Goal: Task Accomplishment & Management: Use online tool/utility

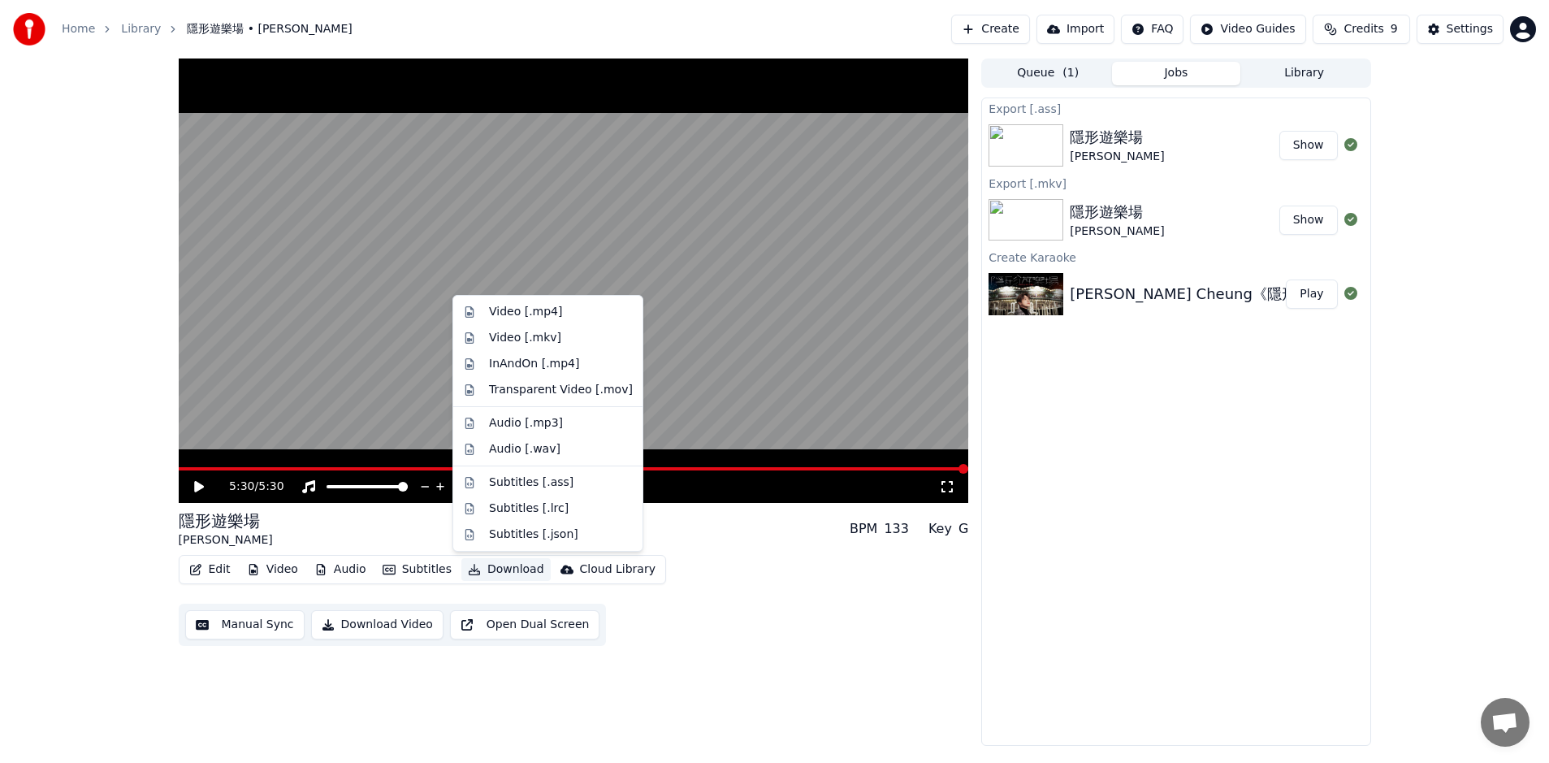
click at [503, 568] on button "Download" at bounding box center [505, 569] width 89 height 23
click at [551, 311] on div "Video [.mp4]" at bounding box center [525, 312] width 73 height 16
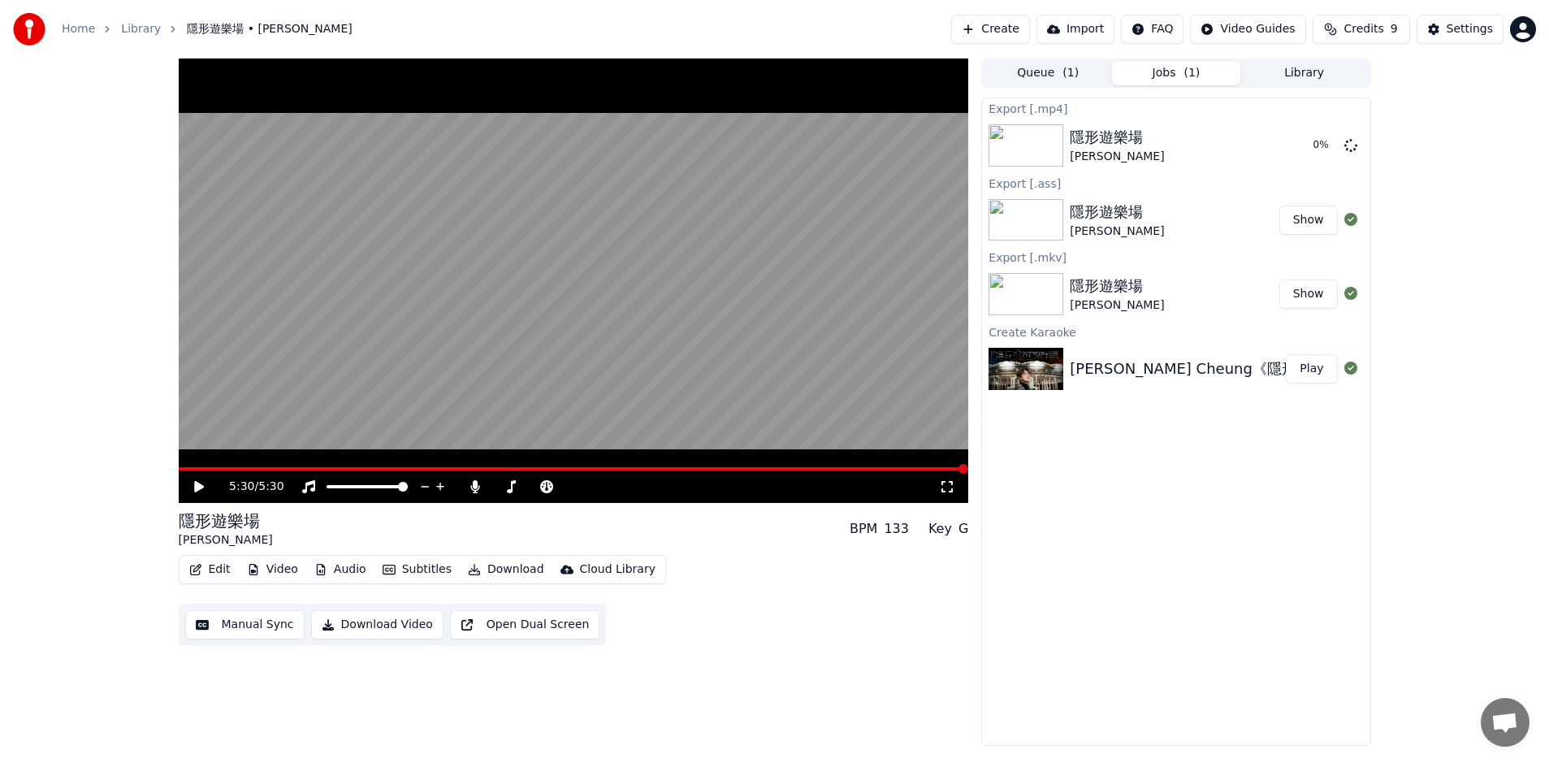
click at [503, 568] on button "Download" at bounding box center [505, 569] width 89 height 23
click at [1169, 528] on div "Export [.mp4] 隱形遊樂場 [PERSON_NAME] Cheung 8 % Export [.ass] 隱形遊樂場 [PERSON_NAME] …" at bounding box center [1175, 421] width 389 height 648
click at [1064, 72] on span "( 1 )" at bounding box center [1070, 73] width 16 height 16
click at [1177, 71] on button "Jobs ( 1 )" at bounding box center [1176, 74] width 128 height 24
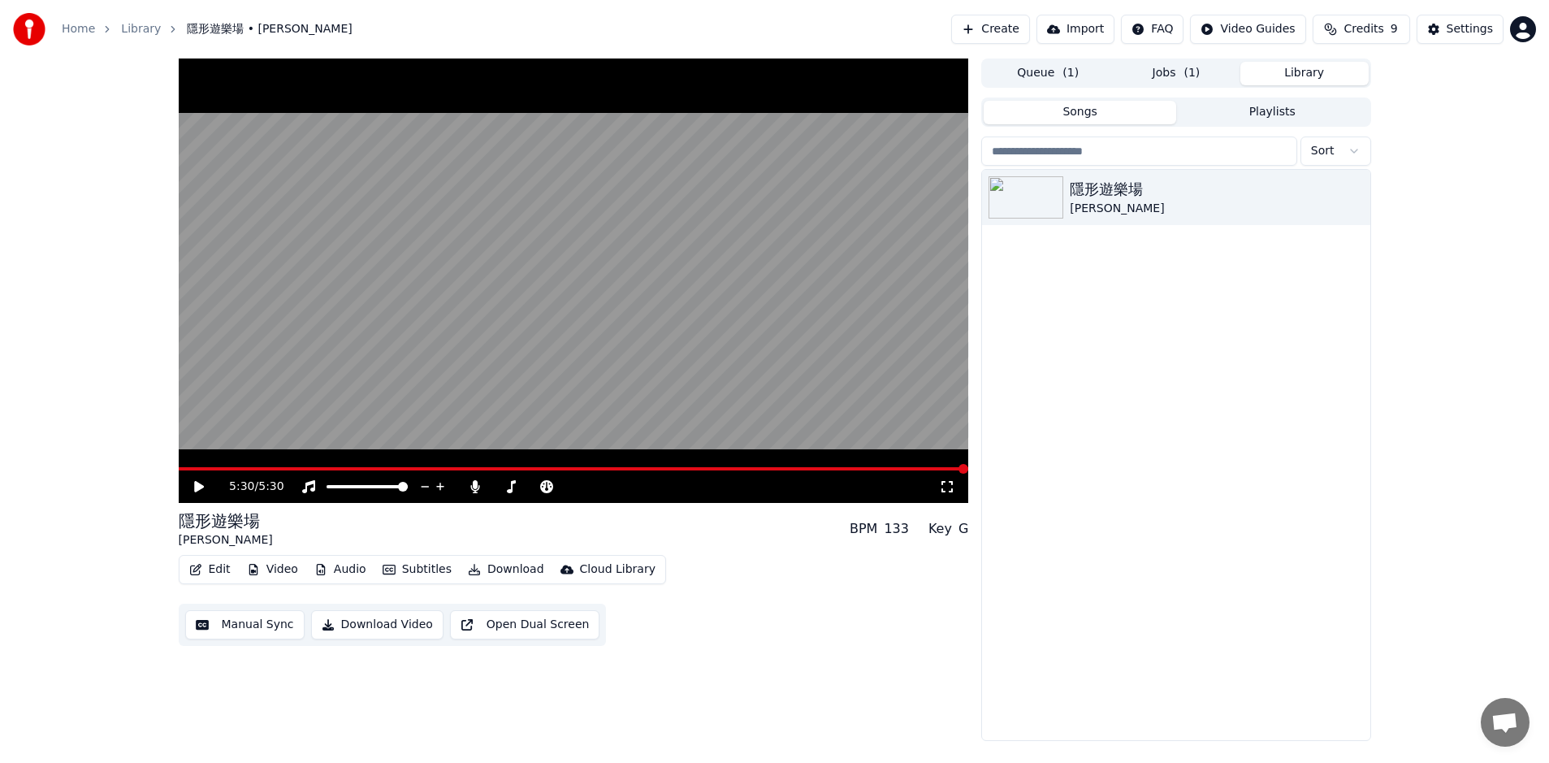
click at [1318, 71] on button "Library" at bounding box center [1304, 74] width 128 height 24
click at [1185, 76] on span "( 1 )" at bounding box center [1191, 73] width 16 height 16
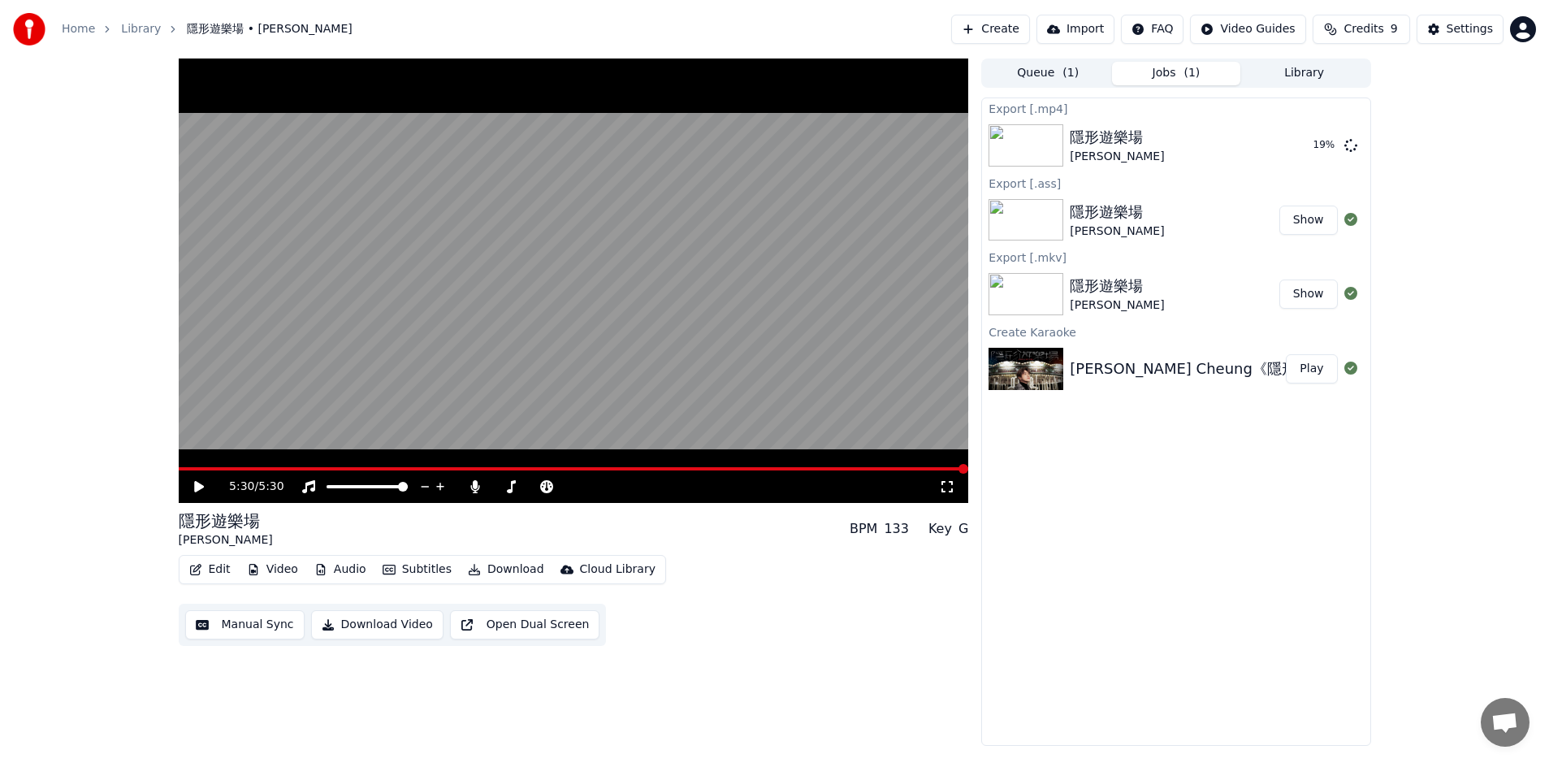
click at [71, 28] on link "Home" at bounding box center [78, 29] width 33 height 16
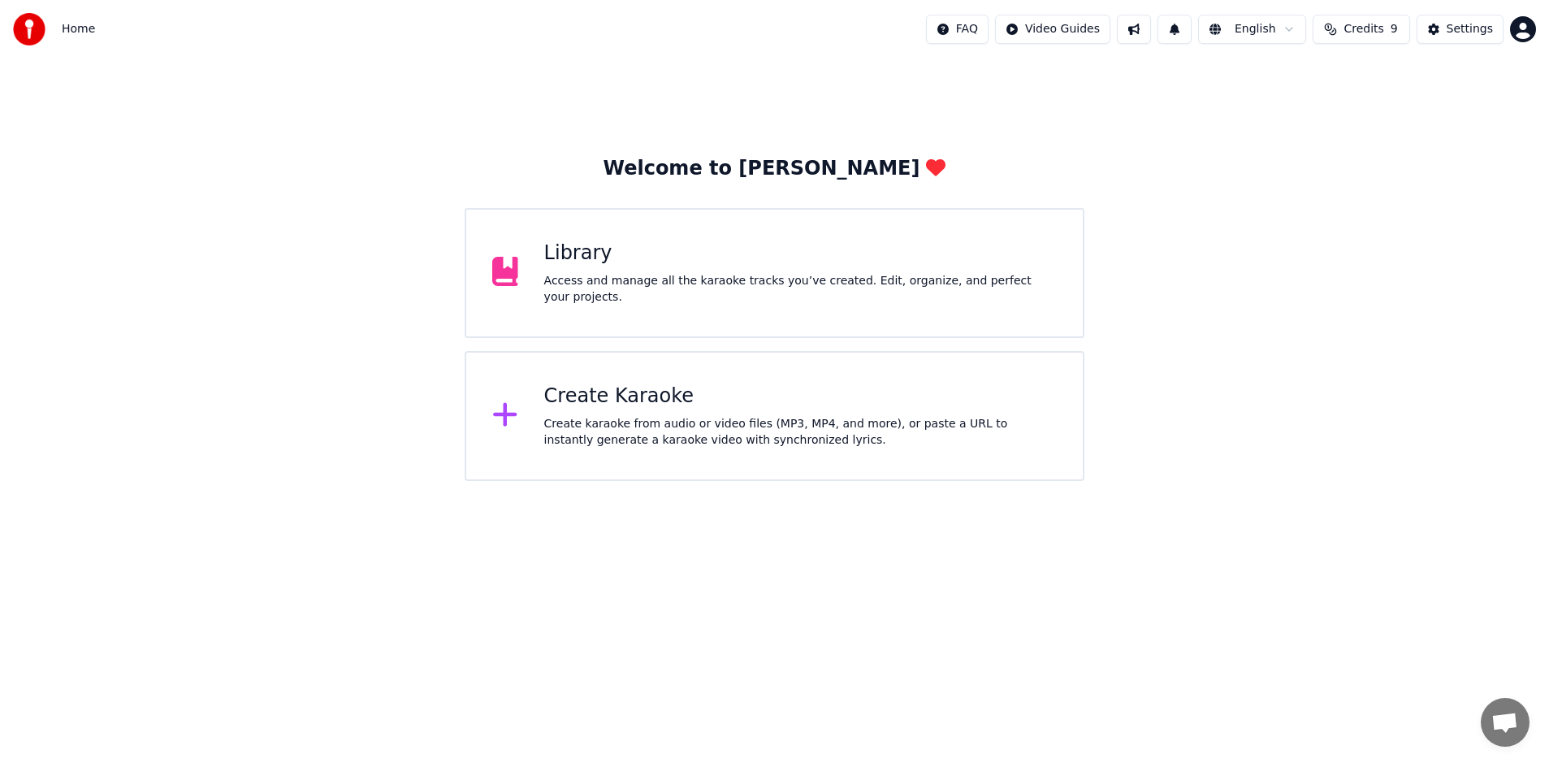
click at [631, 266] on div "Library" at bounding box center [800, 253] width 512 height 26
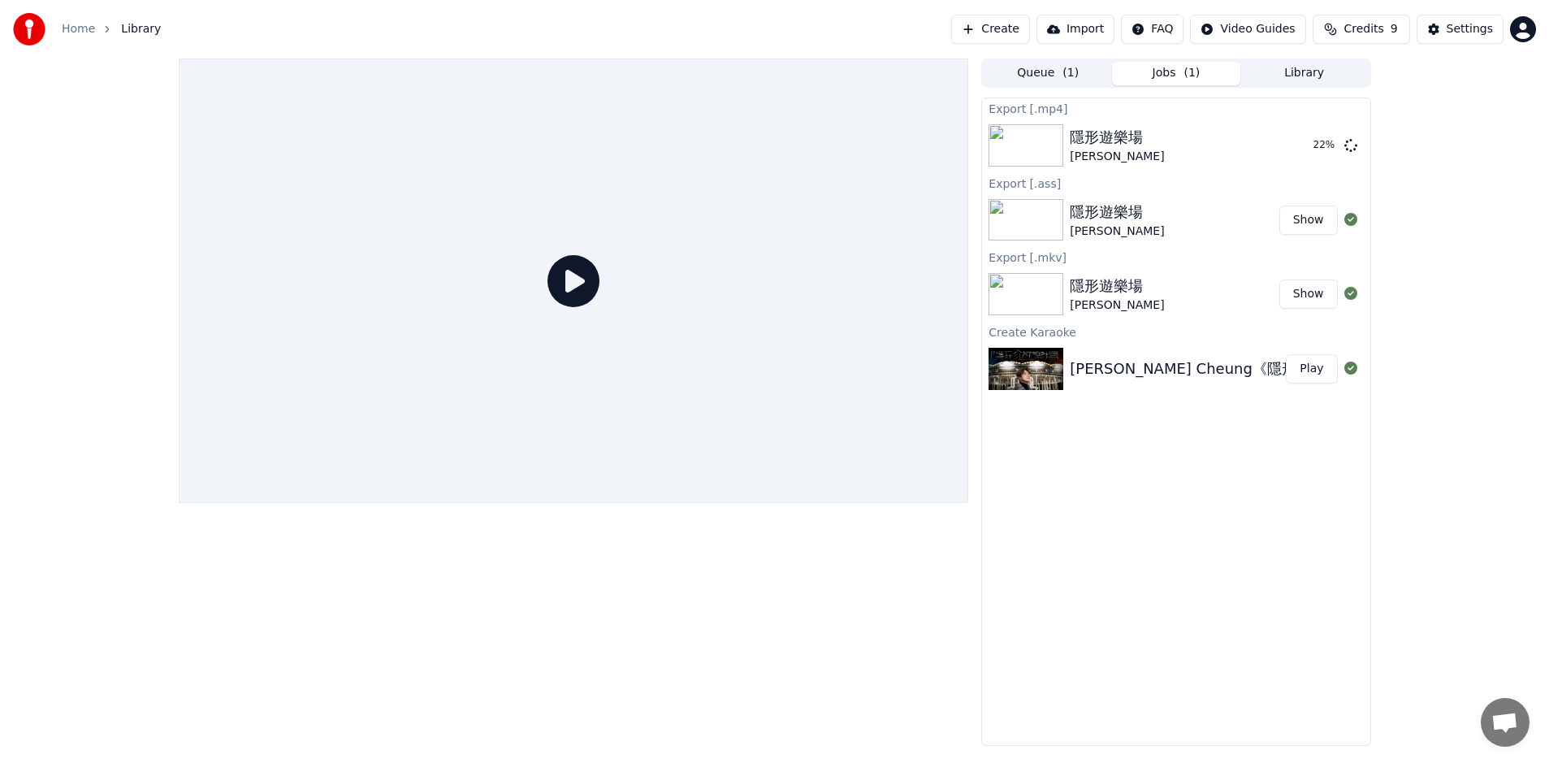
click at [72, 24] on link "Home" at bounding box center [78, 29] width 33 height 16
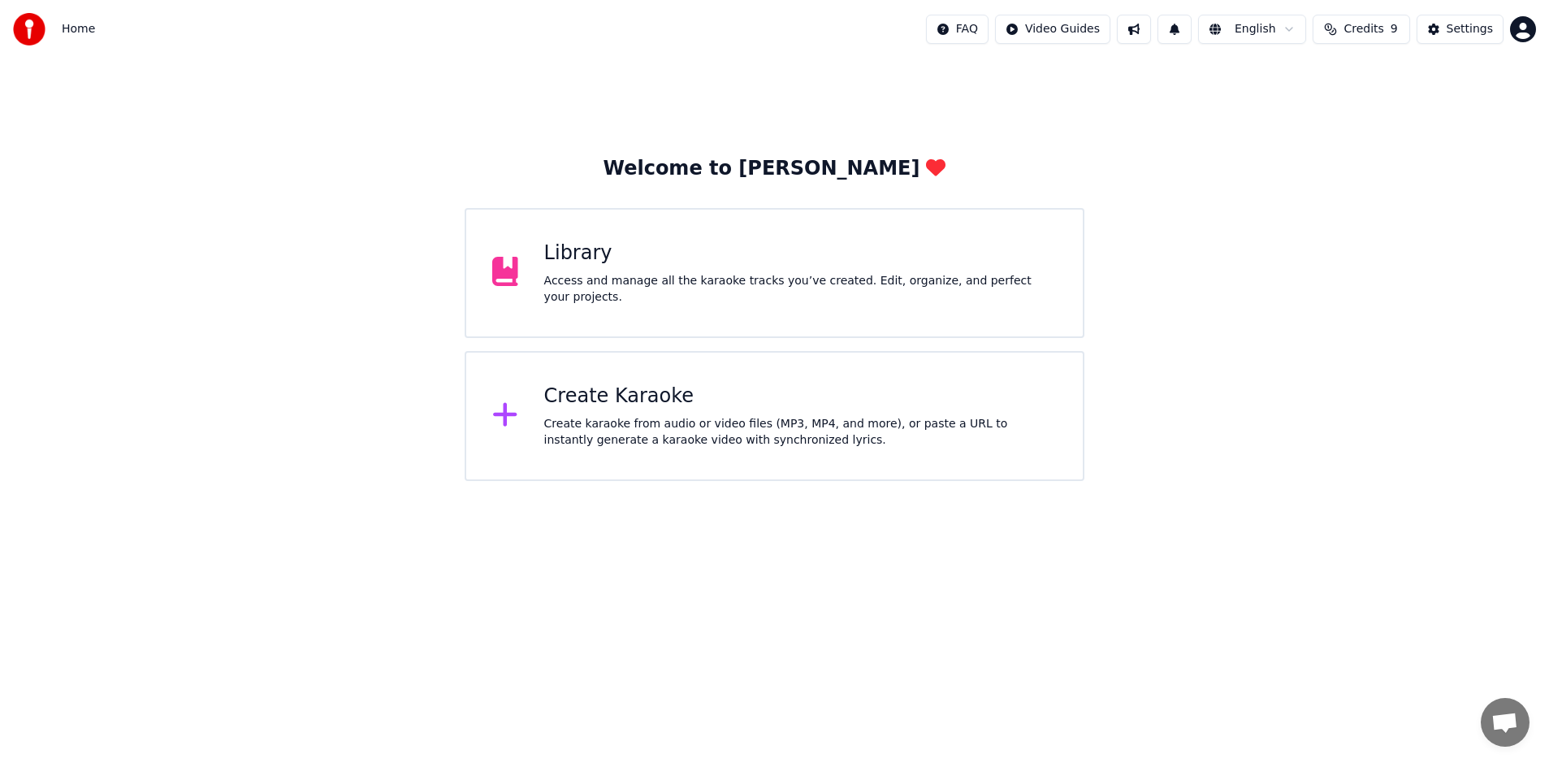
click at [32, 26] on img at bounding box center [29, 29] width 32 height 32
click at [1265, 31] on html "Home FAQ Video Guides English Credits 9 Settings Welcome to Youka Library Acces…" at bounding box center [774, 240] width 1549 height 481
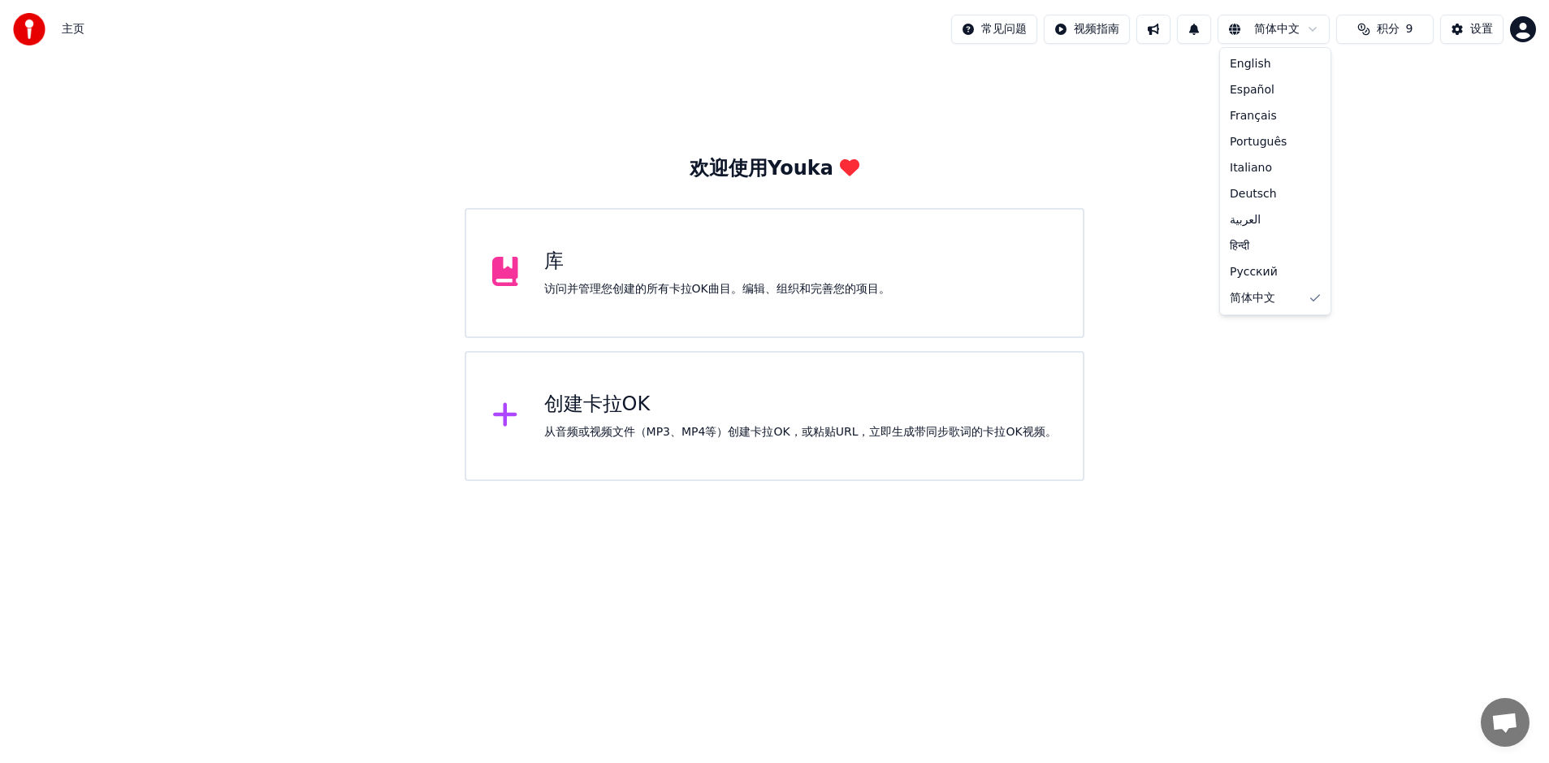
click at [1262, 24] on html "主页 常见问题 视频指南 简体中文 积分 9 设置 欢迎使用Youka 库 访问并管理您创建的所有[PERSON_NAME]OK曲目。编辑、组织和完善您的项目…" at bounding box center [774, 240] width 1549 height 481
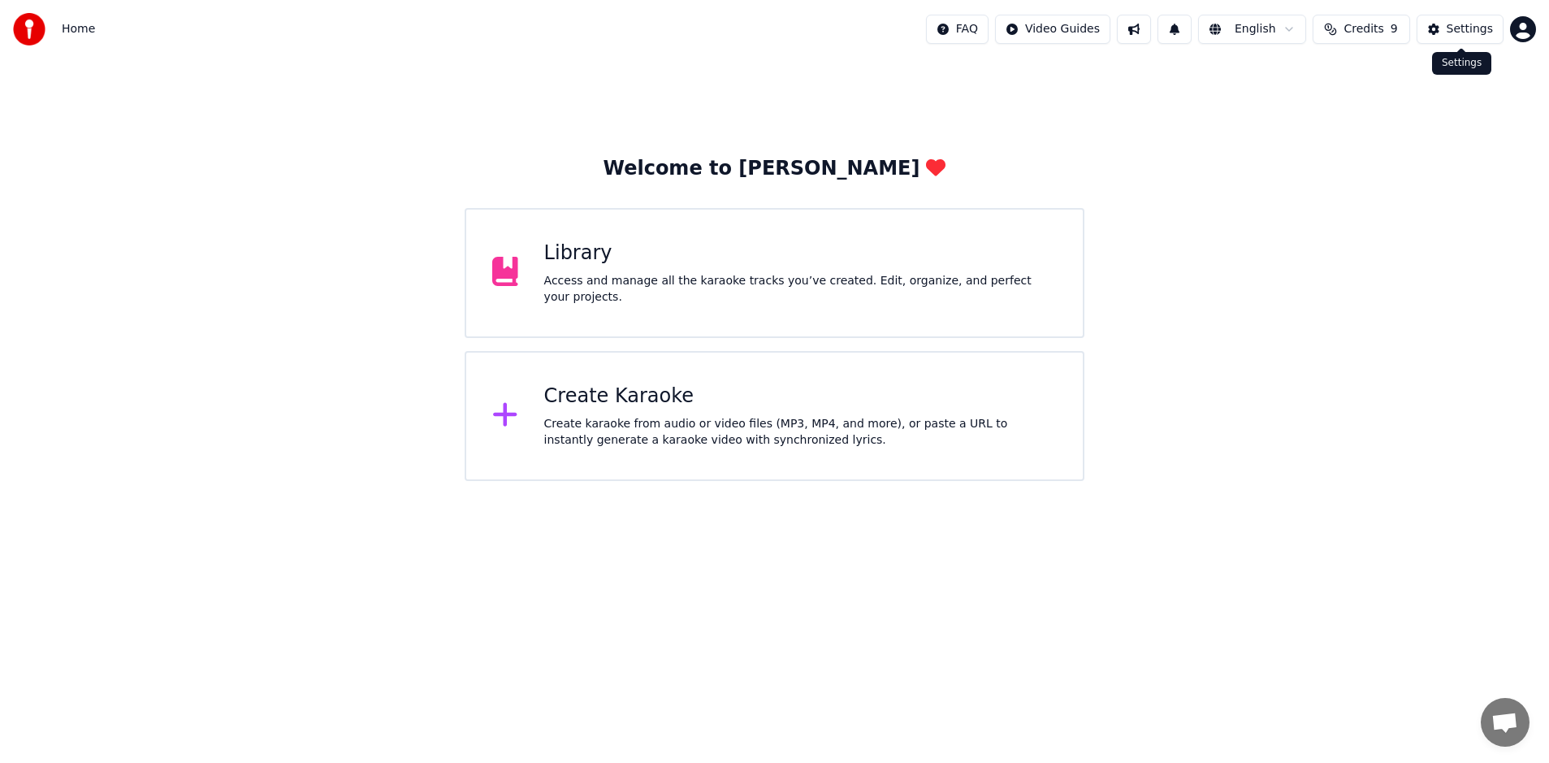
click at [1471, 34] on div "Settings" at bounding box center [1469, 29] width 46 height 16
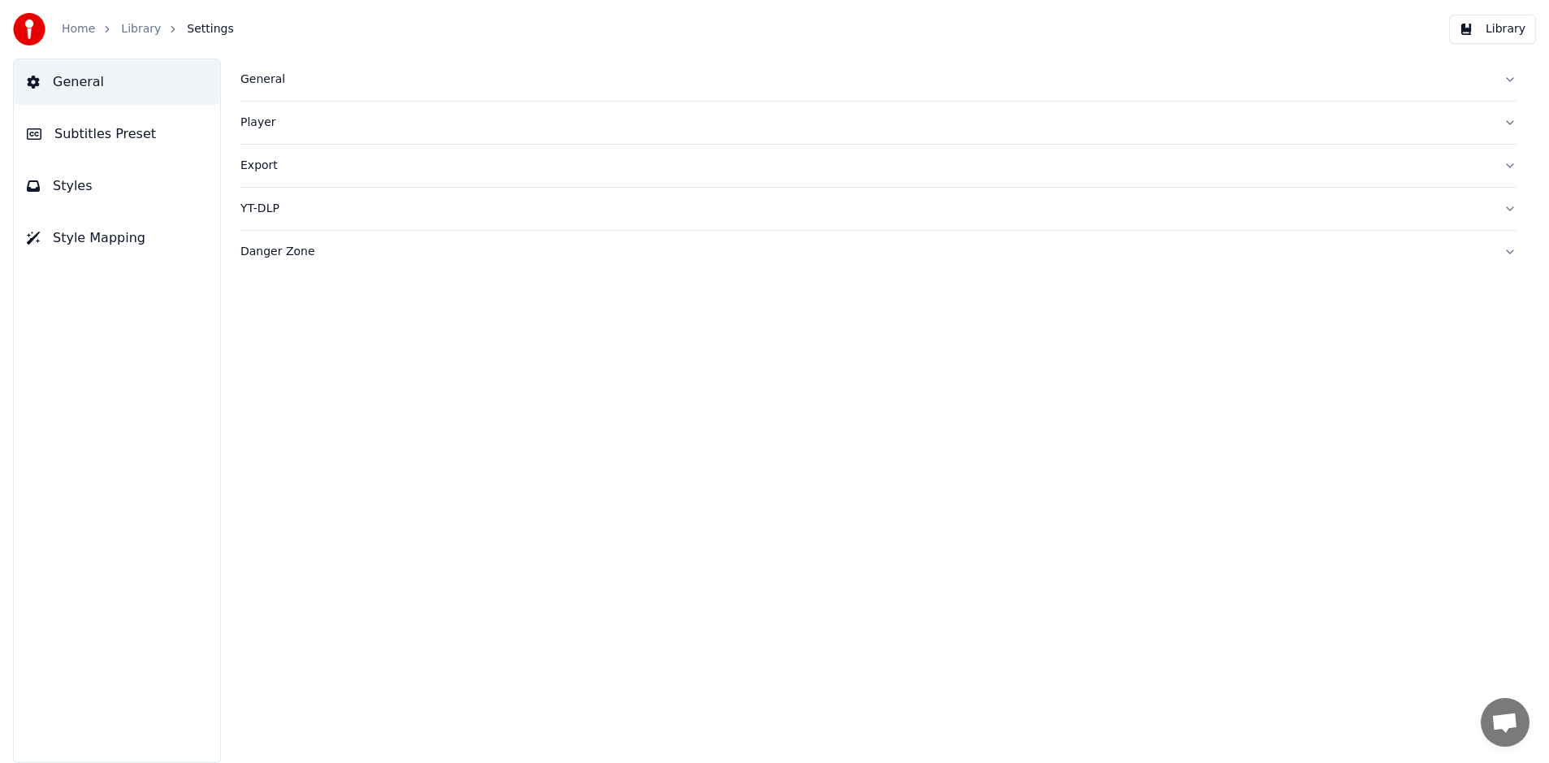
click at [380, 122] on div "Player" at bounding box center [865, 122] width 1250 height 16
click at [384, 302] on button "Export" at bounding box center [878, 312] width 1276 height 42
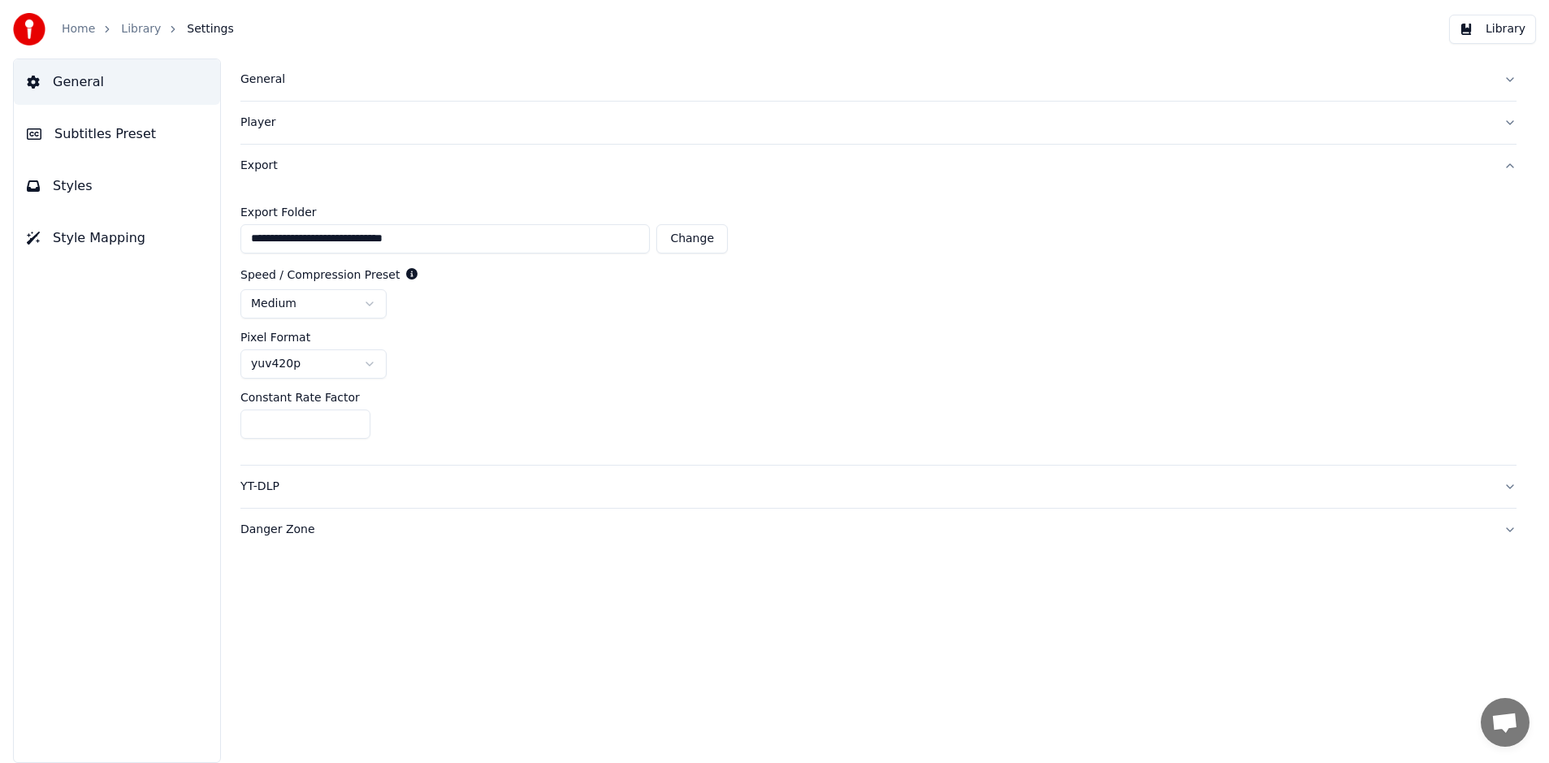
click at [393, 492] on div "YT-DLP" at bounding box center [865, 486] width 1250 height 16
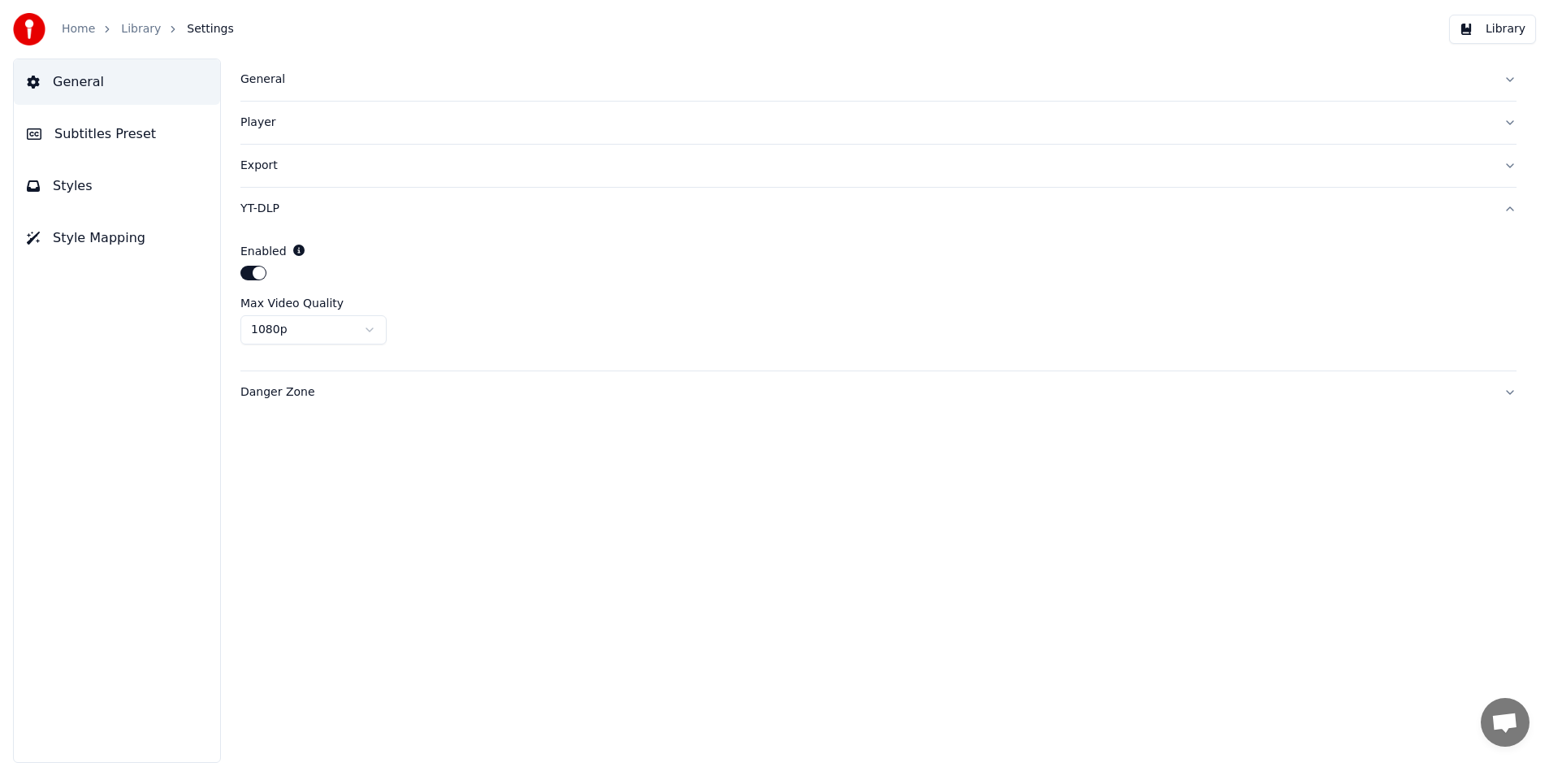
click at [349, 393] on div "Danger Zone" at bounding box center [865, 392] width 1250 height 16
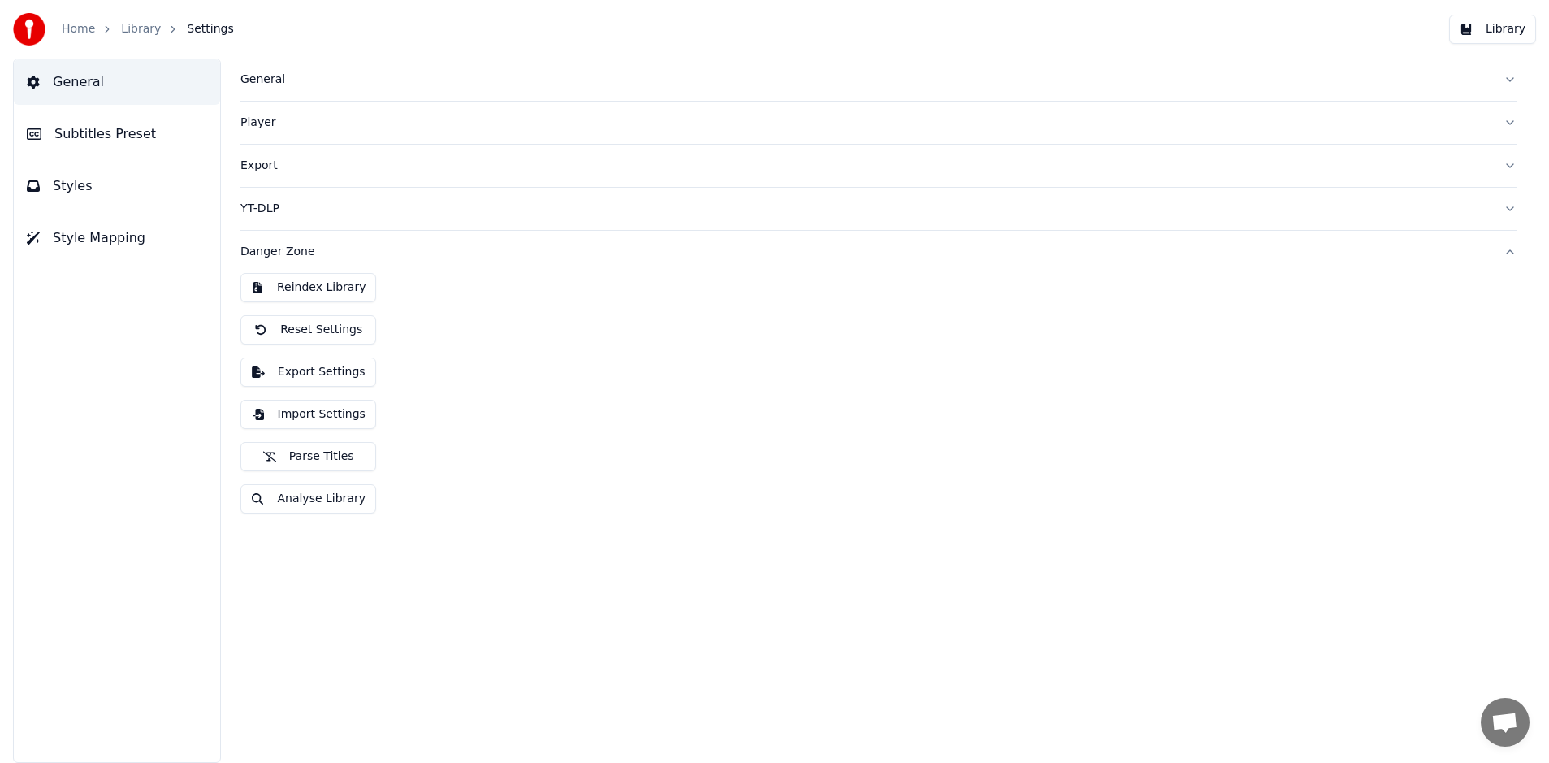
click at [348, 369] on button "Export Settings" at bounding box center [308, 371] width 136 height 29
click at [112, 181] on button "Styles" at bounding box center [117, 185] width 206 height 45
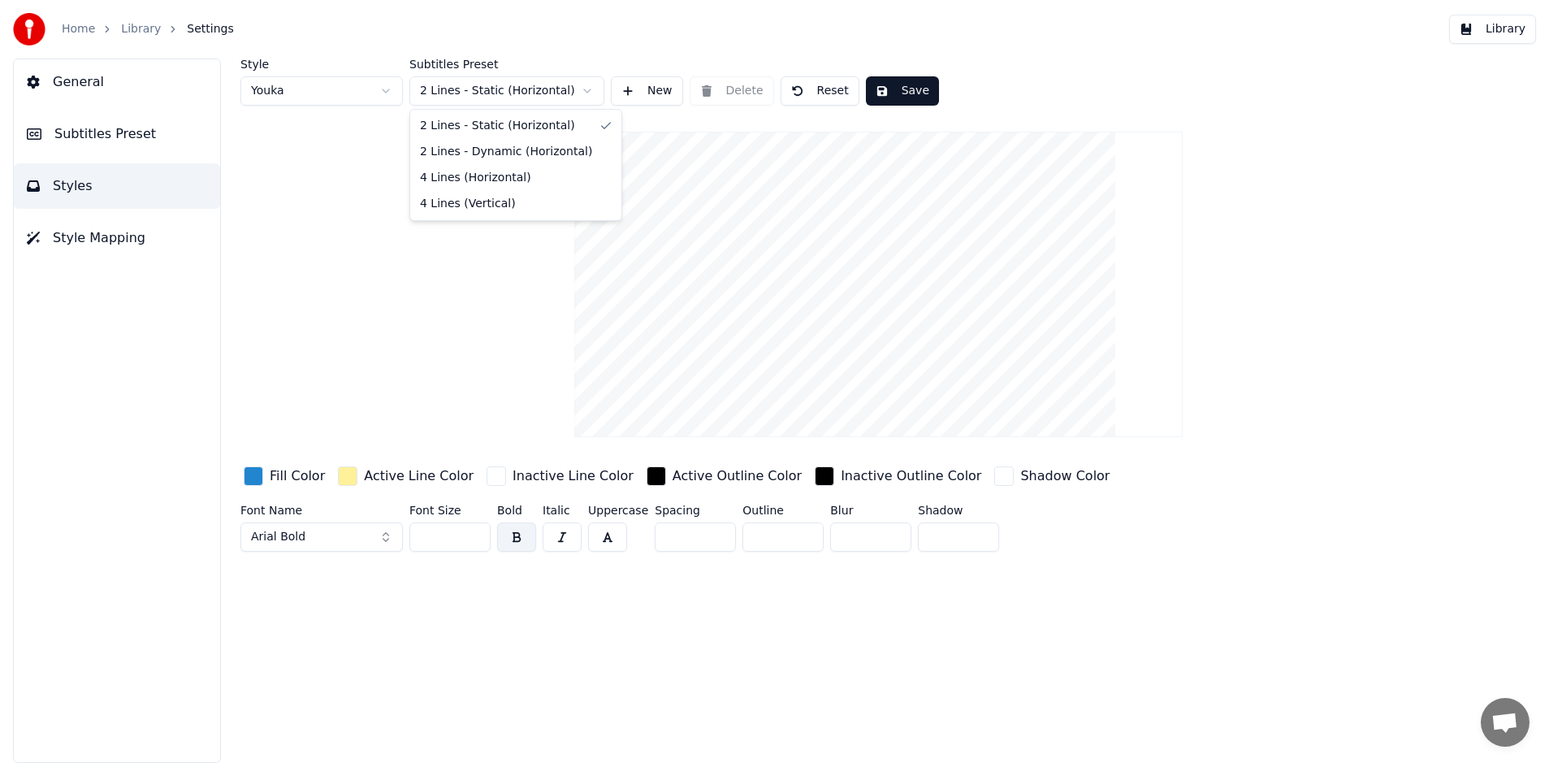
click at [515, 91] on html "Home Library Settings Library General Subtitles Preset Styles Style Mapping Sty…" at bounding box center [774, 381] width 1549 height 763
click at [516, 89] on html "Home Library Settings Library General Subtitles Preset Styles Style Mapping Sty…" at bounding box center [774, 381] width 1549 height 763
click at [449, 223] on div "Style Youka Subtitles Preset 2 Lines - Static (Horizontal) New Delete Reset Sav…" at bounding box center [878, 307] width 1276 height 499
click at [142, 242] on button "Style Mapping" at bounding box center [117, 237] width 206 height 45
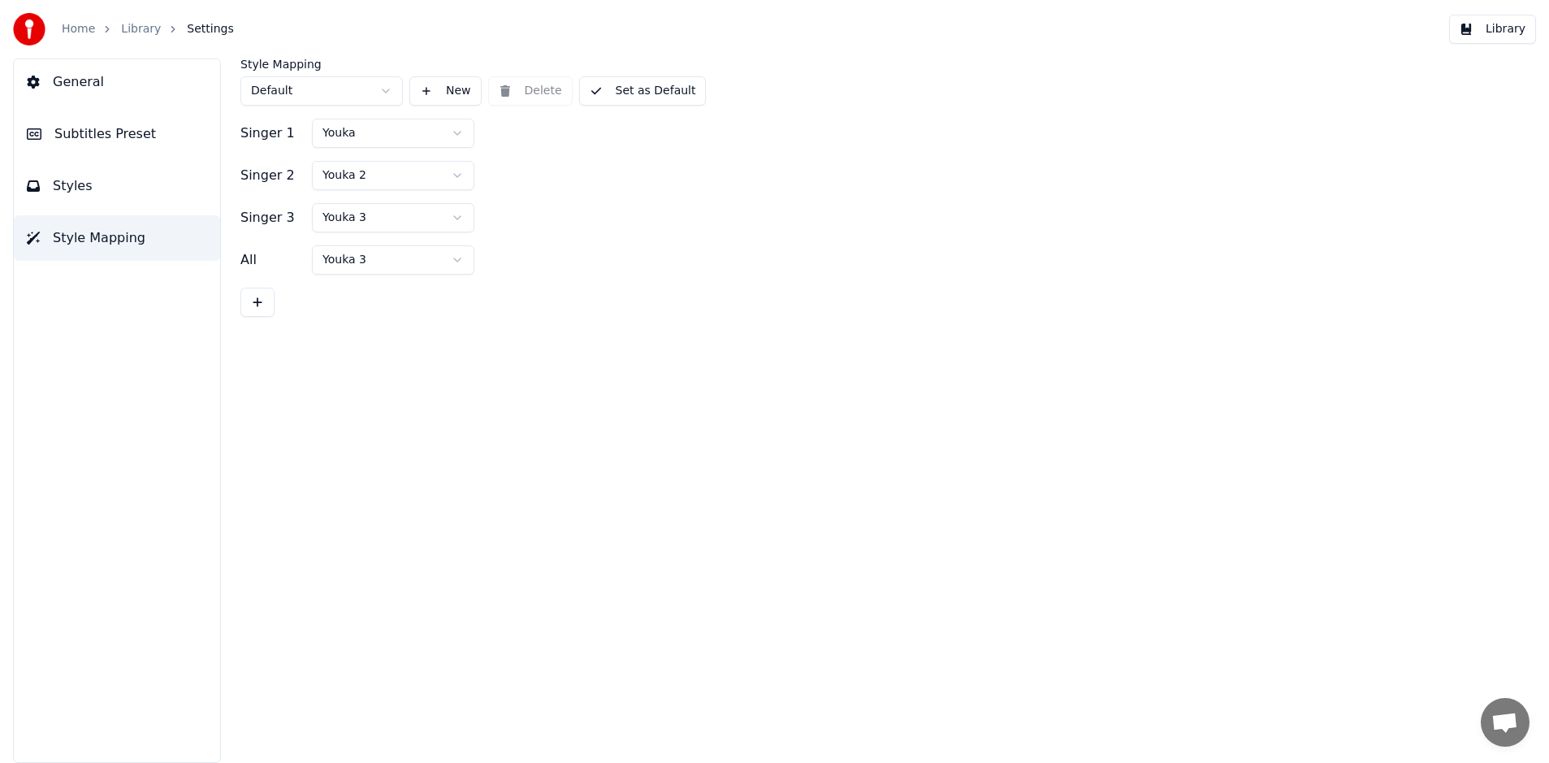
click at [334, 95] on html "Home Library Settings Library General Subtitles Preset Styles Style Mapping Sty…" at bounding box center [774, 381] width 1549 height 763
click at [335, 94] on html "Home Library Settings Library General Subtitles Preset Styles Style Mapping Sty…" at bounding box center [774, 381] width 1549 height 763
click at [74, 89] on span "General" at bounding box center [78, 81] width 51 height 19
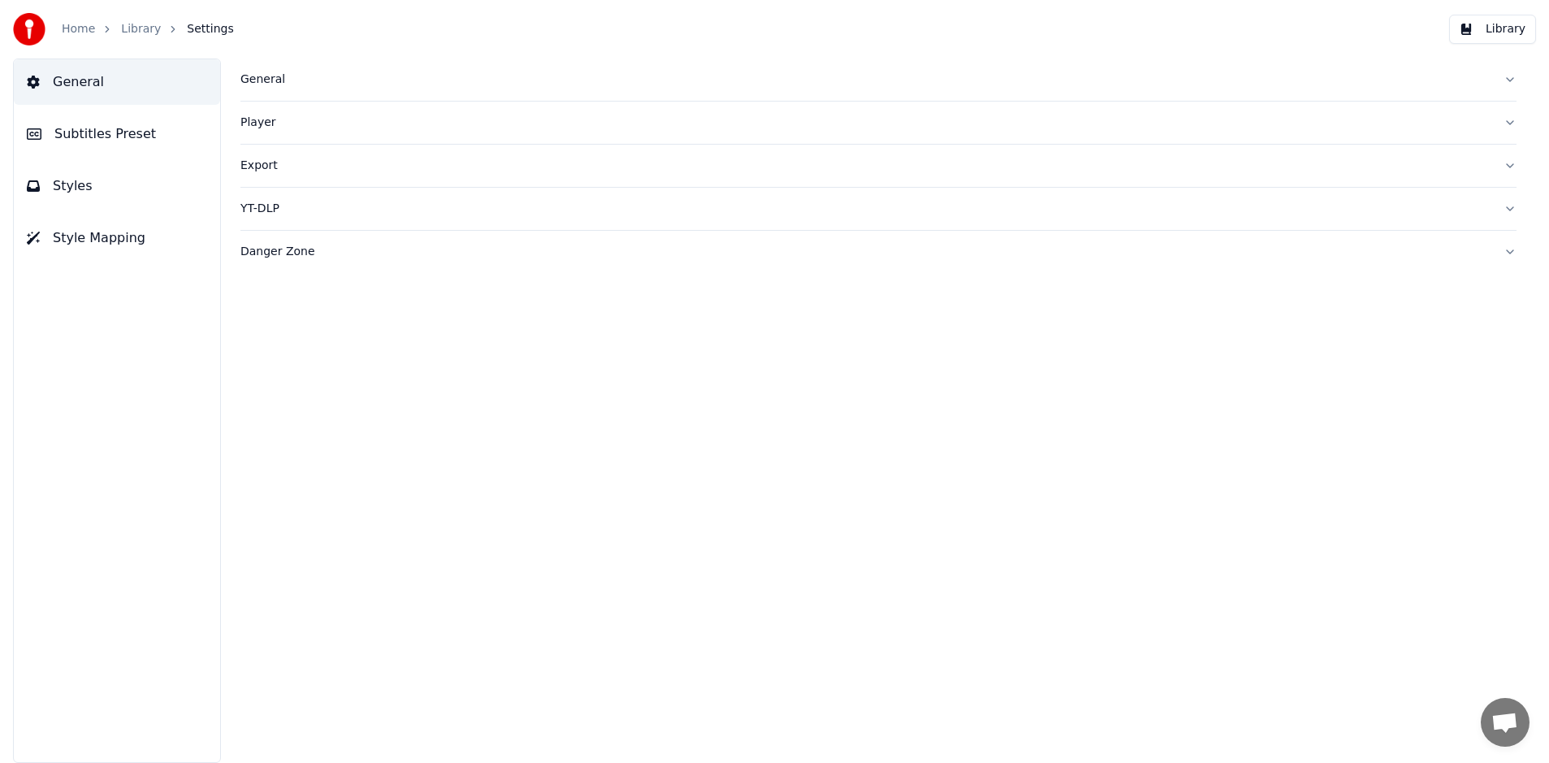
click at [275, 121] on div "Player" at bounding box center [865, 122] width 1250 height 16
click at [79, 32] on link "Home" at bounding box center [78, 29] width 33 height 16
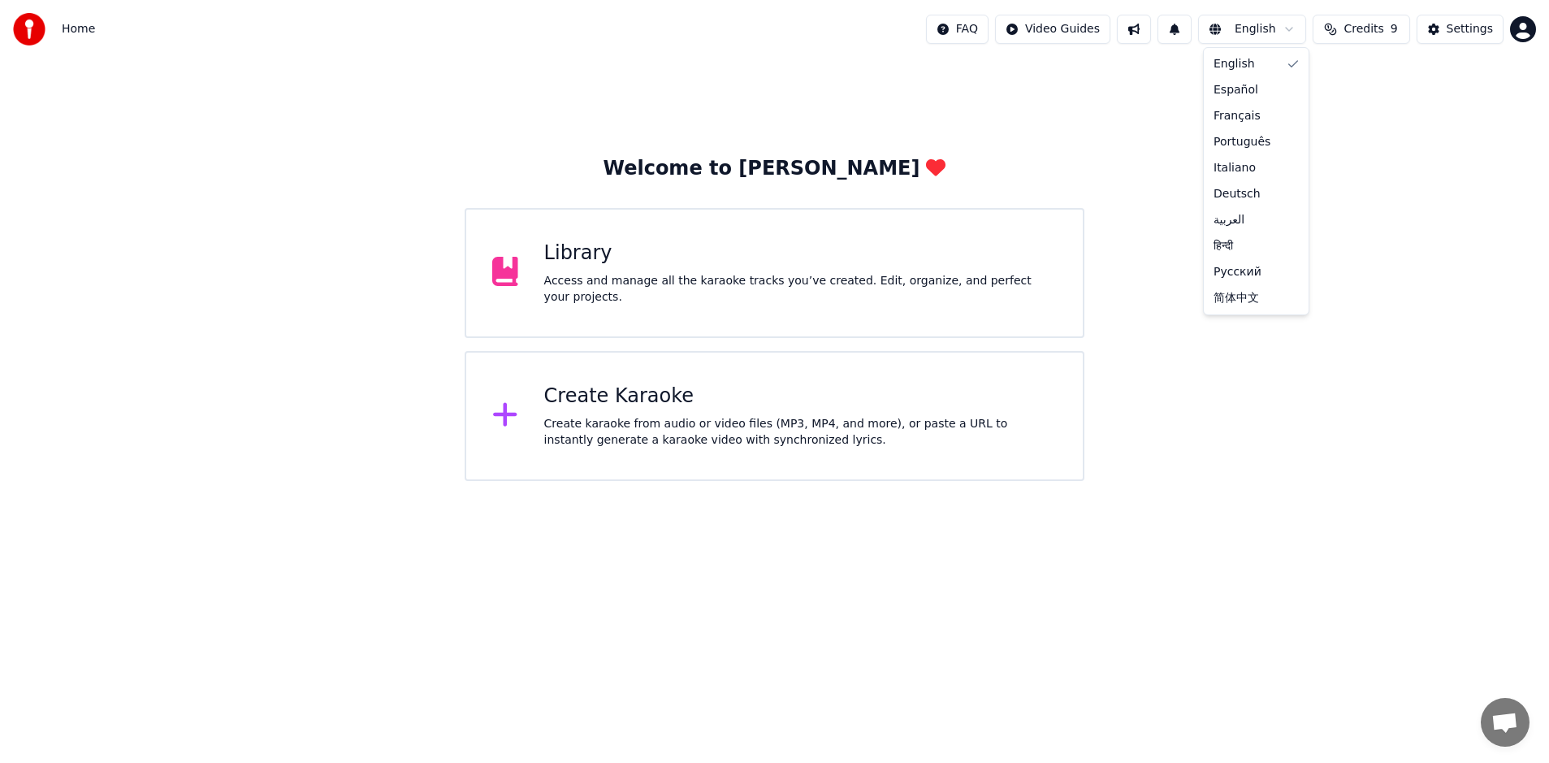
click at [1283, 27] on html "Home FAQ Video Guides English Credits 9 Settings Welcome to Youka Library Acces…" at bounding box center [774, 240] width 1549 height 481
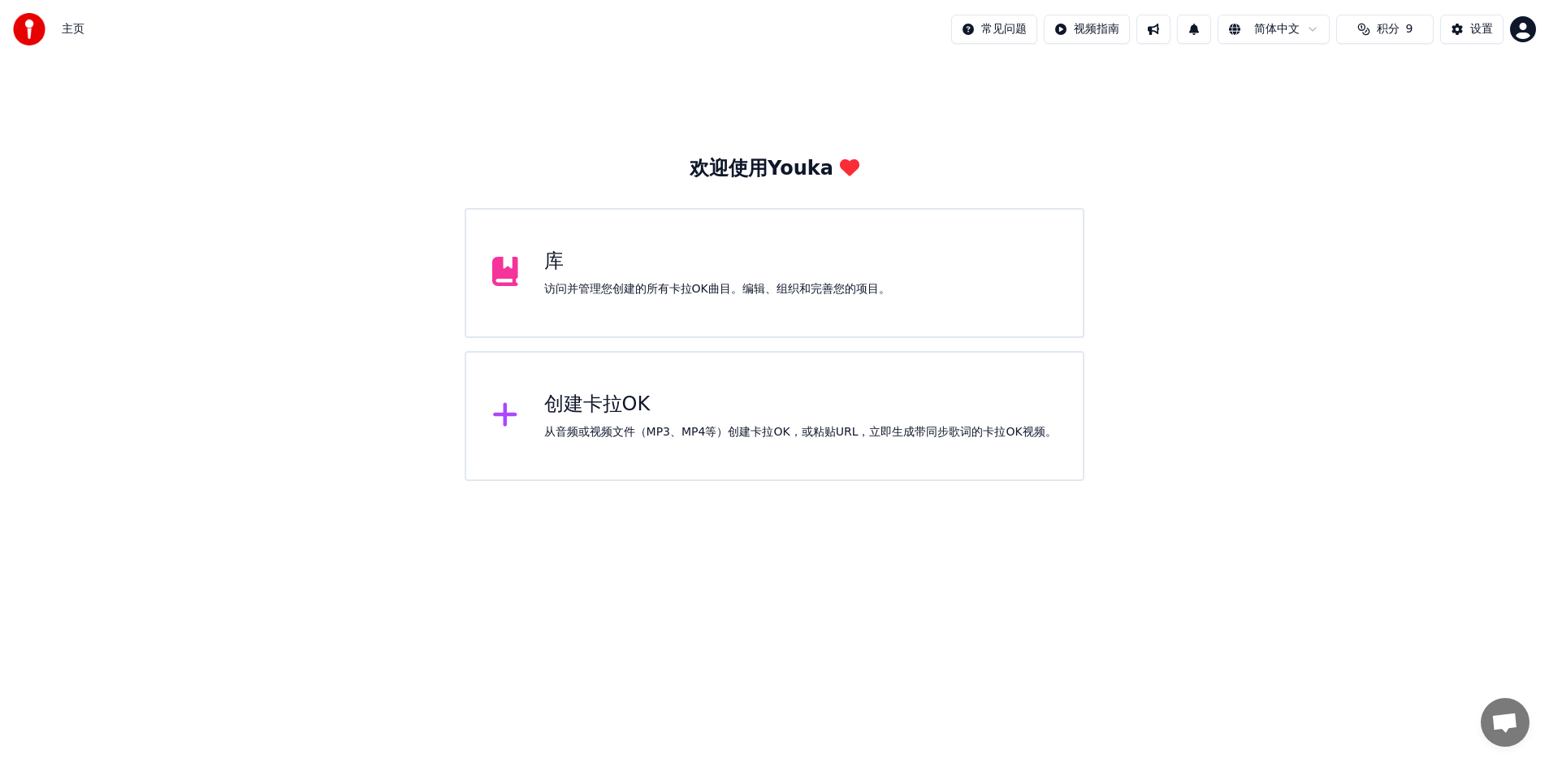
click at [904, 235] on div "库 访问并管理您创建的所有[PERSON_NAME]OK曲目。编辑、组织和完善您的项目。" at bounding box center [774, 273] width 620 height 130
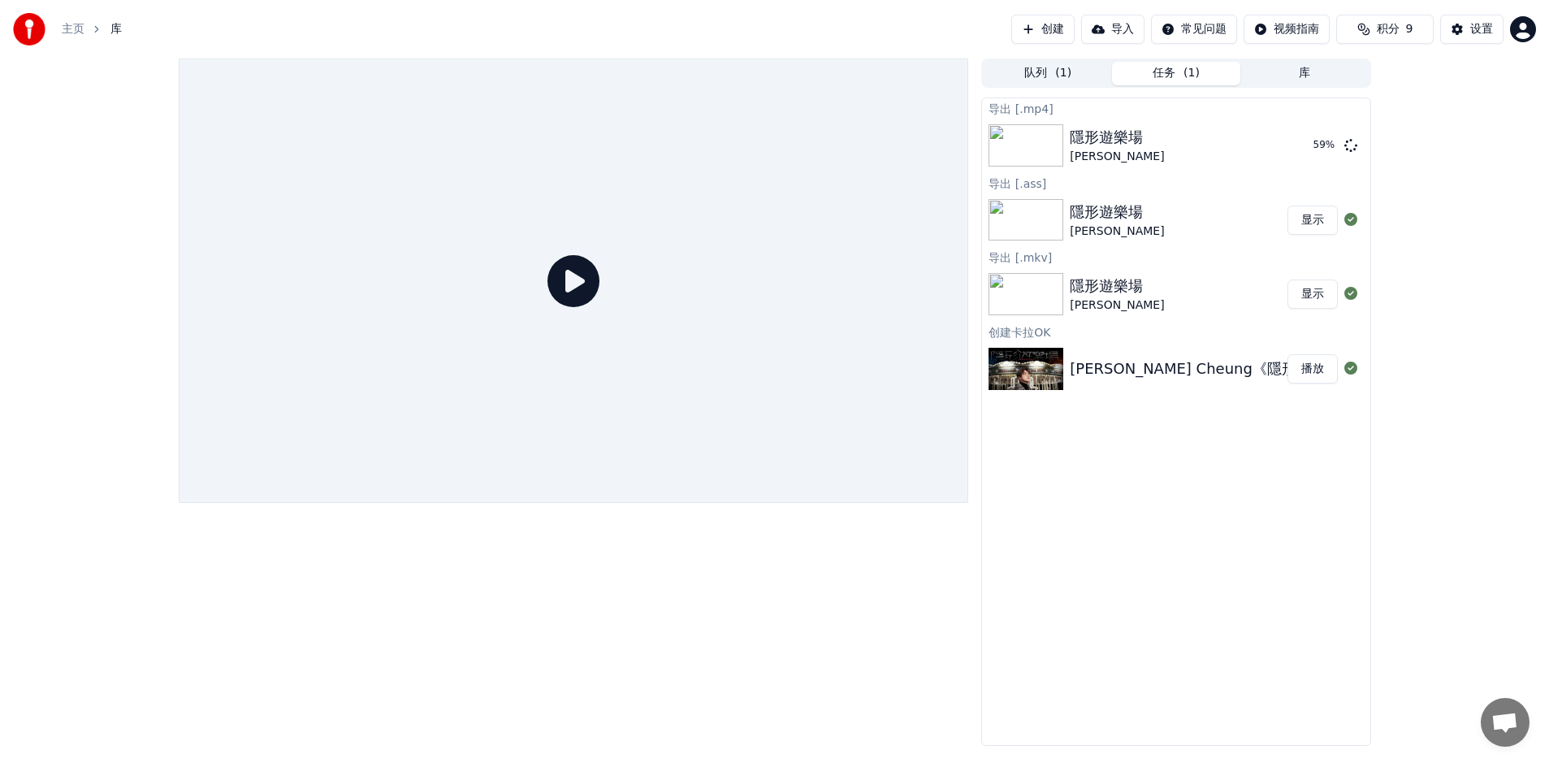
click at [1035, 210] on img at bounding box center [1025, 220] width 75 height 42
click at [1043, 298] on img at bounding box center [1025, 294] width 75 height 42
click at [1046, 378] on img at bounding box center [1025, 369] width 75 height 42
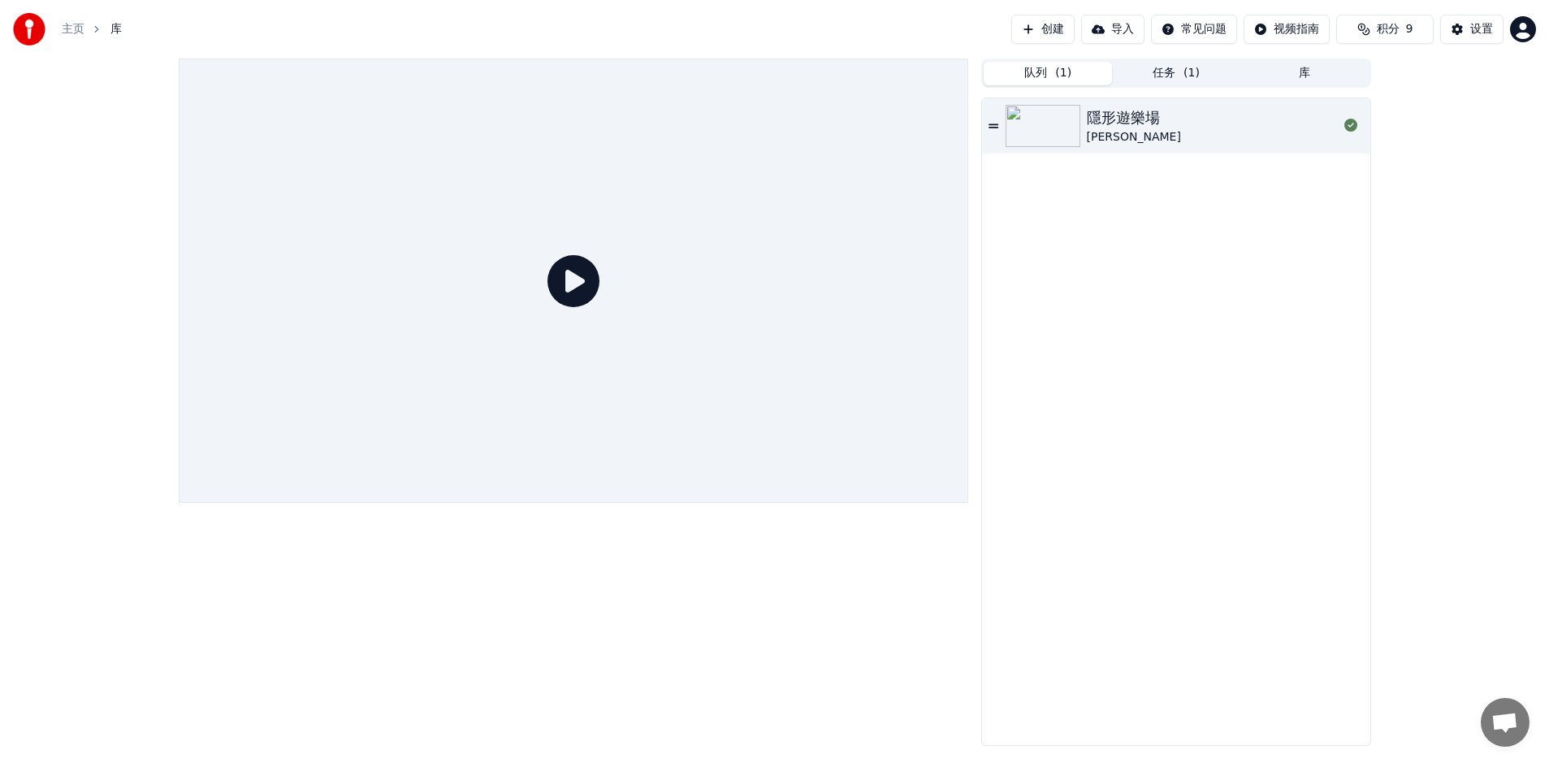
click at [1026, 75] on button "队列 ( 1 )" at bounding box center [1047, 74] width 128 height 24
click at [1056, 123] on img at bounding box center [1042, 126] width 75 height 42
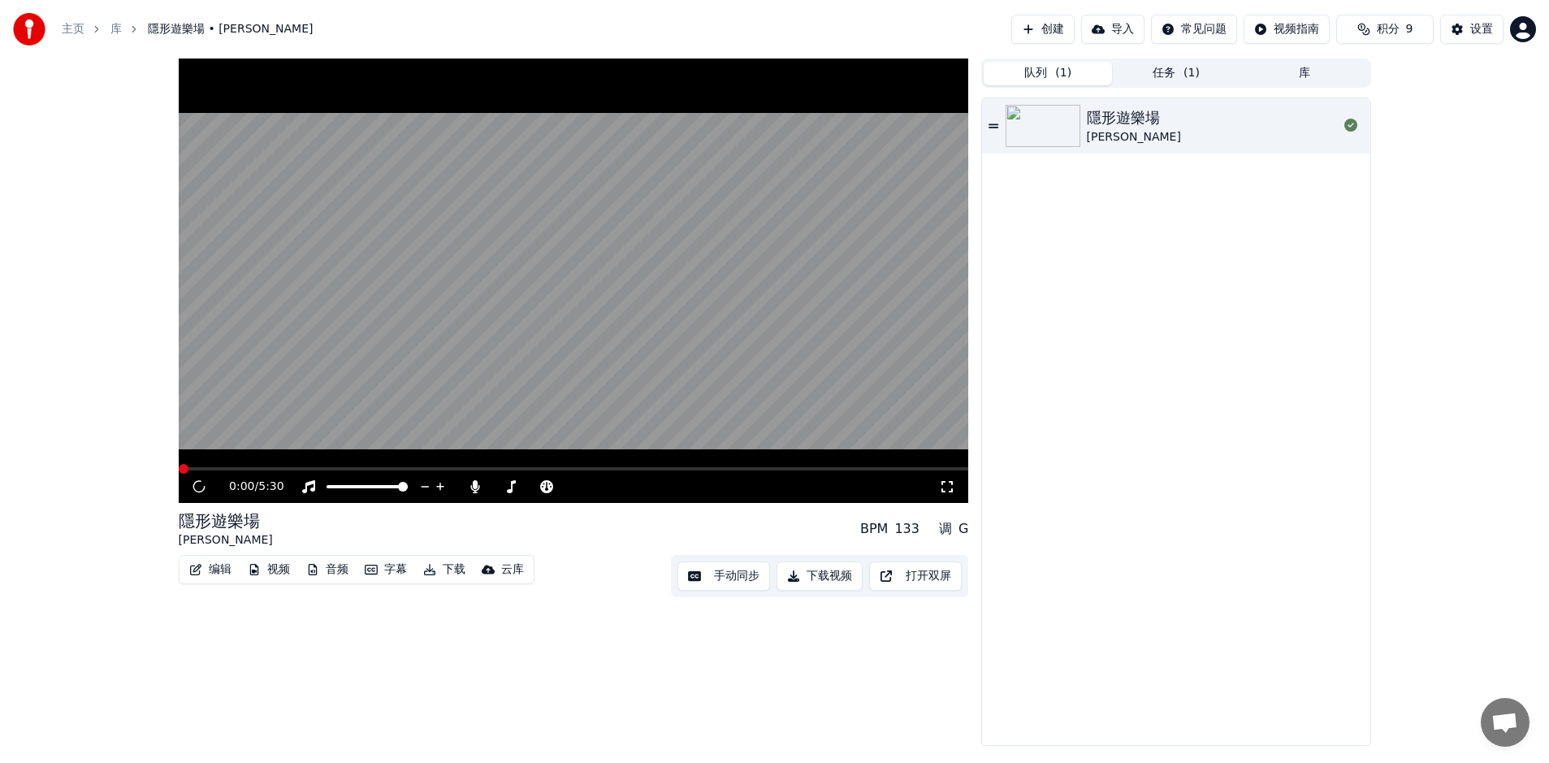
click at [1056, 123] on img at bounding box center [1042, 126] width 75 height 42
click at [403, 243] on video at bounding box center [574, 280] width 790 height 444
click at [568, 485] on span at bounding box center [569, 487] width 10 height 10
click at [678, 490] on div "0:21 / 5:30" at bounding box center [584, 486] width 710 height 16
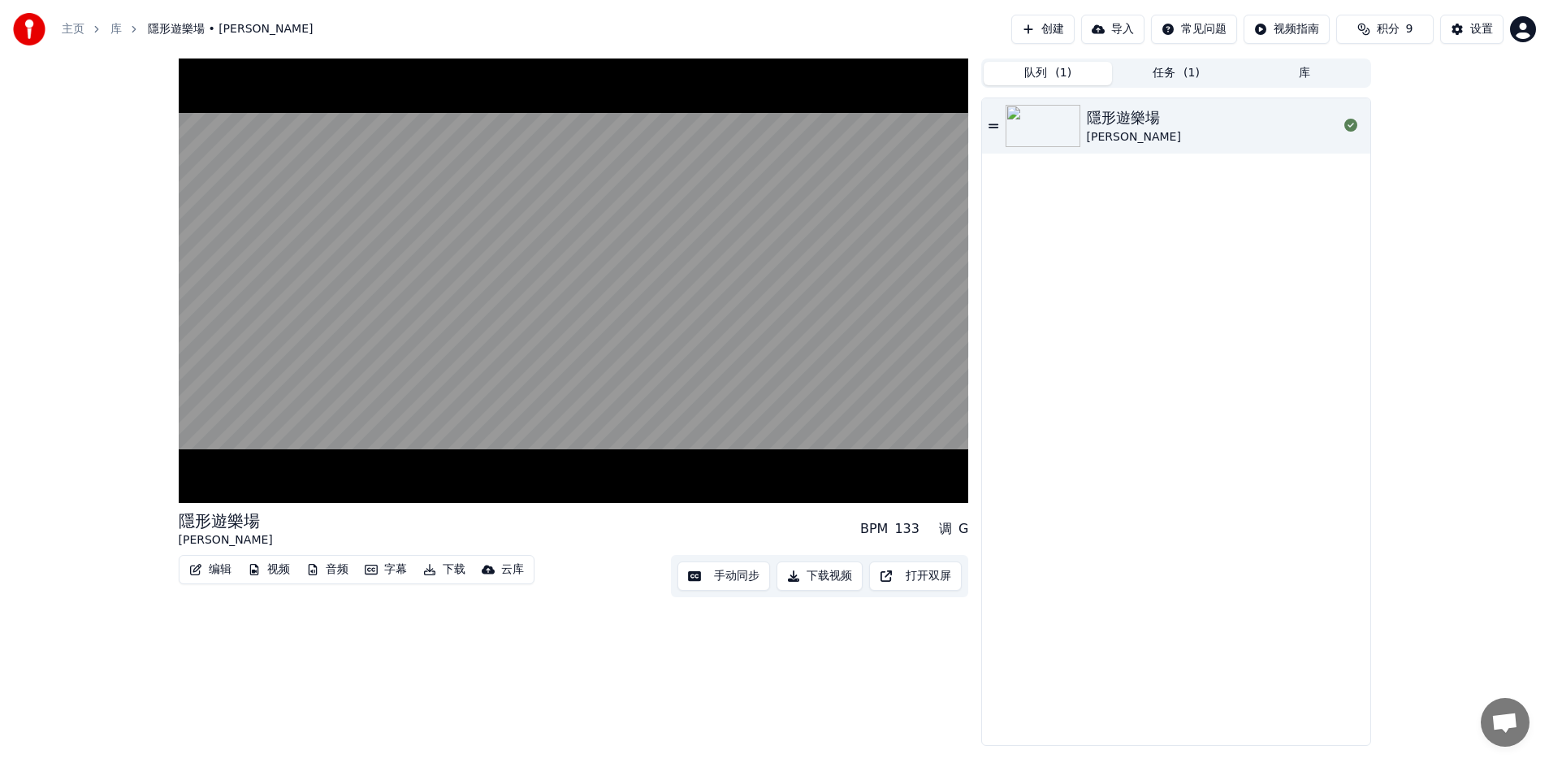
click at [737, 576] on button "手动同步" at bounding box center [723, 575] width 93 height 29
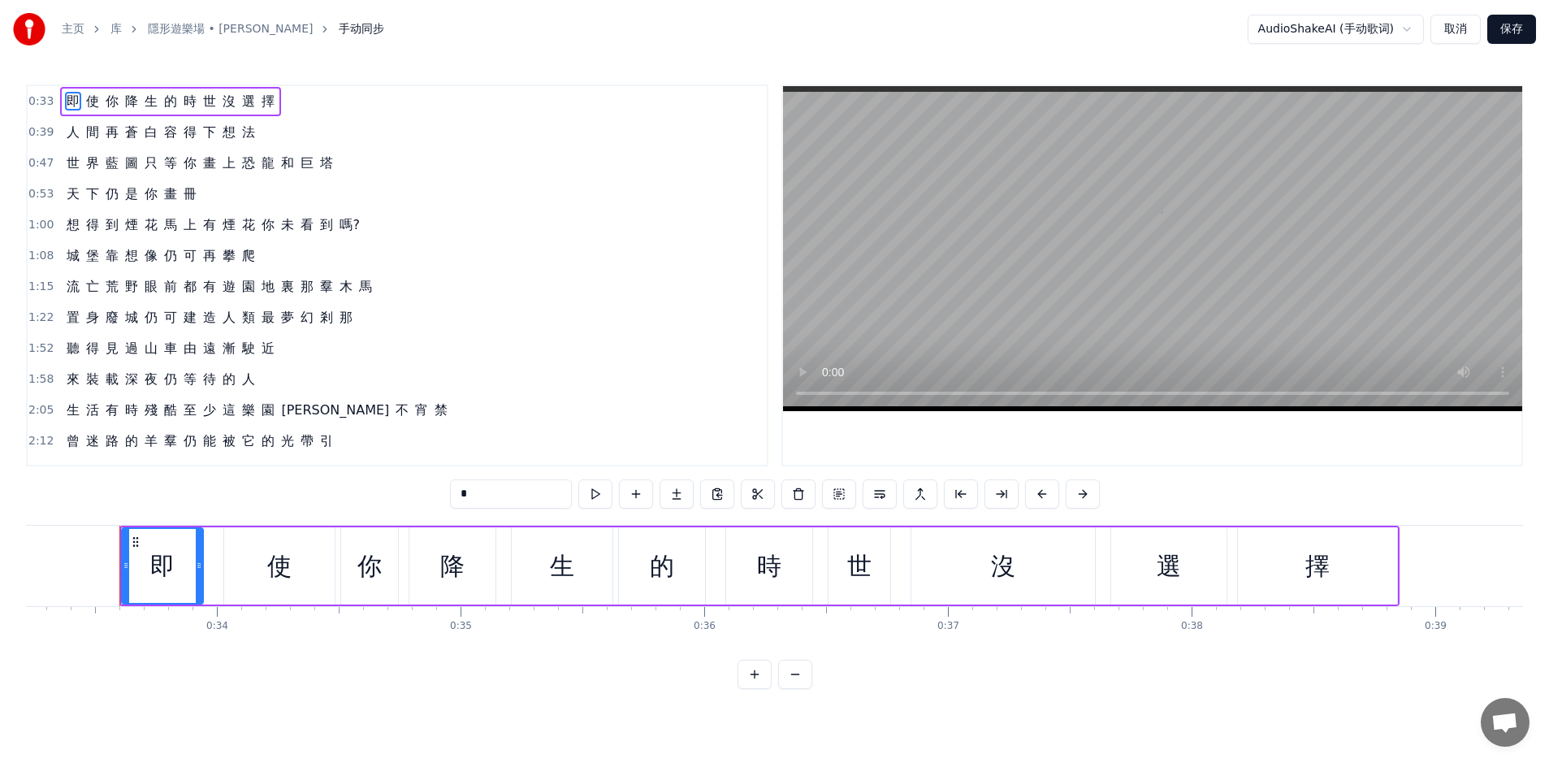
scroll to position [0, 8104]
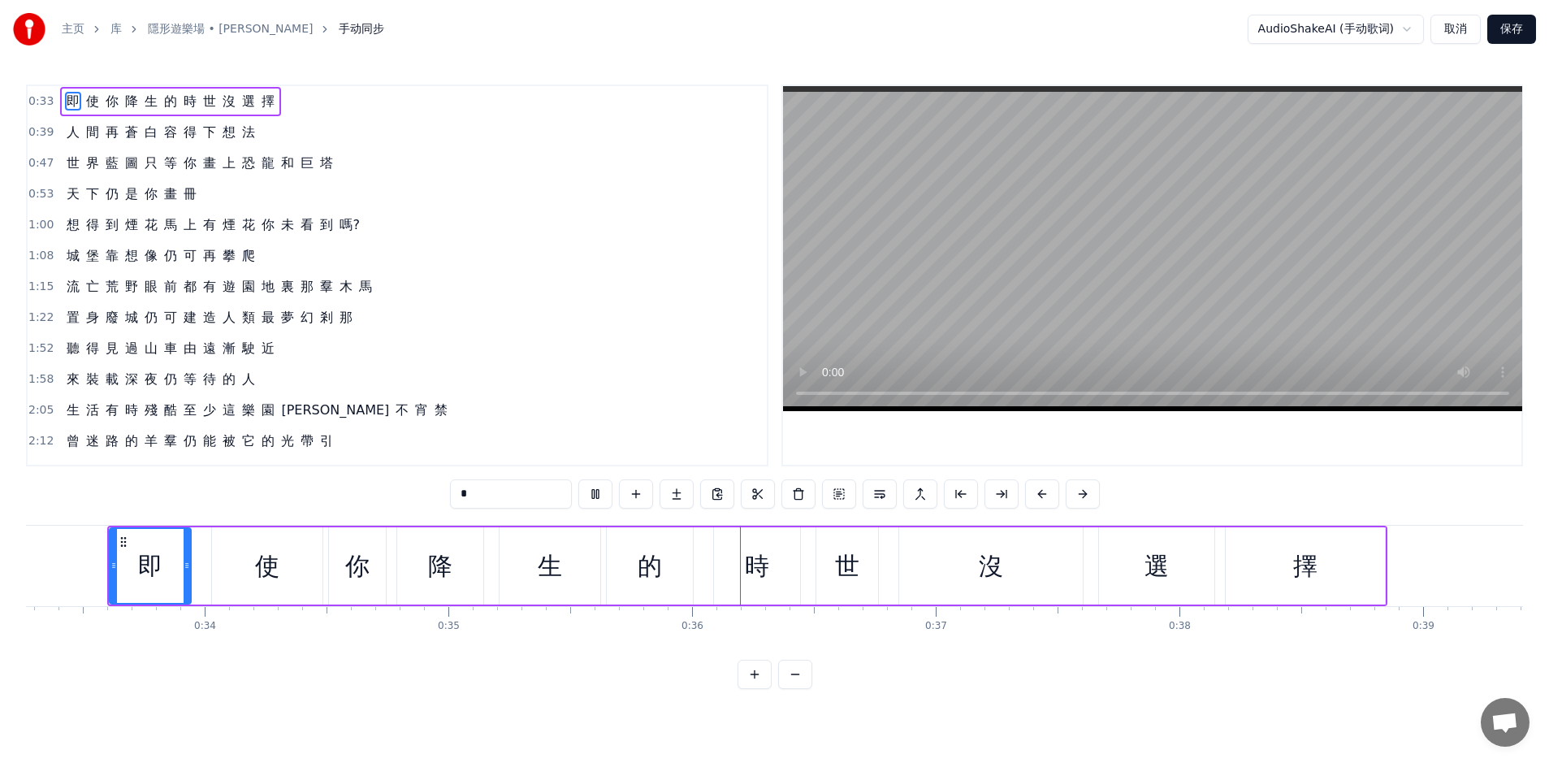
click at [508, 495] on input "*" at bounding box center [511, 493] width 122 height 29
click at [254, 578] on div "使" at bounding box center [267, 565] width 110 height 77
type input "*"
click at [388, 576] on div "即 使 你 降 生 的 時 世 沒 選 擇" at bounding box center [747, 565] width 1280 height 80
click at [361, 569] on div "你" at bounding box center [357, 565] width 24 height 37
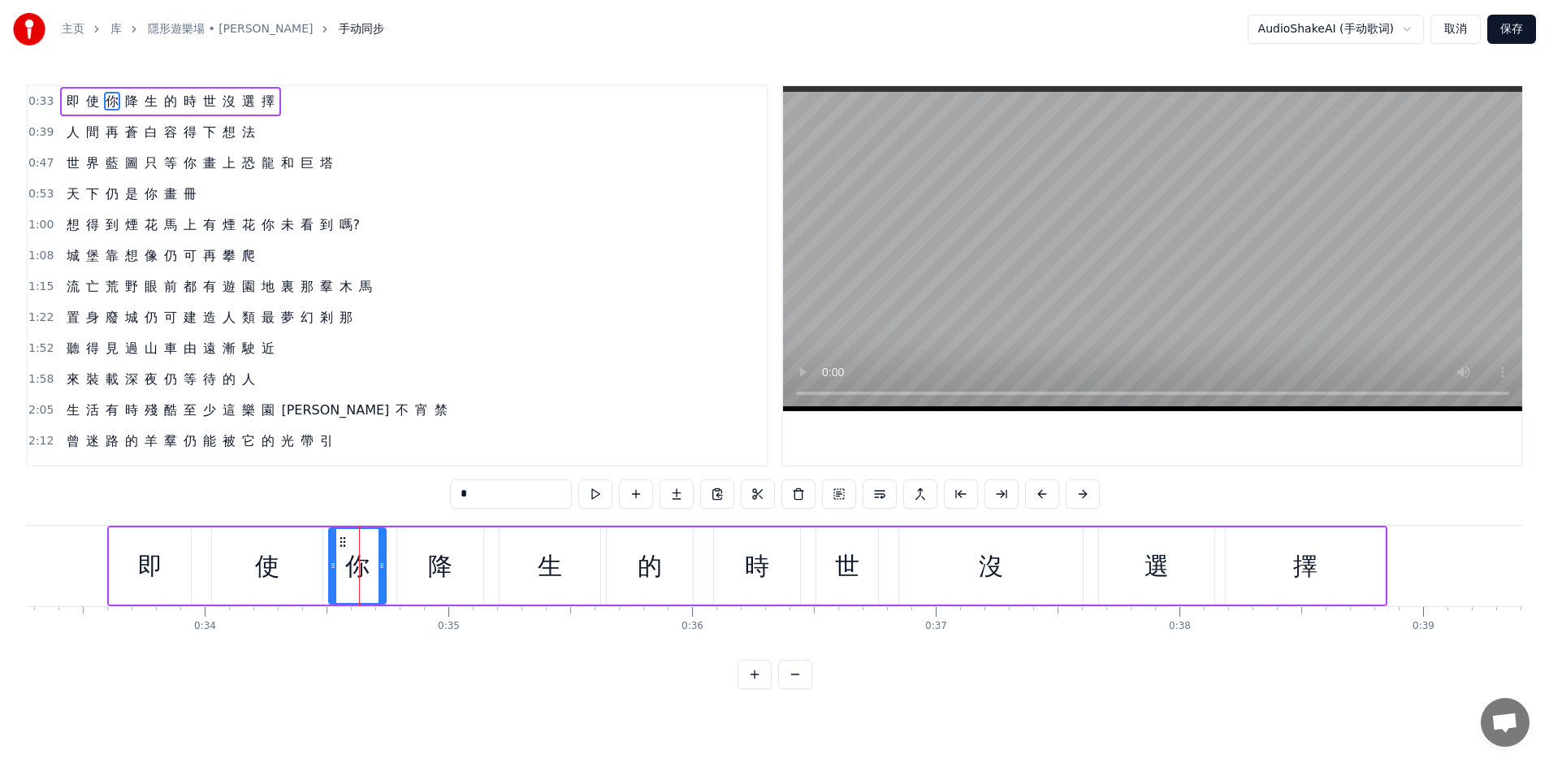
click at [442, 567] on div "降" at bounding box center [440, 565] width 24 height 37
click at [567, 551] on div "生" at bounding box center [549, 565] width 101 height 77
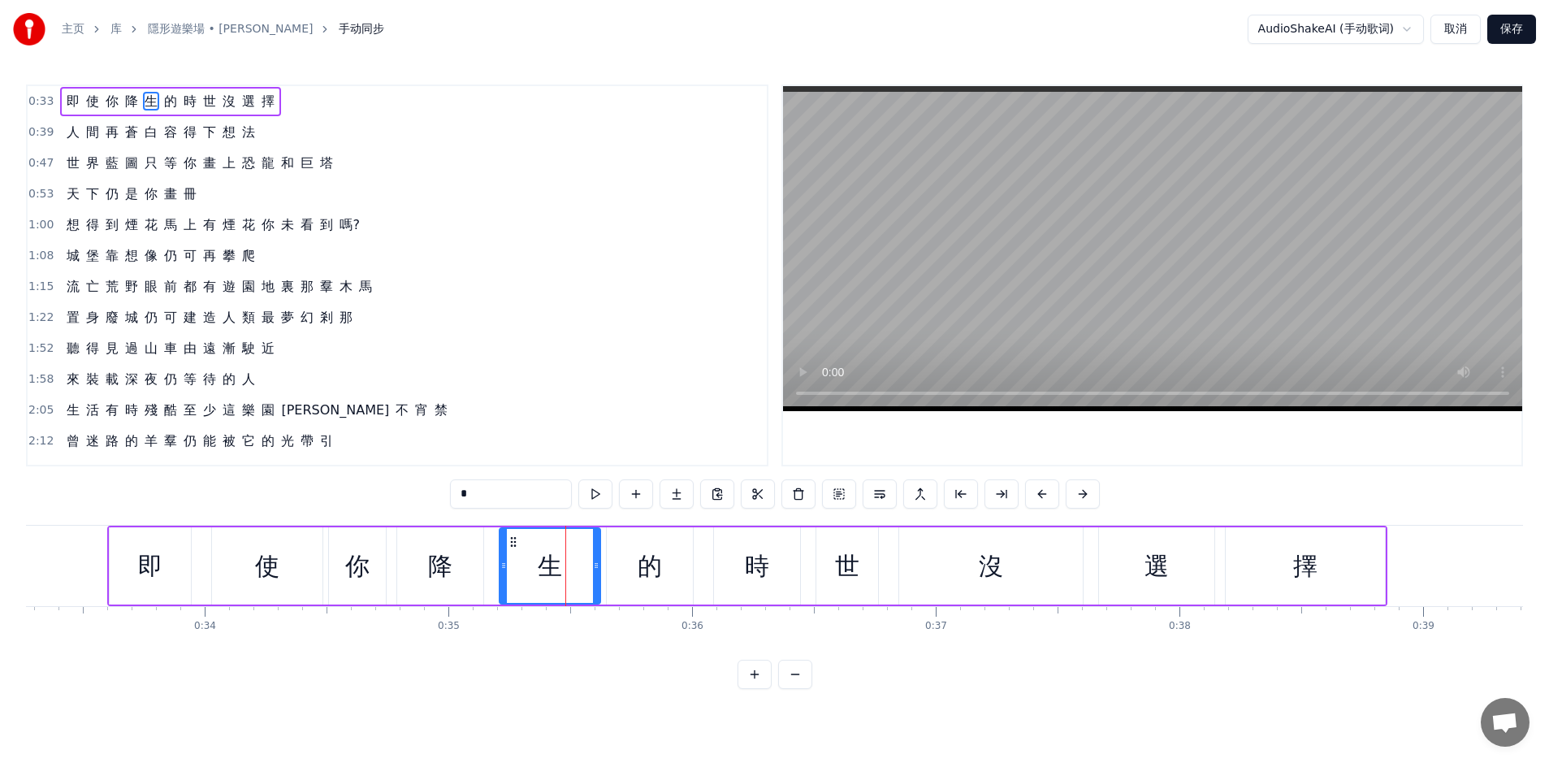
click at [658, 558] on div "的" at bounding box center [649, 565] width 24 height 37
click at [793, 565] on div "時" at bounding box center [757, 565] width 86 height 77
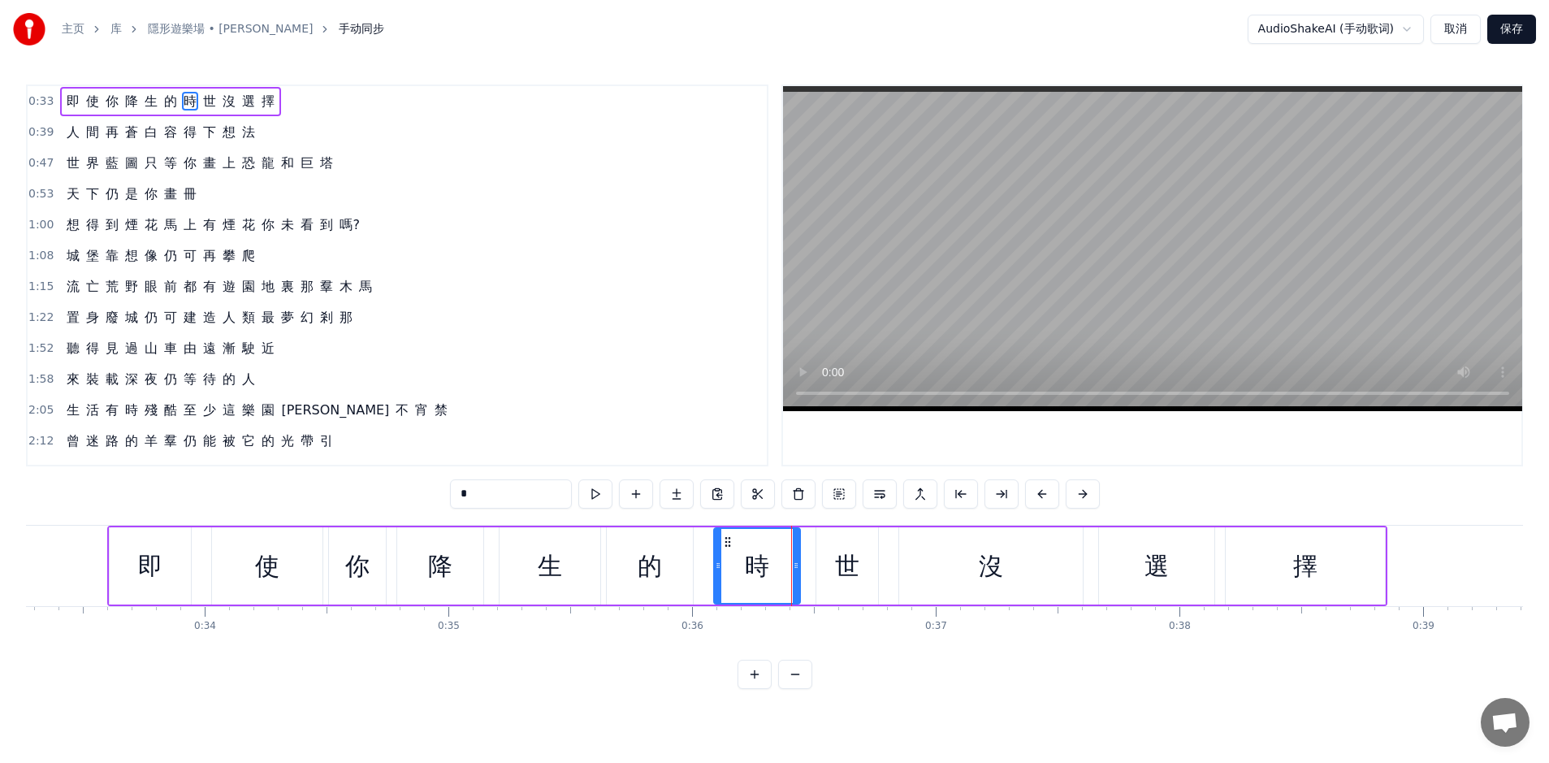
click at [866, 562] on div "世" at bounding box center [847, 565] width 62 height 77
click at [955, 563] on div "沒" at bounding box center [991, 565] width 184 height 77
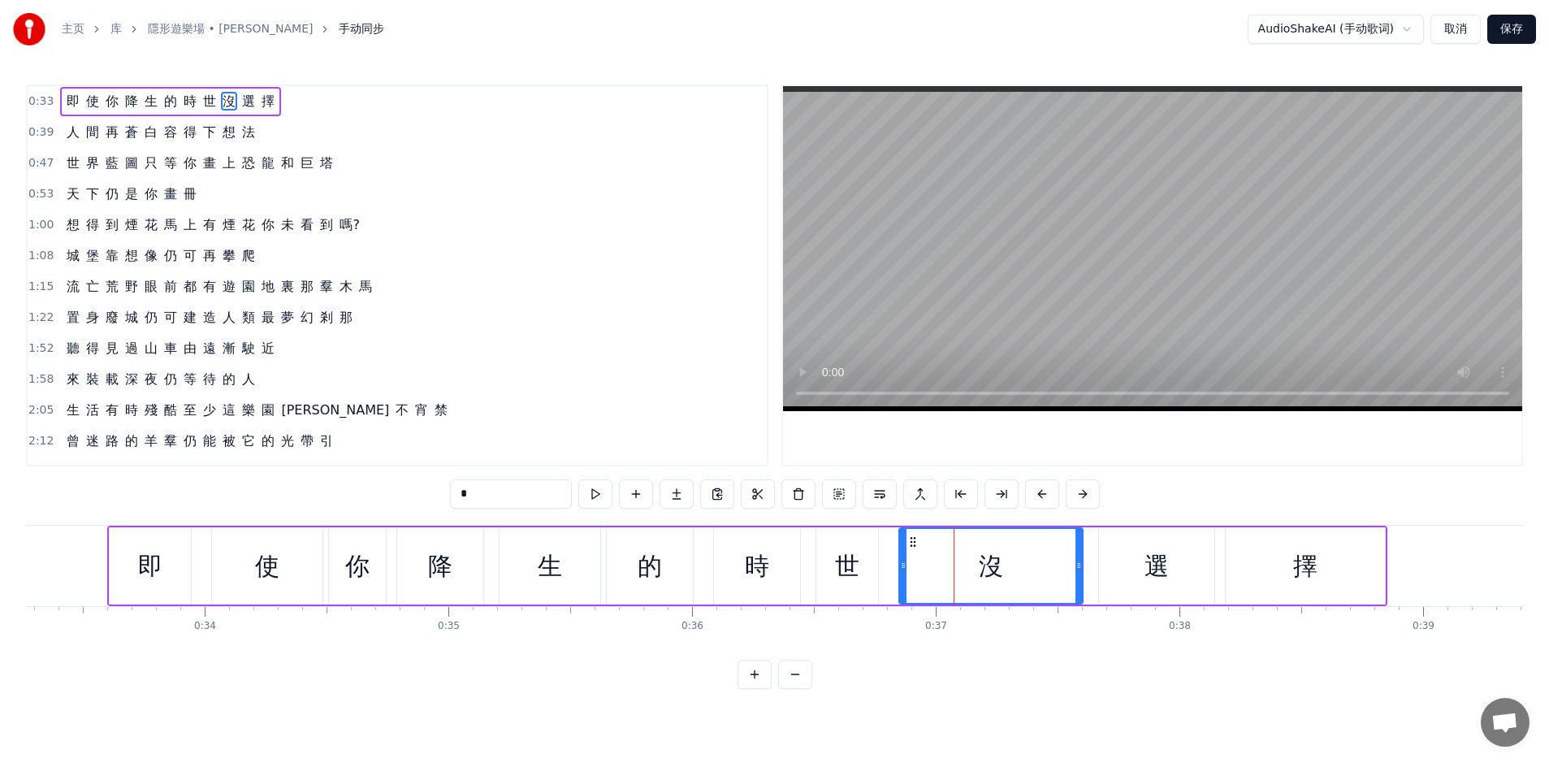
click at [1154, 559] on div "選" at bounding box center [1156, 565] width 24 height 37
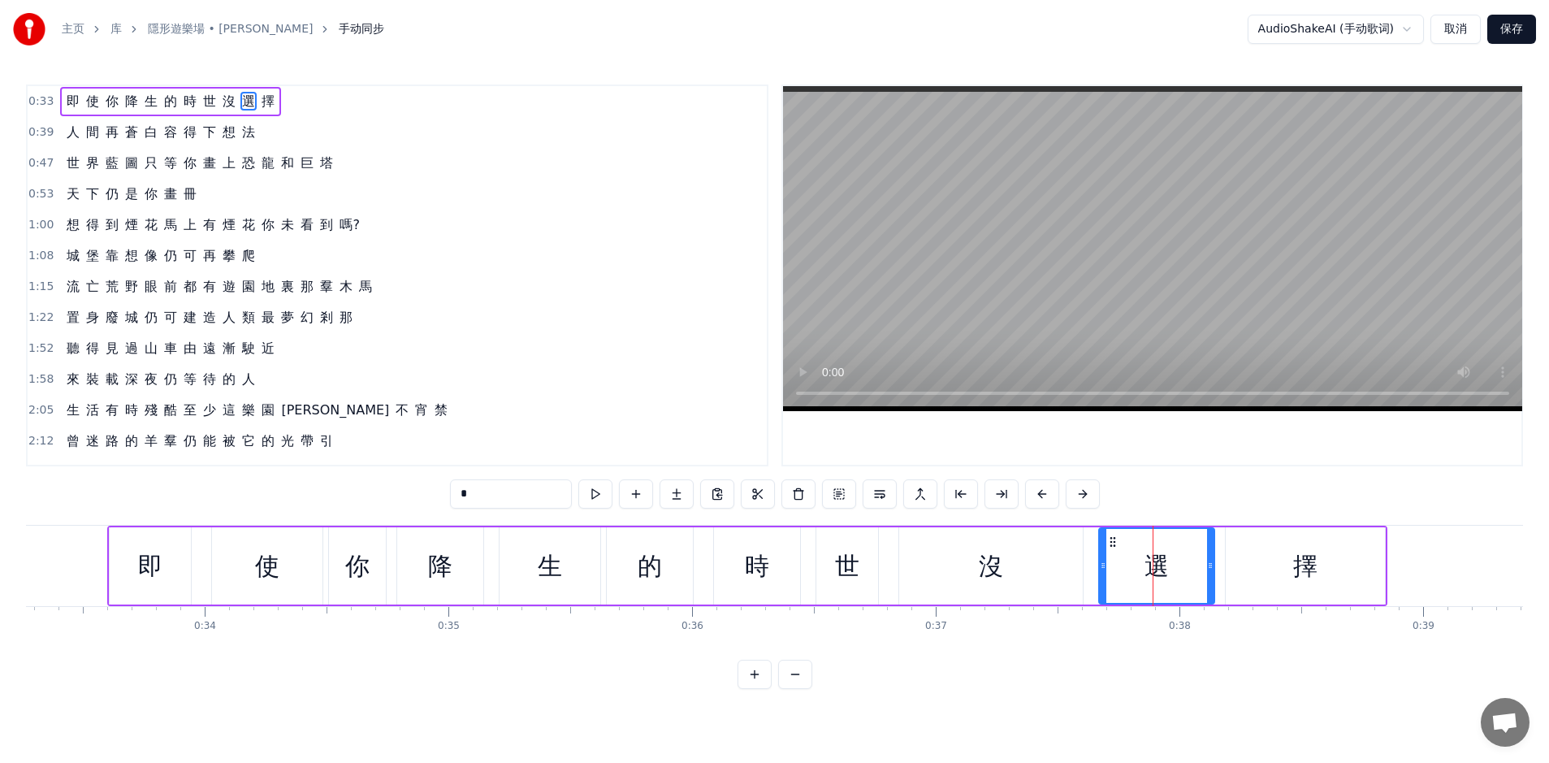
click at [1275, 552] on div "擇" at bounding box center [1304, 565] width 159 height 77
type input "*"
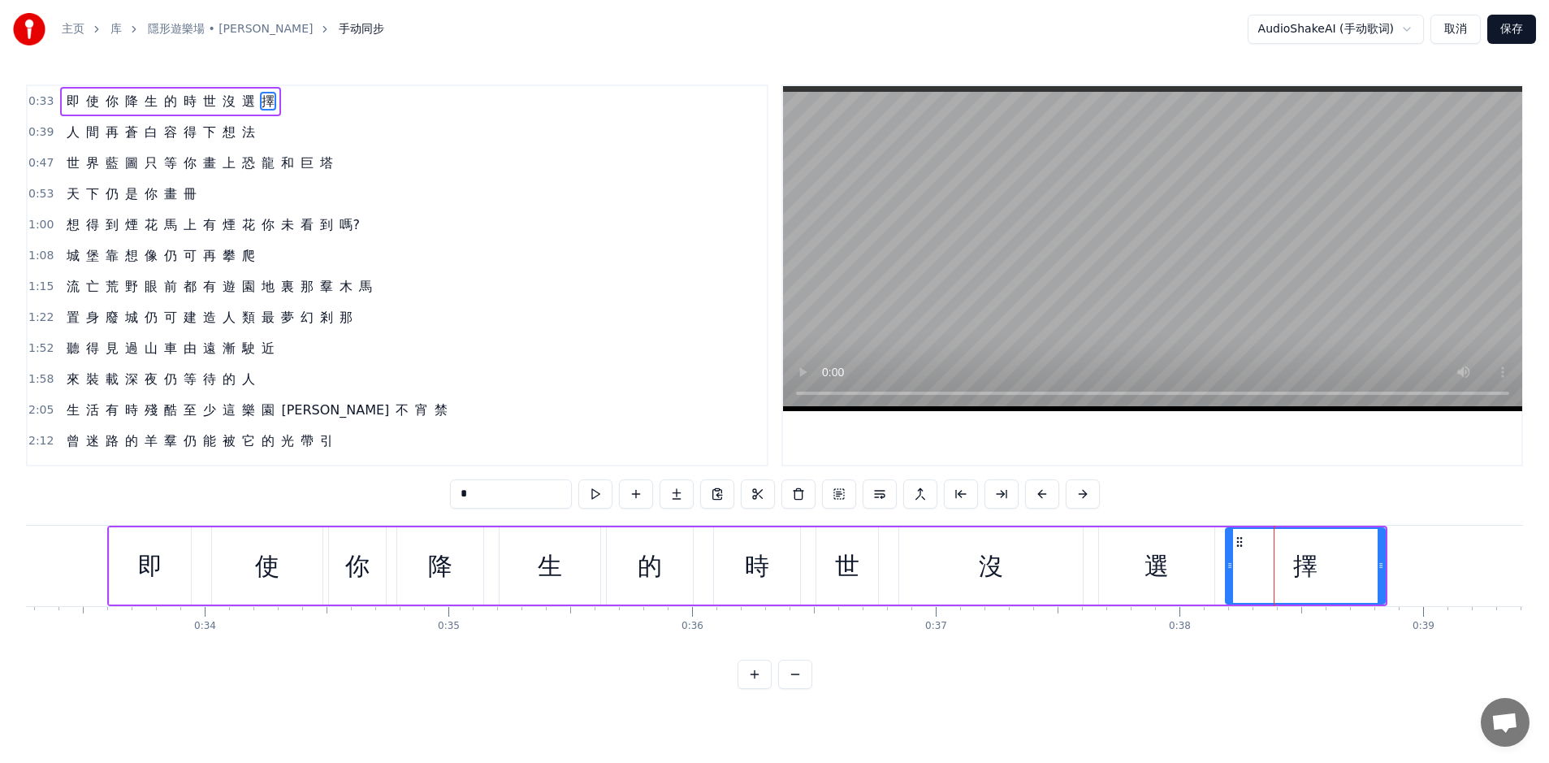
click at [135, 140] on div "人 間 再 蒼 白 容 得 下 想 法" at bounding box center [160, 132] width 201 height 29
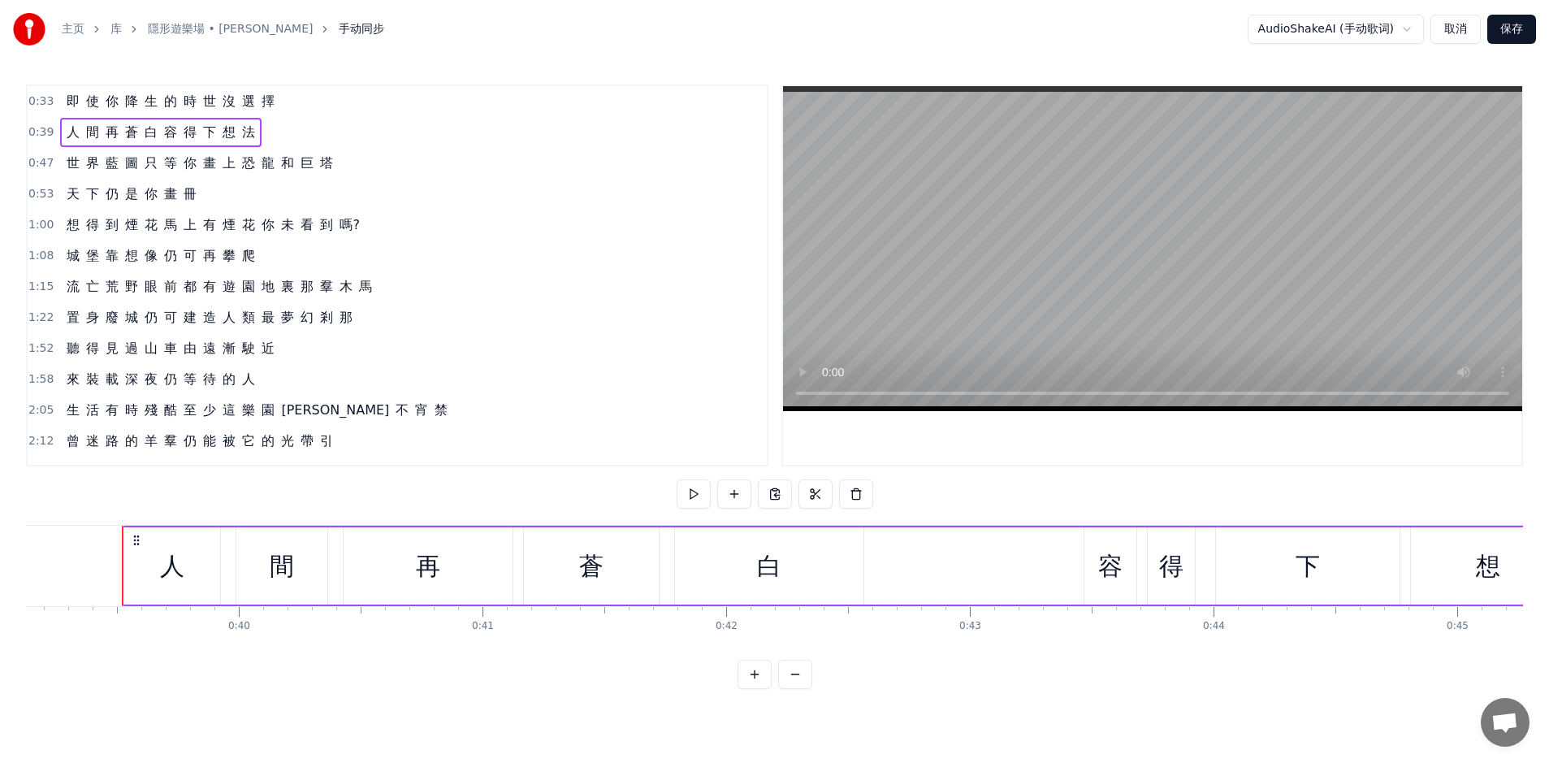
scroll to position [0, 9547]
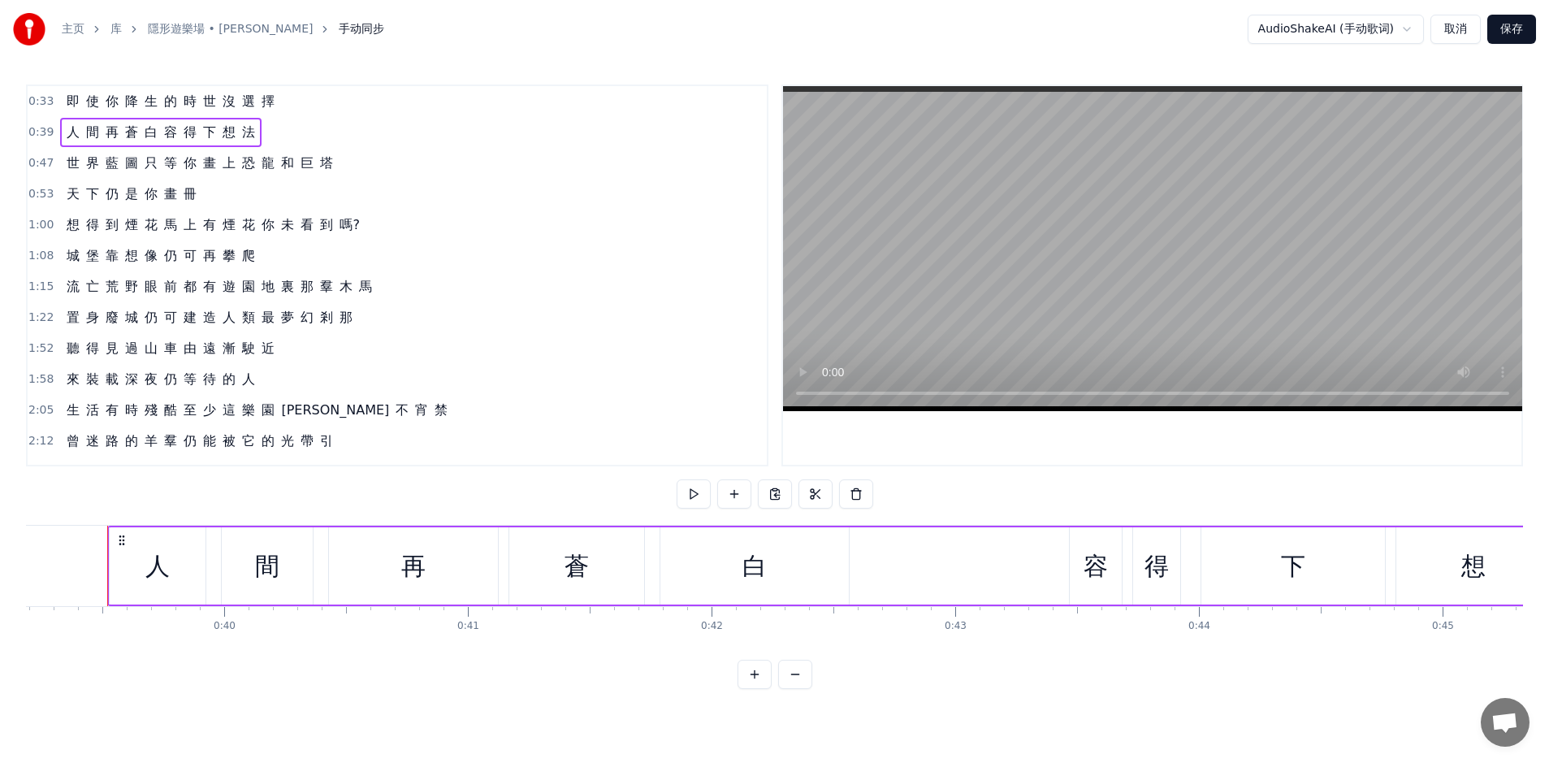
click at [796, 671] on button at bounding box center [795, 673] width 34 height 29
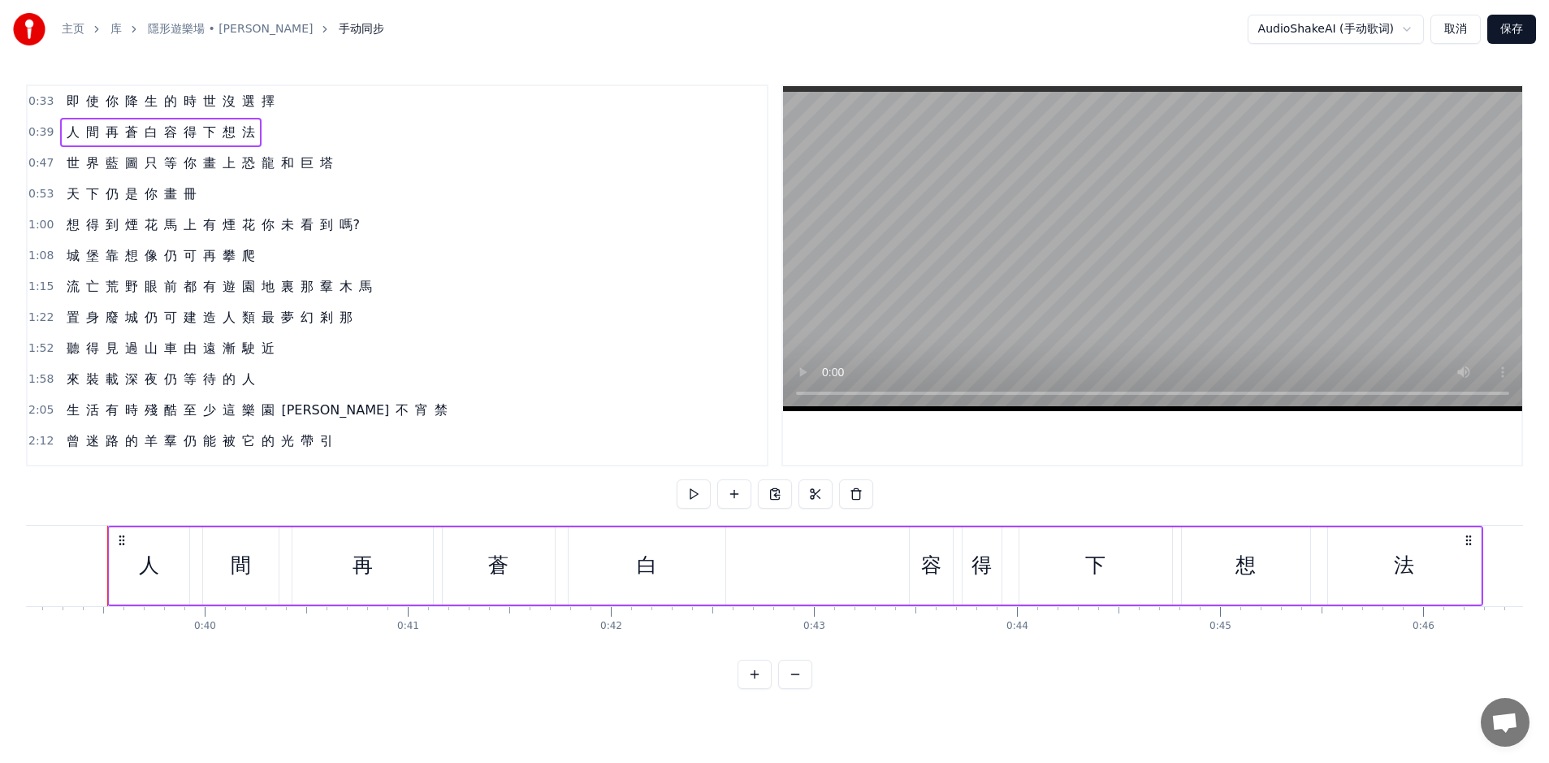
click at [753, 672] on button at bounding box center [754, 673] width 34 height 29
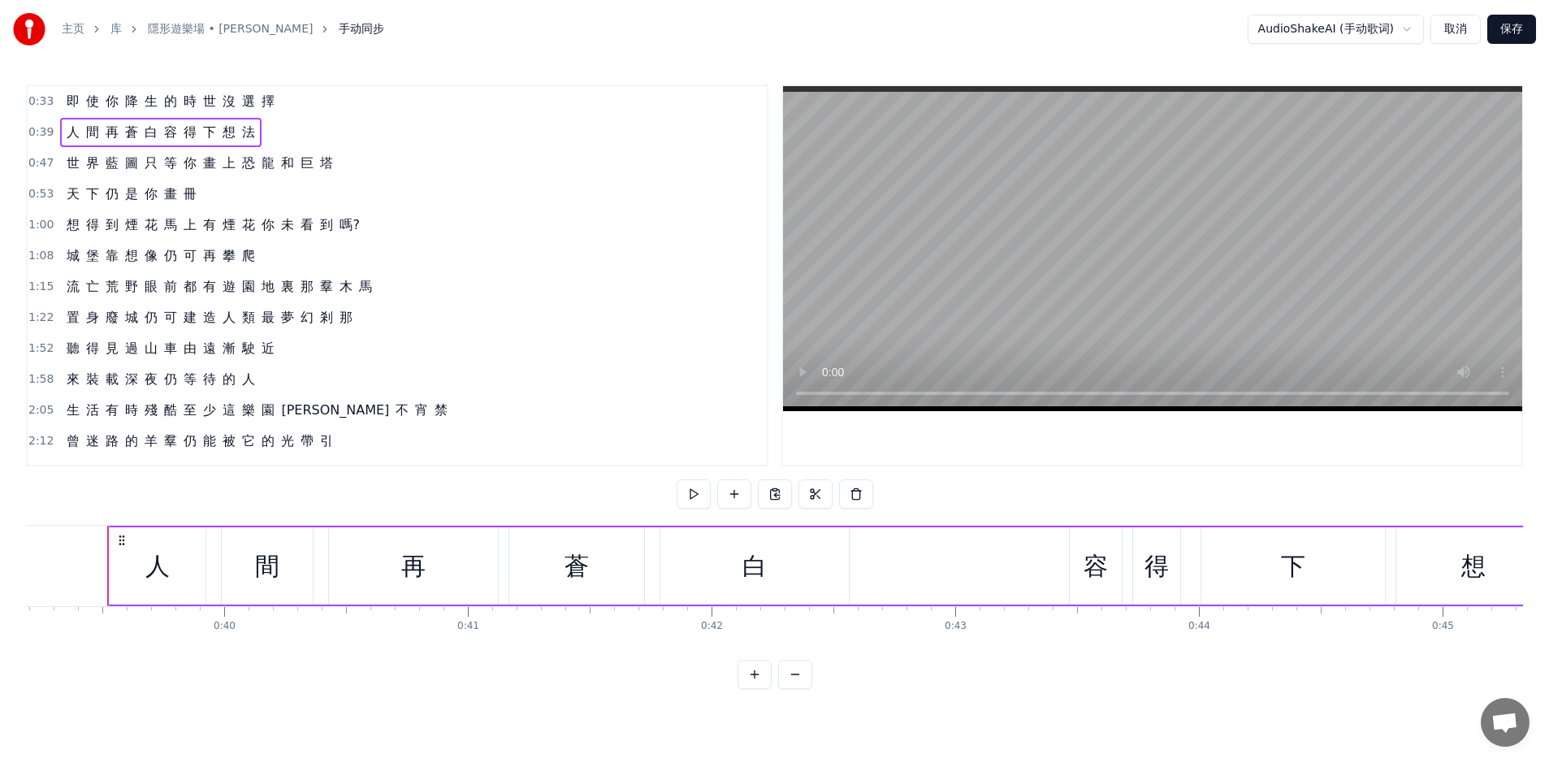
click at [383, 29] on span "手动同步" at bounding box center [361, 29] width 45 height 16
click at [291, 26] on link "隱形遊樂場 • [PERSON_NAME]" at bounding box center [230, 29] width 165 height 16
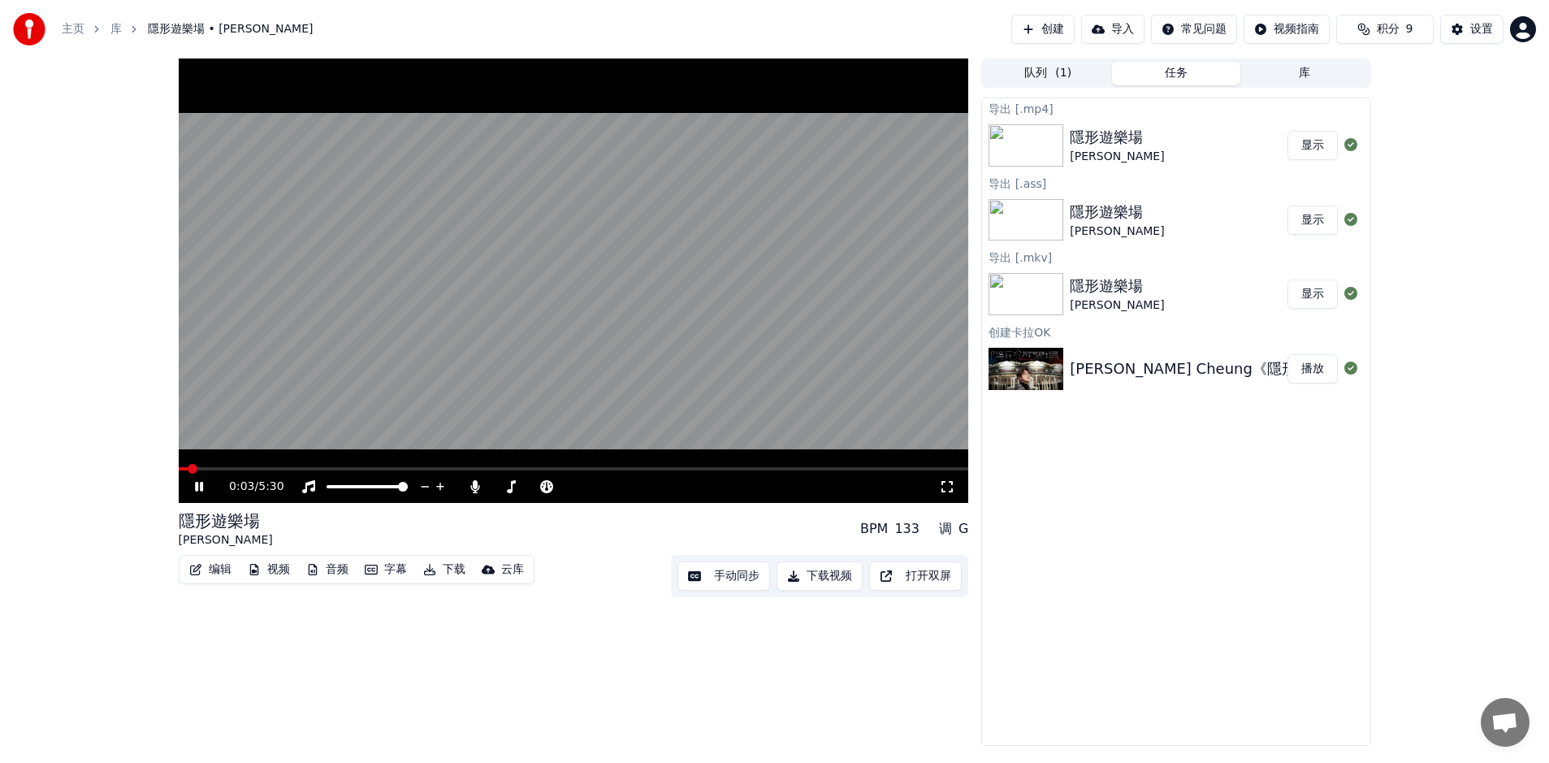
click at [1138, 74] on button "任务" at bounding box center [1176, 74] width 128 height 24
click at [1184, 140] on div "隱形遊樂場 [PERSON_NAME]" at bounding box center [1177, 145] width 217 height 39
click at [832, 567] on button "下载视频" at bounding box center [819, 575] width 86 height 29
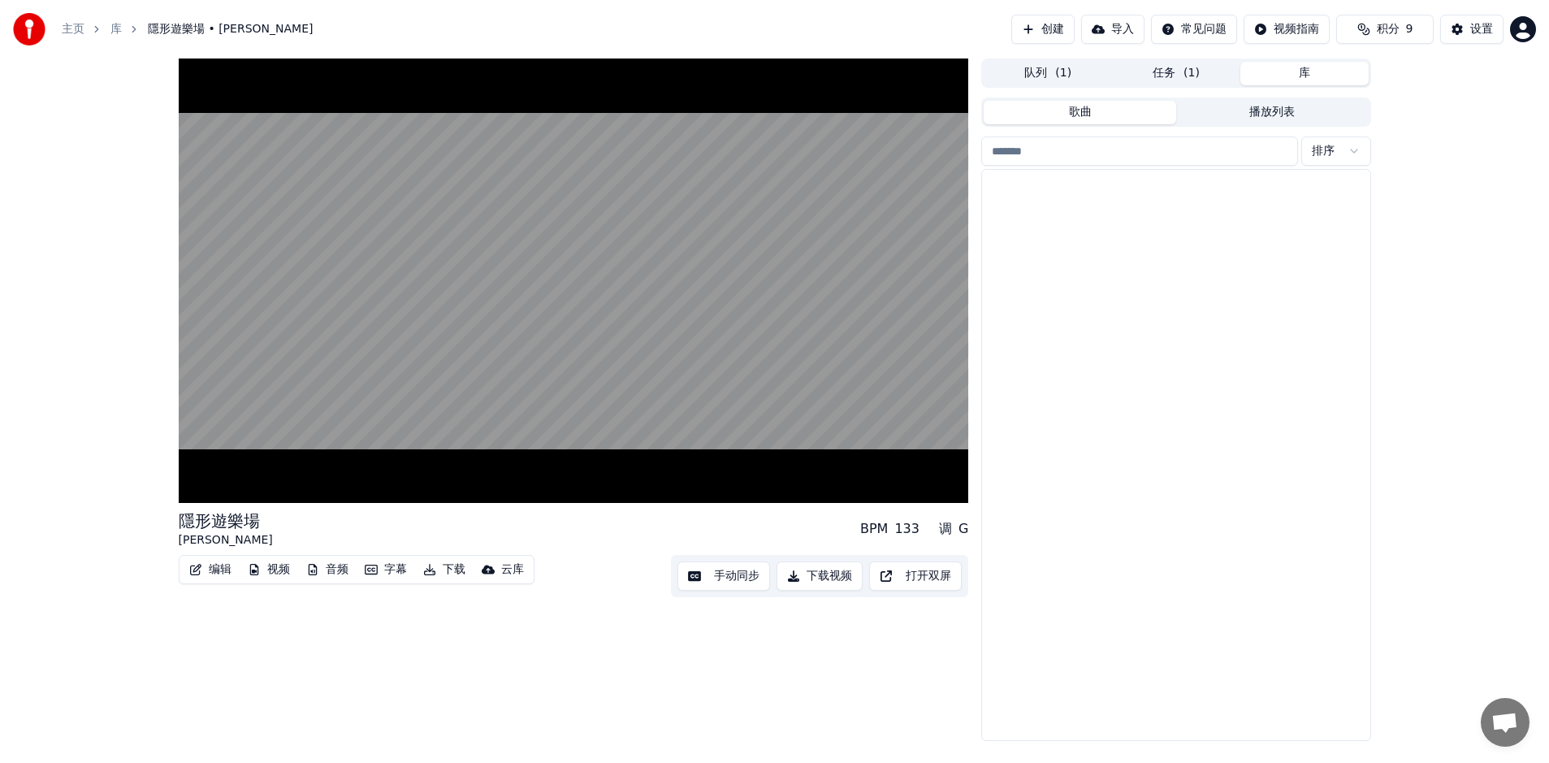
click at [1307, 75] on button "库" at bounding box center [1304, 74] width 128 height 24
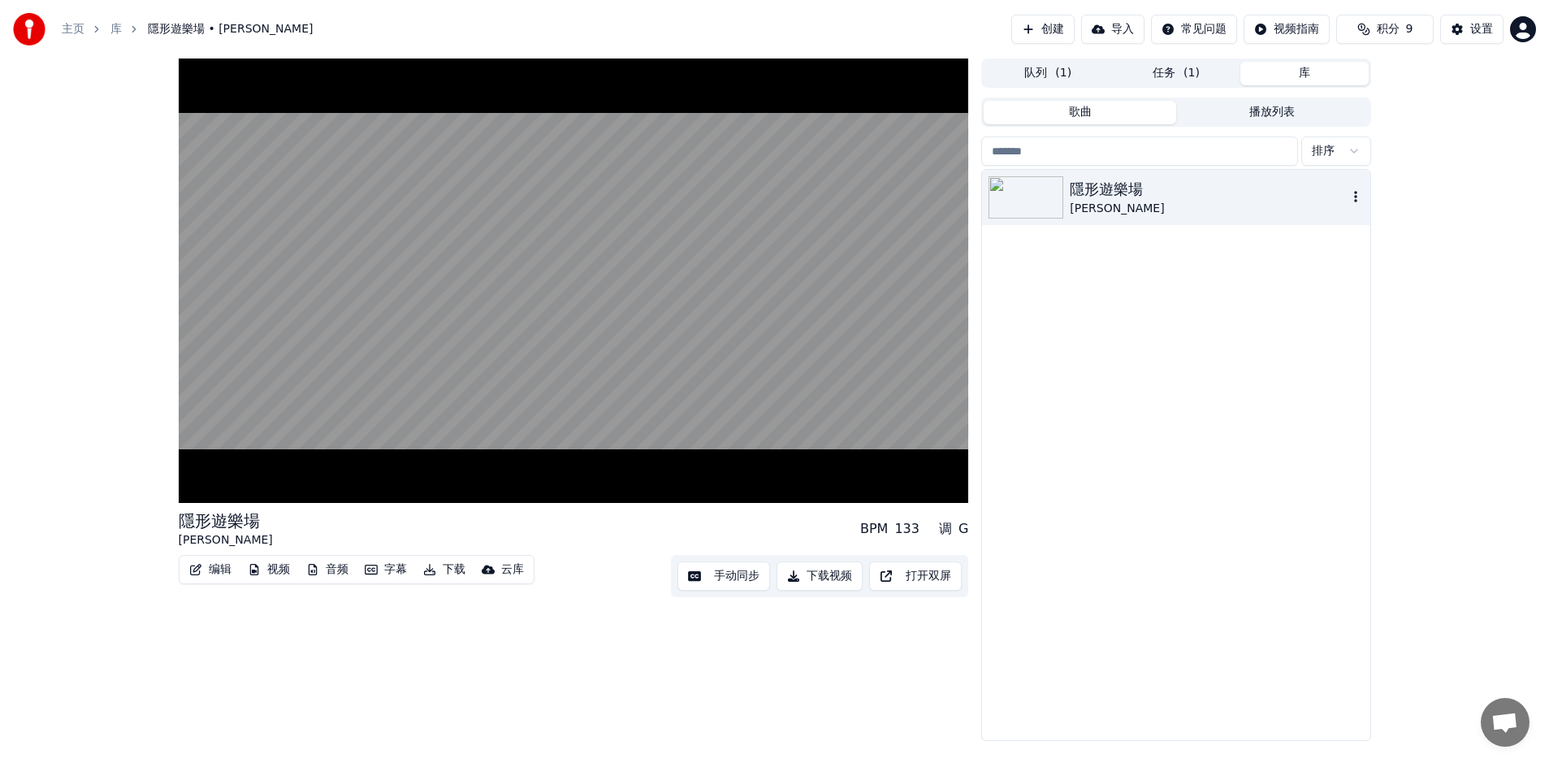
click at [1208, 194] on div "隱形遊樂場" at bounding box center [1207, 189] width 277 height 23
click at [1355, 199] on icon "button" at bounding box center [1355, 196] width 16 height 13
click at [1189, 275] on div "隱形遊樂場 [PERSON_NAME]" at bounding box center [1175, 455] width 387 height 570
click at [1295, 28] on html "主页 库 隱形遊樂場 • [PERSON_NAME] Cheung 创建 导入 常见问题 视频指南 积分 9 设置 隱形遊樂場 [PERSON_NAME] •…" at bounding box center [774, 381] width 1549 height 763
click at [1186, 27] on html "主页 库 隱形遊樂場 • [PERSON_NAME] Cheung 创建 导入 常见问题 视频指南 积分 9 设置 隱形遊樂場 [PERSON_NAME] •…" at bounding box center [774, 381] width 1549 height 763
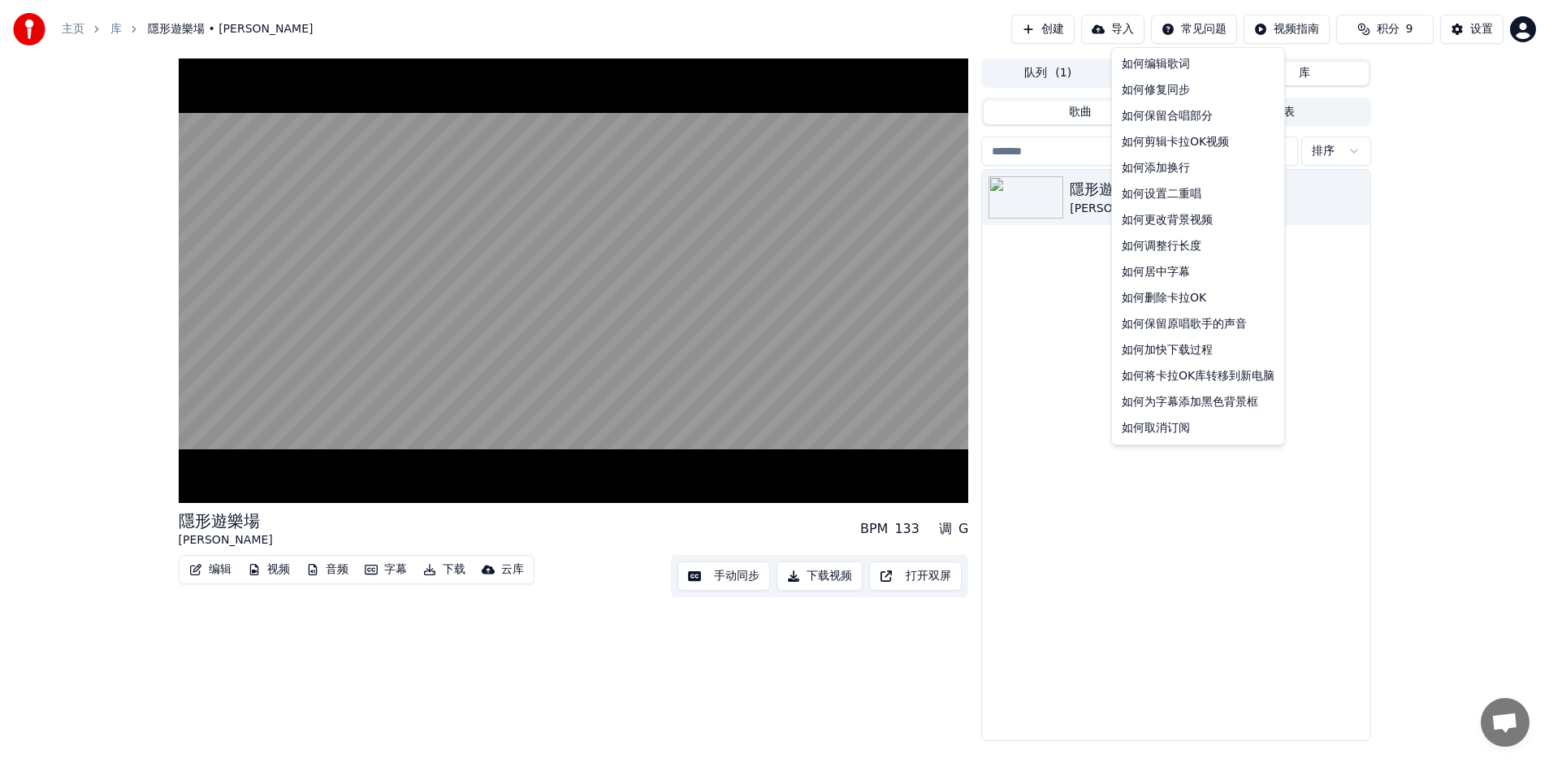
click at [1194, 27] on html "主页 库 隱形遊樂場 • [PERSON_NAME] Cheung 创建 导入 常见问题 视频指南 积分 9 设置 隱形遊樂場 [PERSON_NAME] •…" at bounding box center [774, 381] width 1549 height 763
click at [1190, 272] on div "如何居中字幕" at bounding box center [1198, 272] width 166 height 26
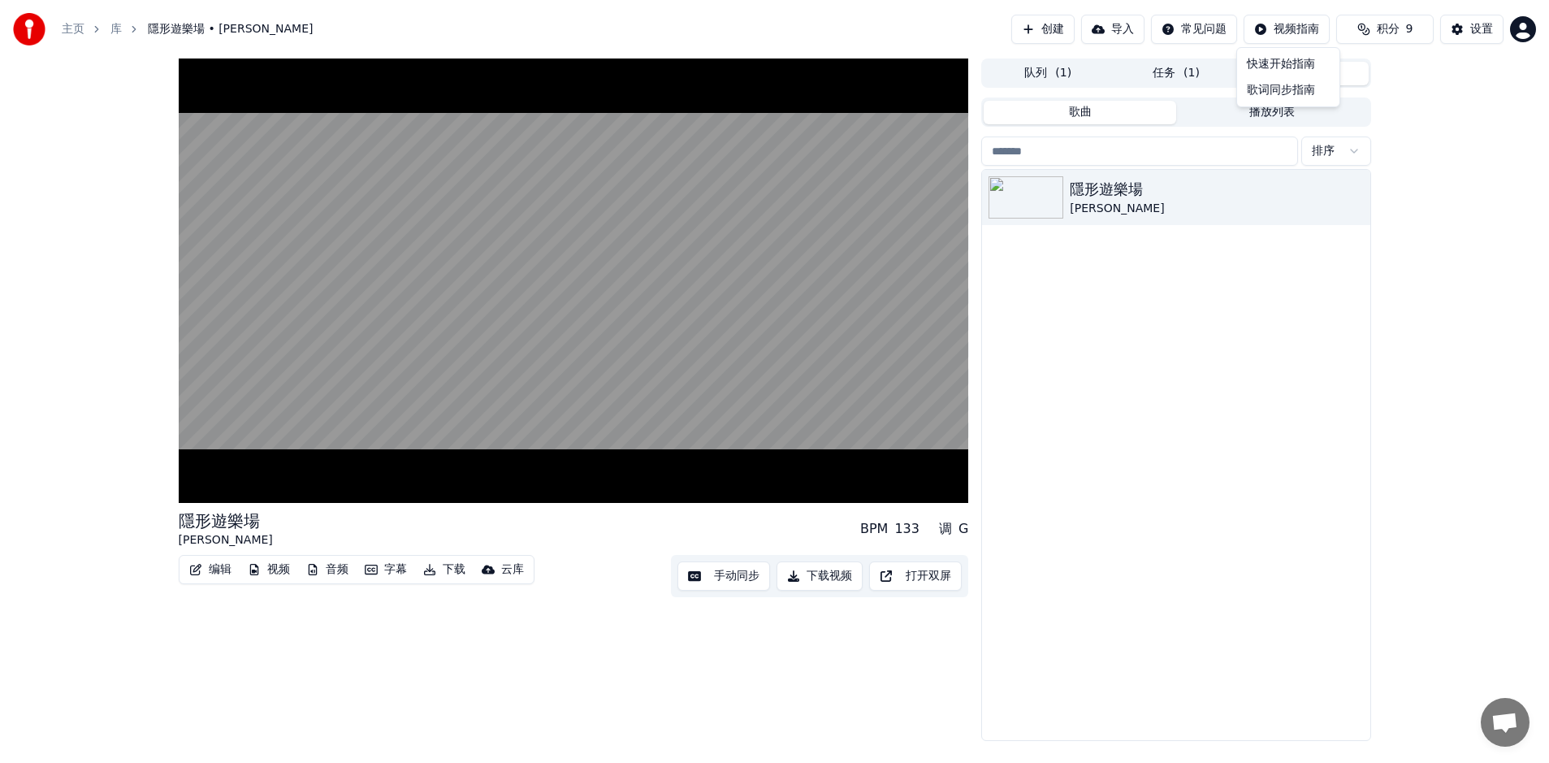
click at [1298, 22] on html "主页 库 隱形遊樂場 • [PERSON_NAME] Cheung 创建 导入 常见问题 视频指南 积分 9 设置 隱形遊樂場 [PERSON_NAME] •…" at bounding box center [774, 381] width 1549 height 763
click at [1229, 27] on html "主页 库 隱形遊樂場 • [PERSON_NAME] Cheung 创建 导入 常见问题 视频指南 积分 9 设置 隱形遊樂場 [PERSON_NAME] •…" at bounding box center [774, 381] width 1549 height 763
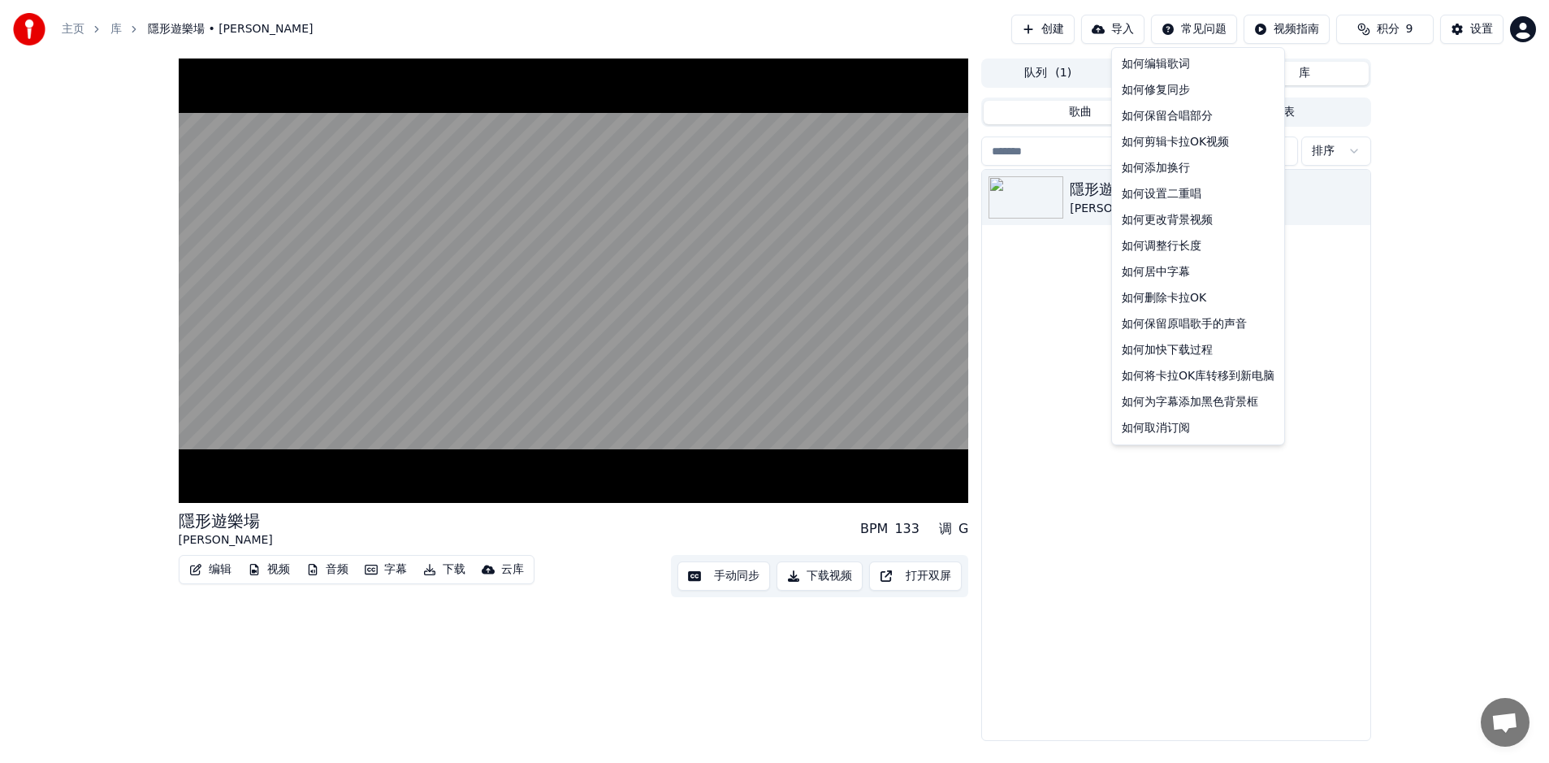
click at [1222, 24] on html "主页 库 隱形遊樂場 • [PERSON_NAME] Cheung 创建 导入 常见问题 视频指南 积分 9 设置 隱形遊樂場 [PERSON_NAME] •…" at bounding box center [774, 381] width 1549 height 763
click at [1356, 300] on html "主页 库 隱形遊樂場 • [PERSON_NAME] Cheung 创建 导入 常见问题 视频指南 积分 9 设置 隱形遊樂場 [PERSON_NAME] •…" at bounding box center [774, 381] width 1549 height 763
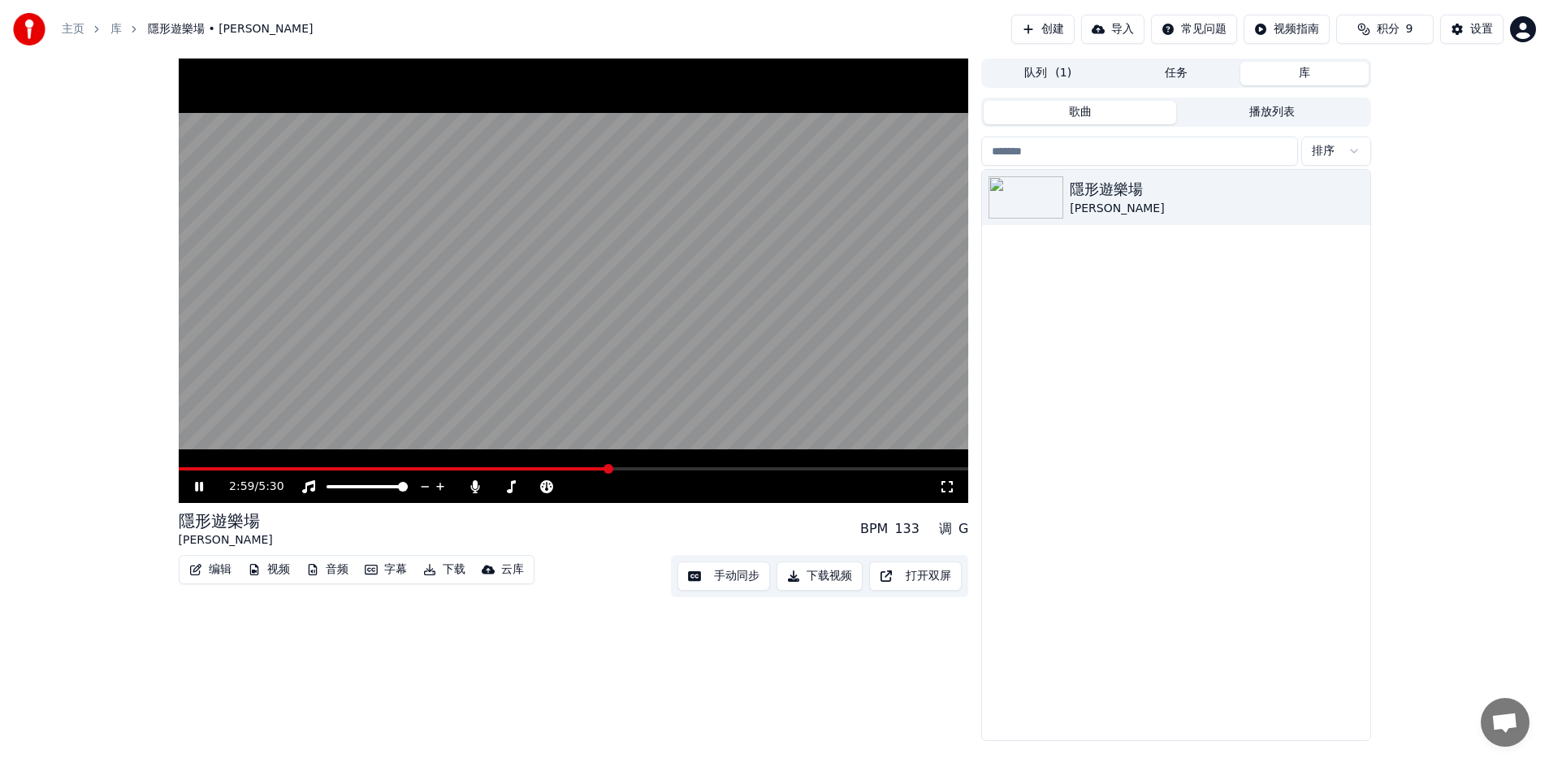
click at [203, 486] on icon at bounding box center [211, 486] width 38 height 13
click at [220, 569] on button "编辑" at bounding box center [210, 569] width 55 height 23
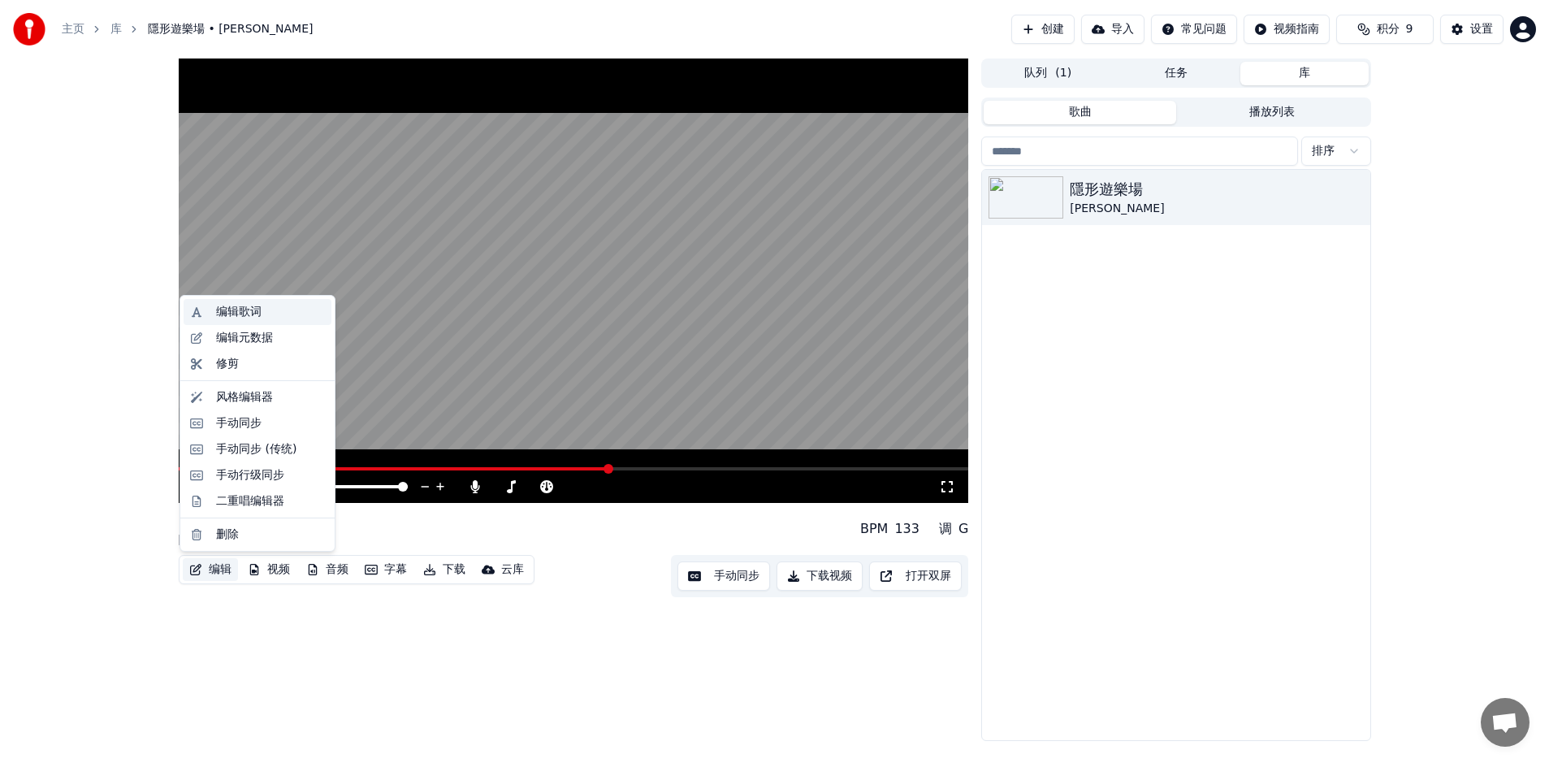
click at [266, 313] on div "编辑歌词" at bounding box center [270, 312] width 109 height 16
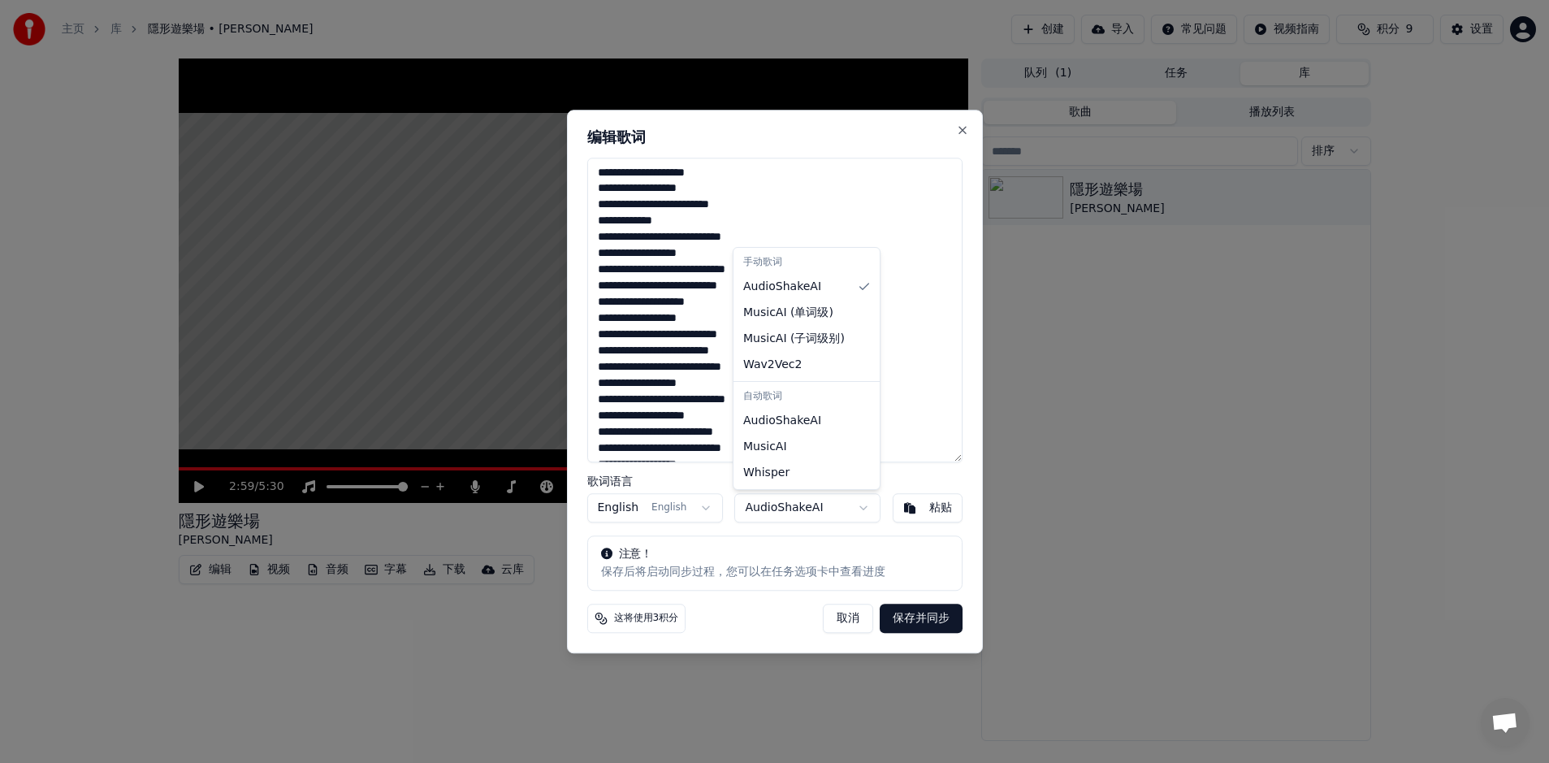
click at [850, 508] on body "**********" at bounding box center [774, 381] width 1549 height 763
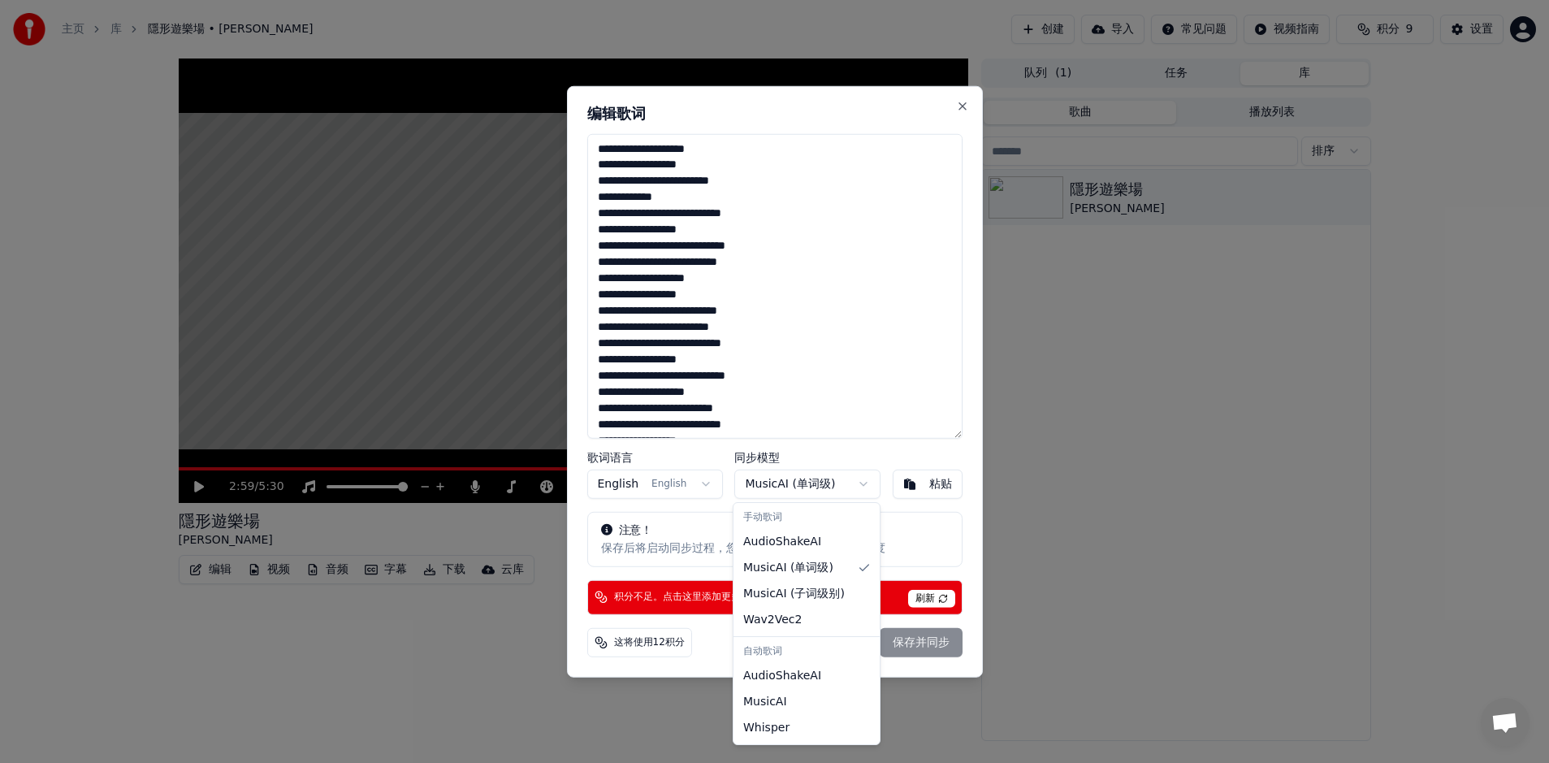
click at [833, 482] on body "**********" at bounding box center [774, 381] width 1549 height 763
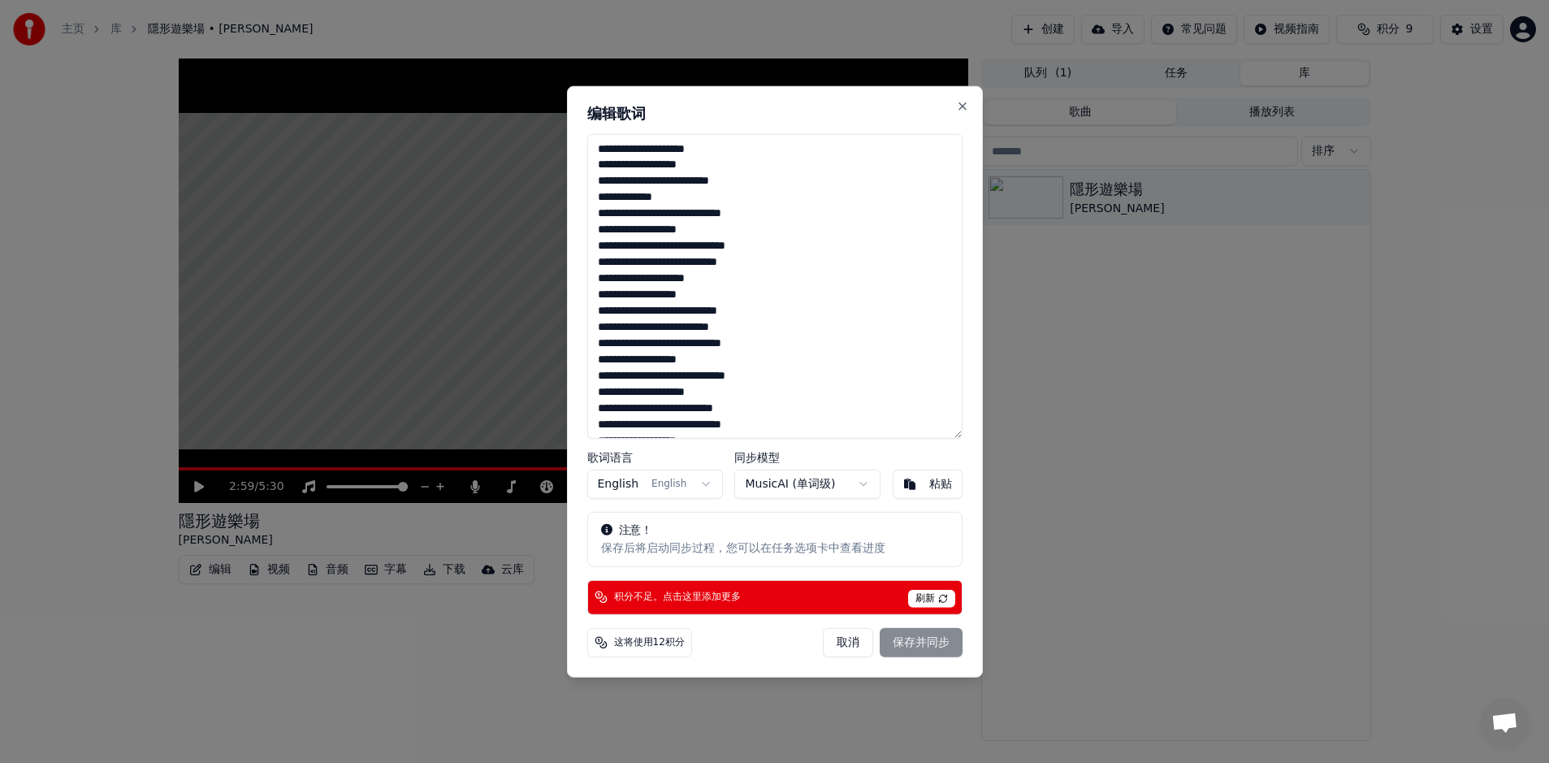
click at [1040, 449] on div at bounding box center [774, 381] width 1549 height 763
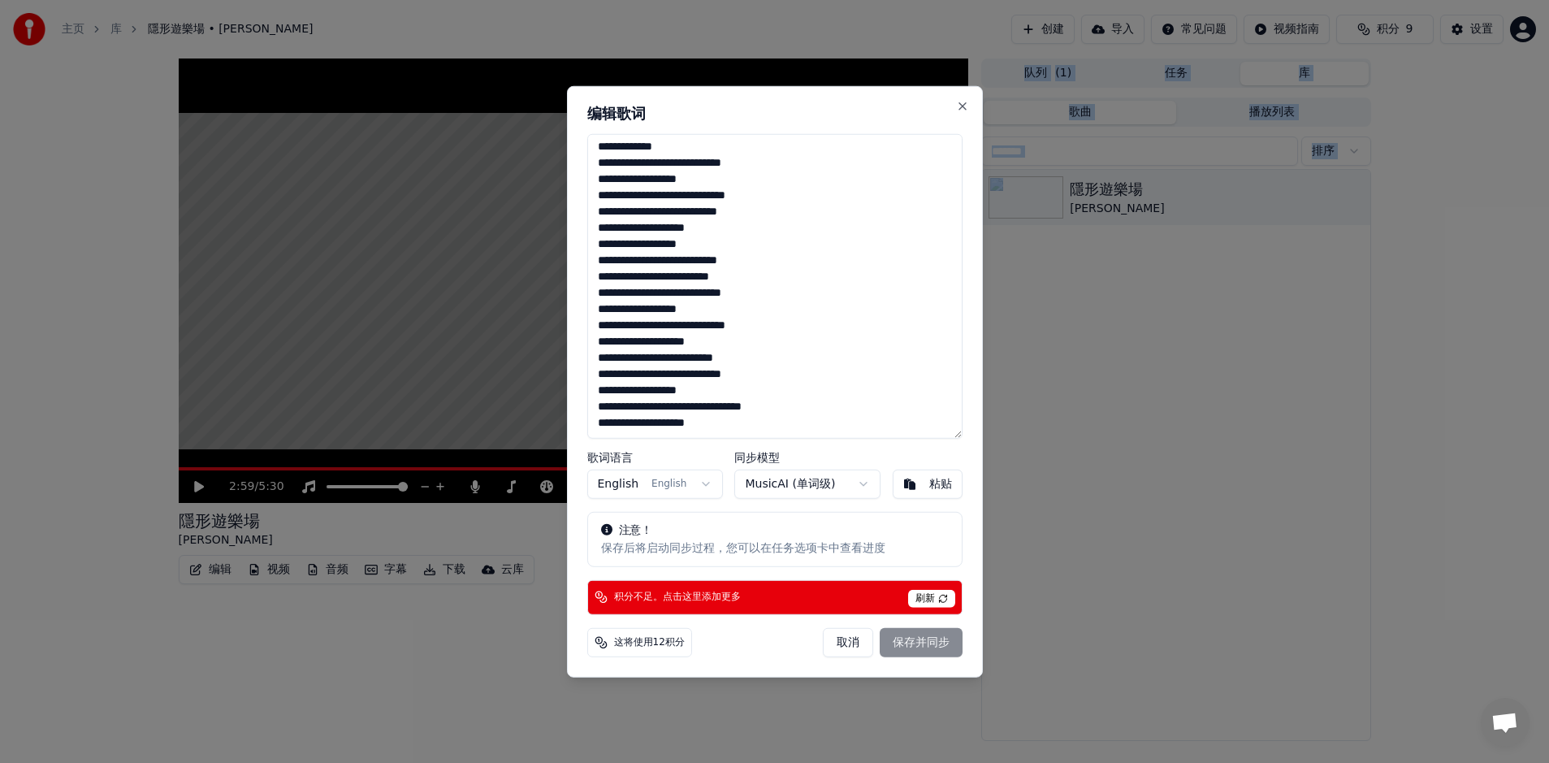
drag, startPoint x: 732, startPoint y: 102, endPoint x: 935, endPoint y: -89, distance: 278.6
click at [935, 0] on html "**********" at bounding box center [774, 381] width 1549 height 763
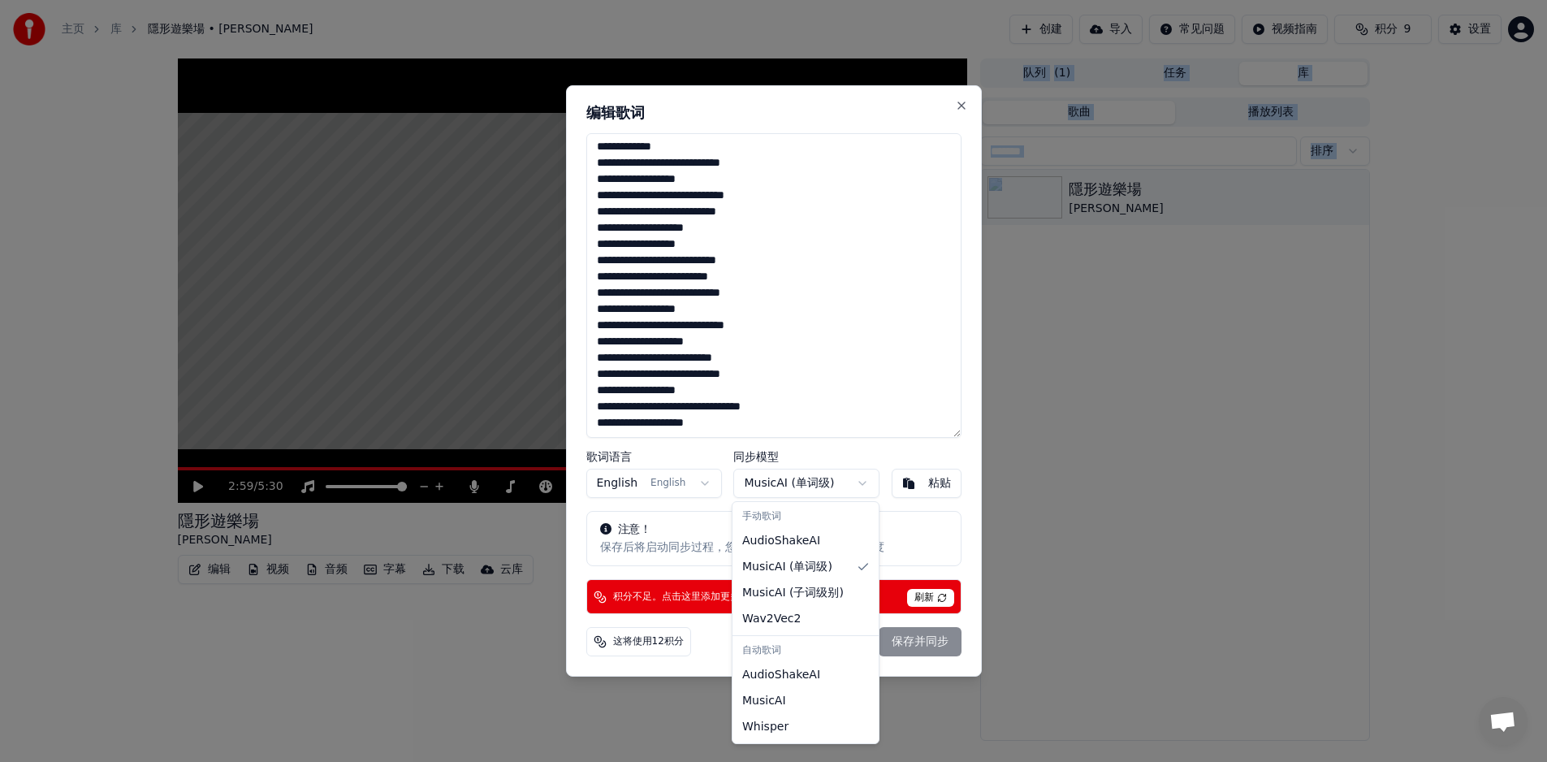
click at [810, 485] on body "**********" at bounding box center [773, 381] width 1547 height 762
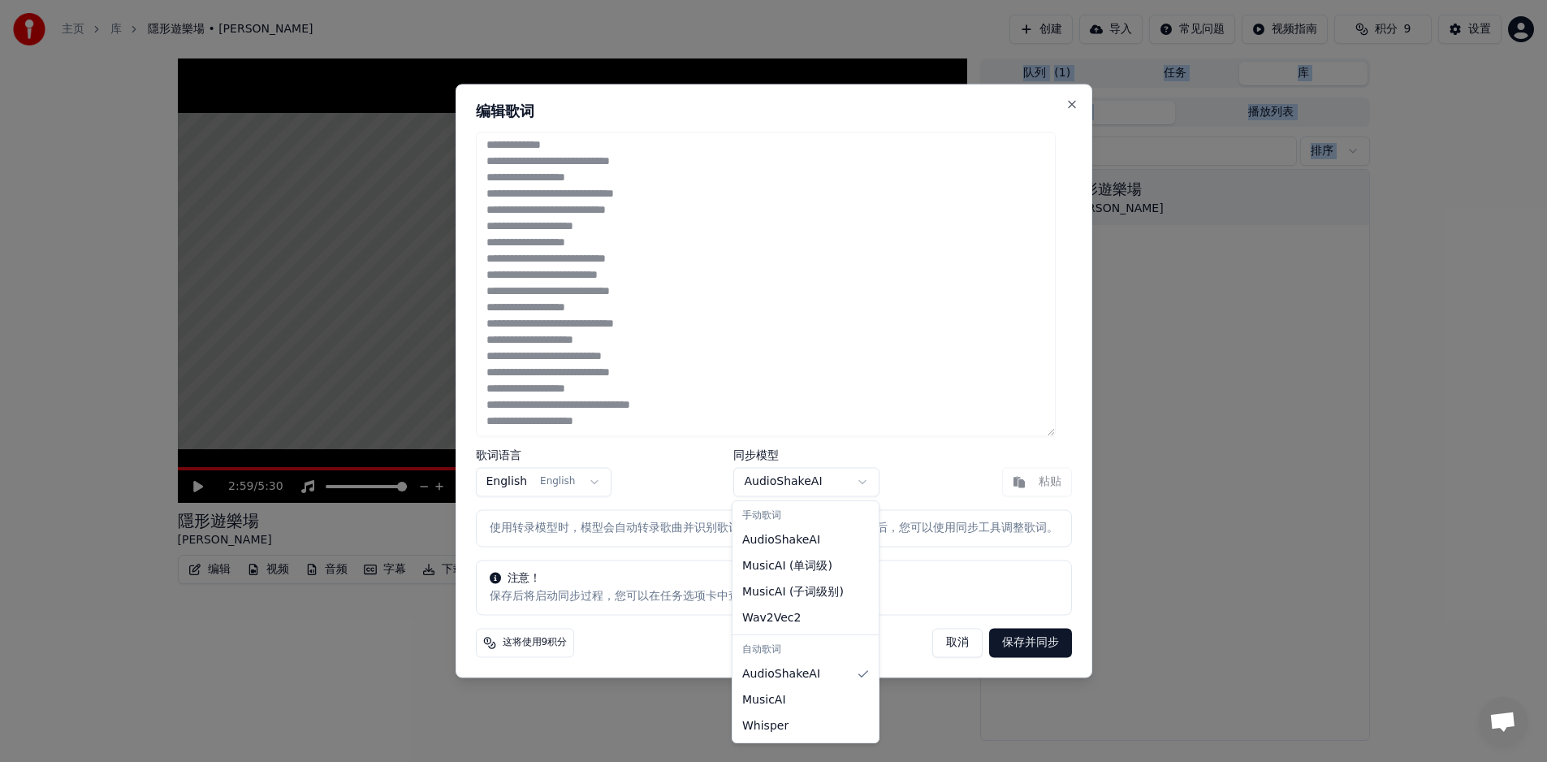
click at [801, 488] on body "**********" at bounding box center [773, 381] width 1547 height 762
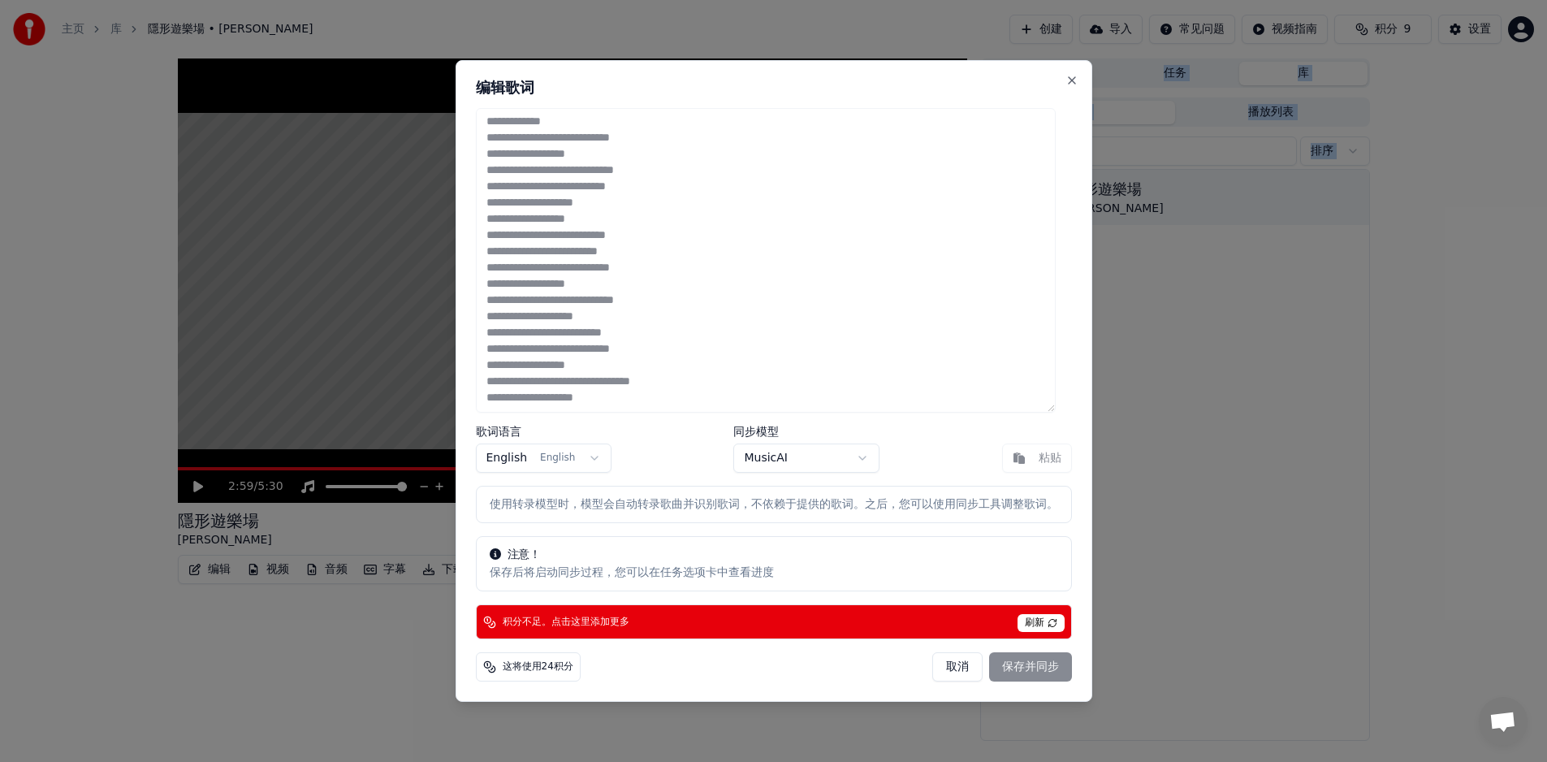
click at [795, 464] on body "**********" at bounding box center [773, 381] width 1547 height 762
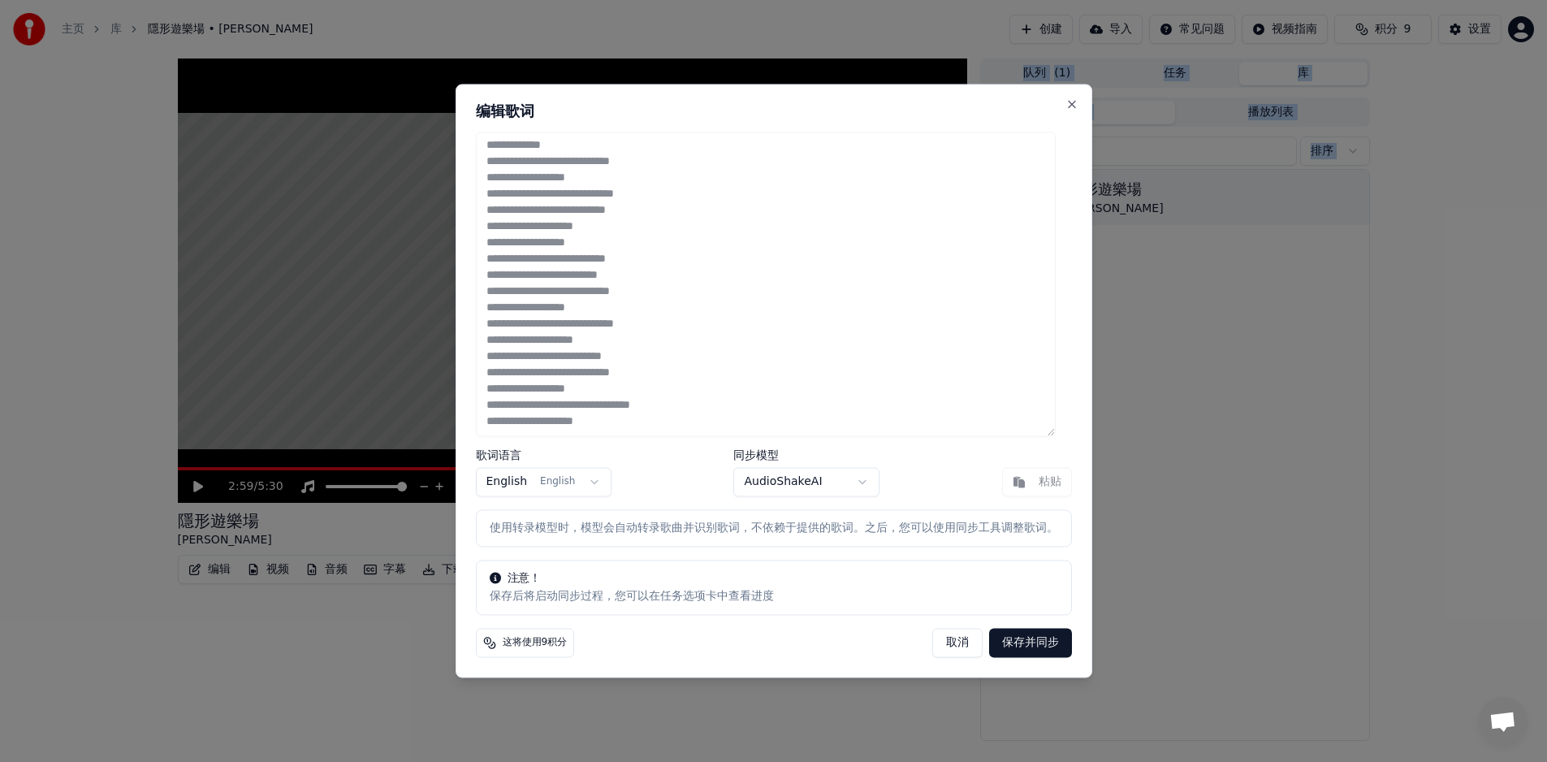
click at [1027, 642] on button "保存并同步" at bounding box center [1030, 643] width 83 height 29
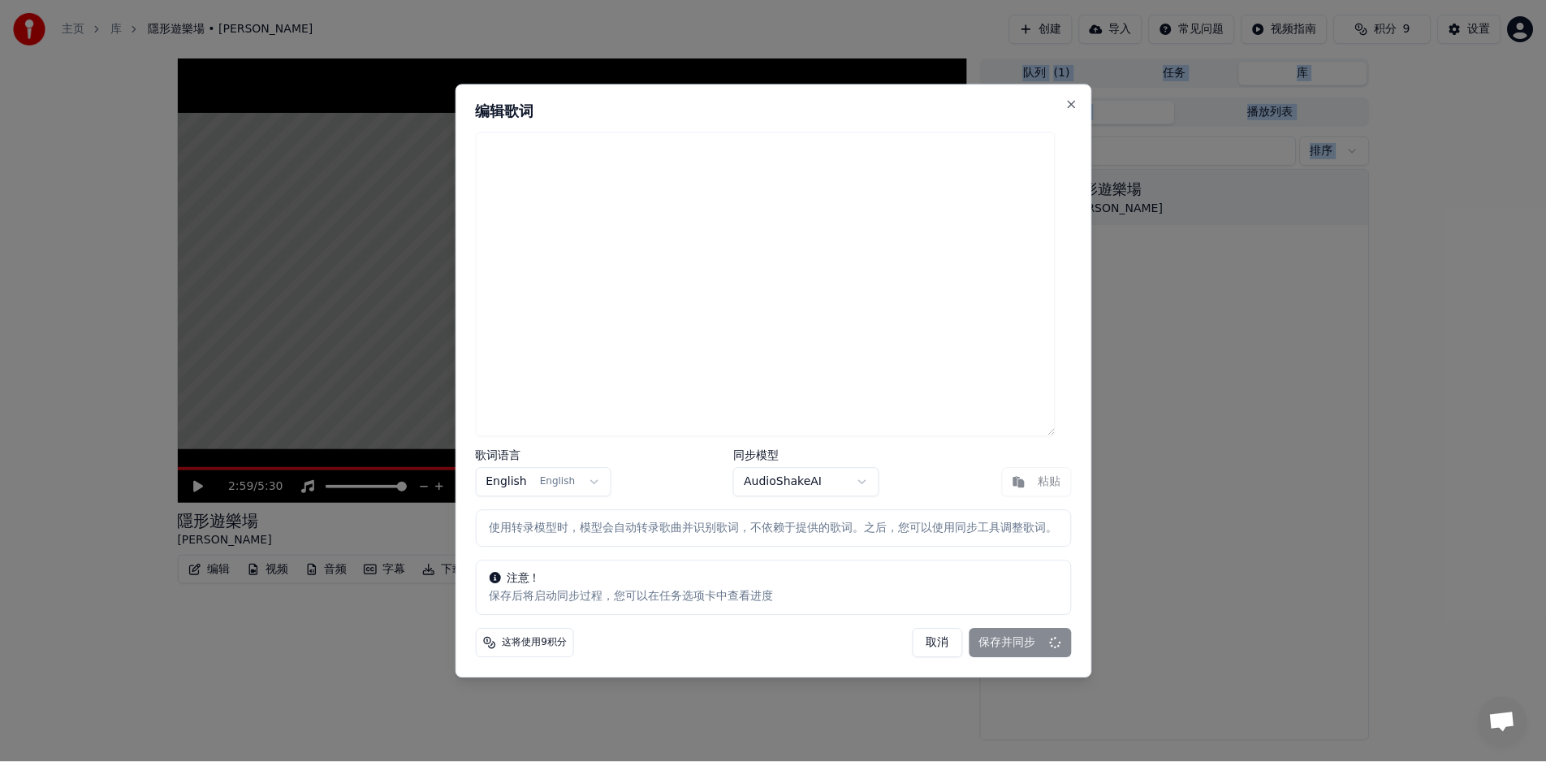
scroll to position [0, 0]
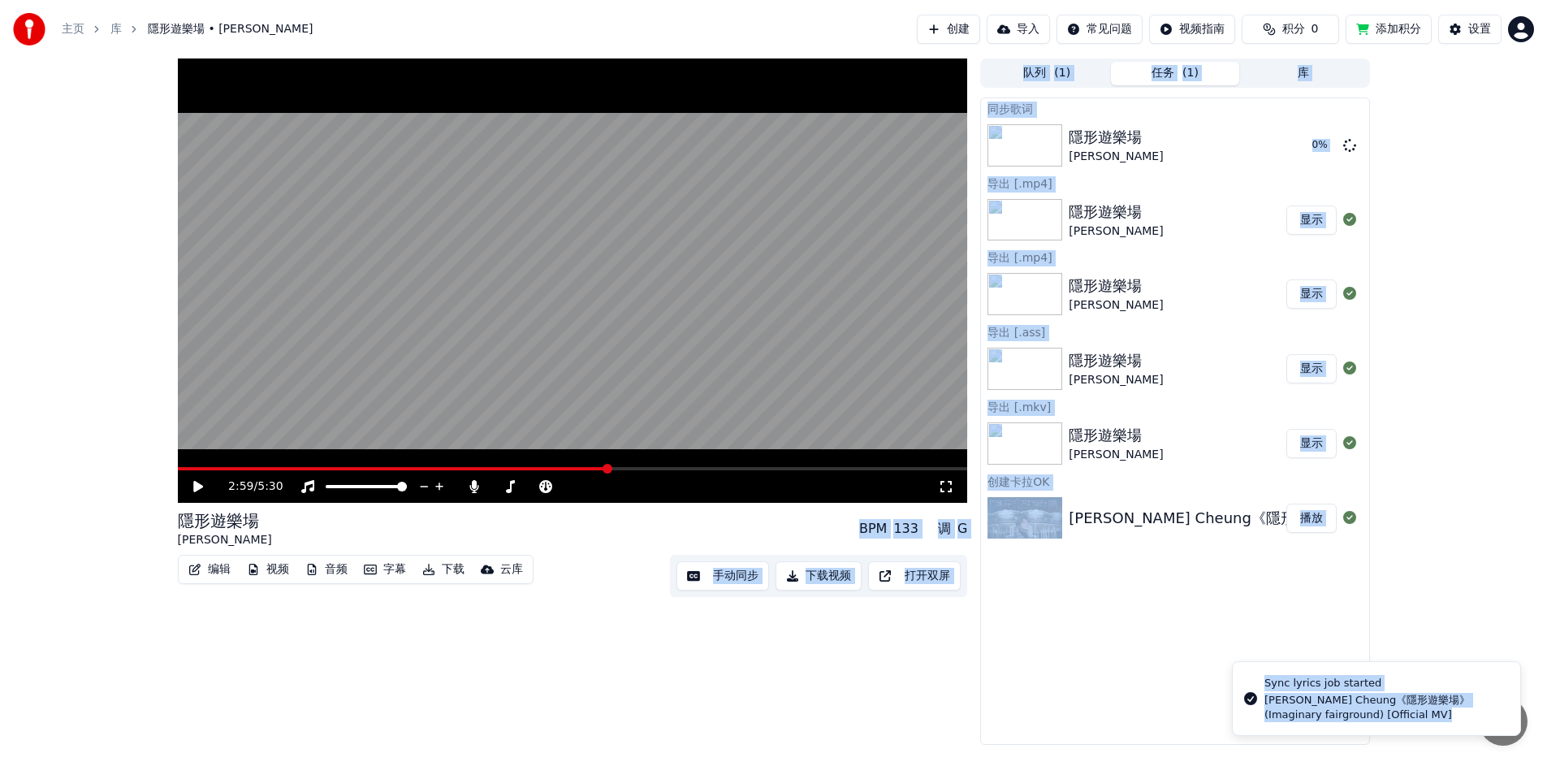
click at [201, 490] on icon at bounding box center [210, 486] width 38 height 13
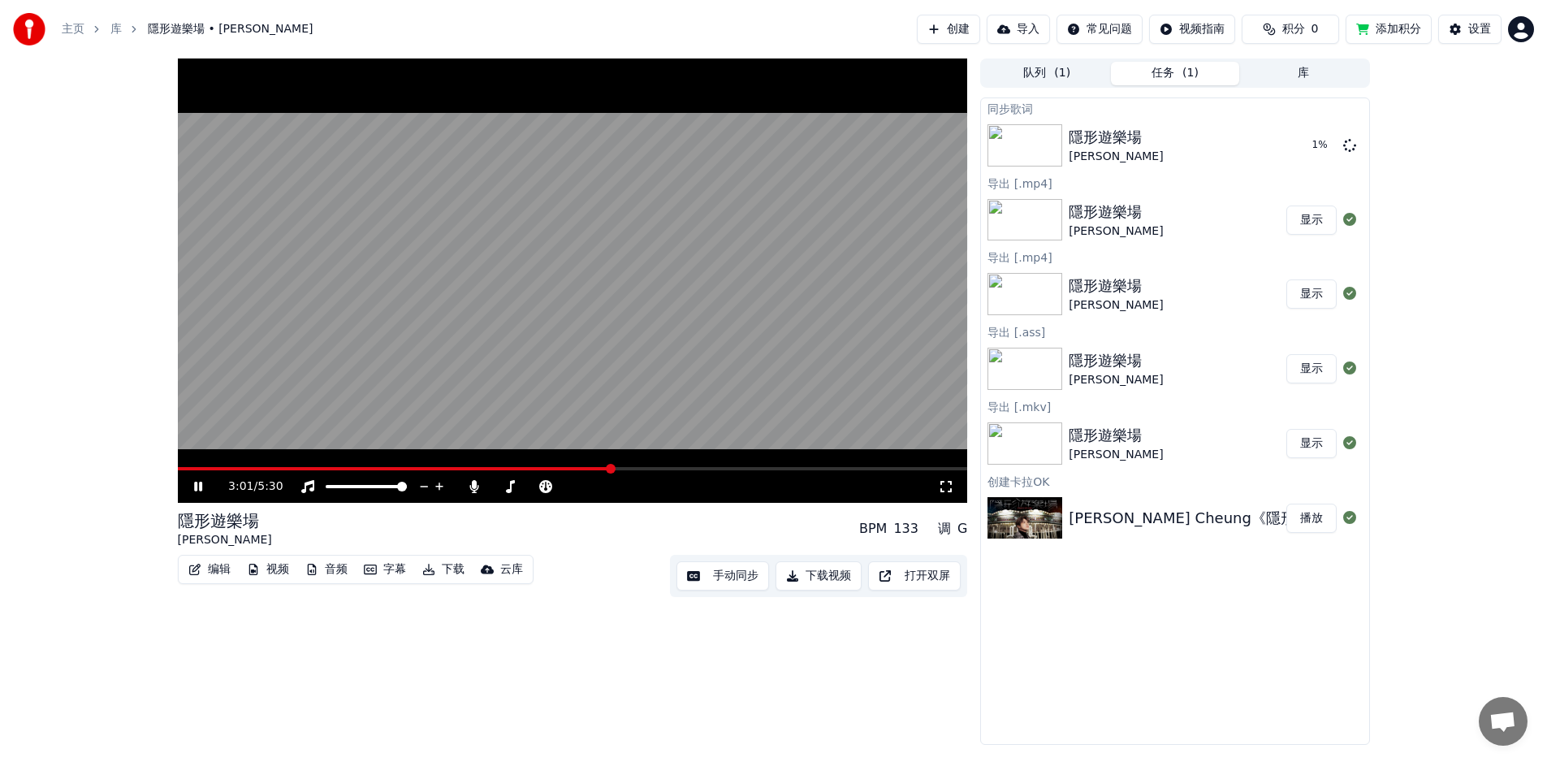
click at [201, 490] on icon at bounding box center [198, 487] width 8 height 10
click at [484, 400] on video at bounding box center [573, 280] width 790 height 444
click at [203, 487] on icon at bounding box center [210, 486] width 38 height 13
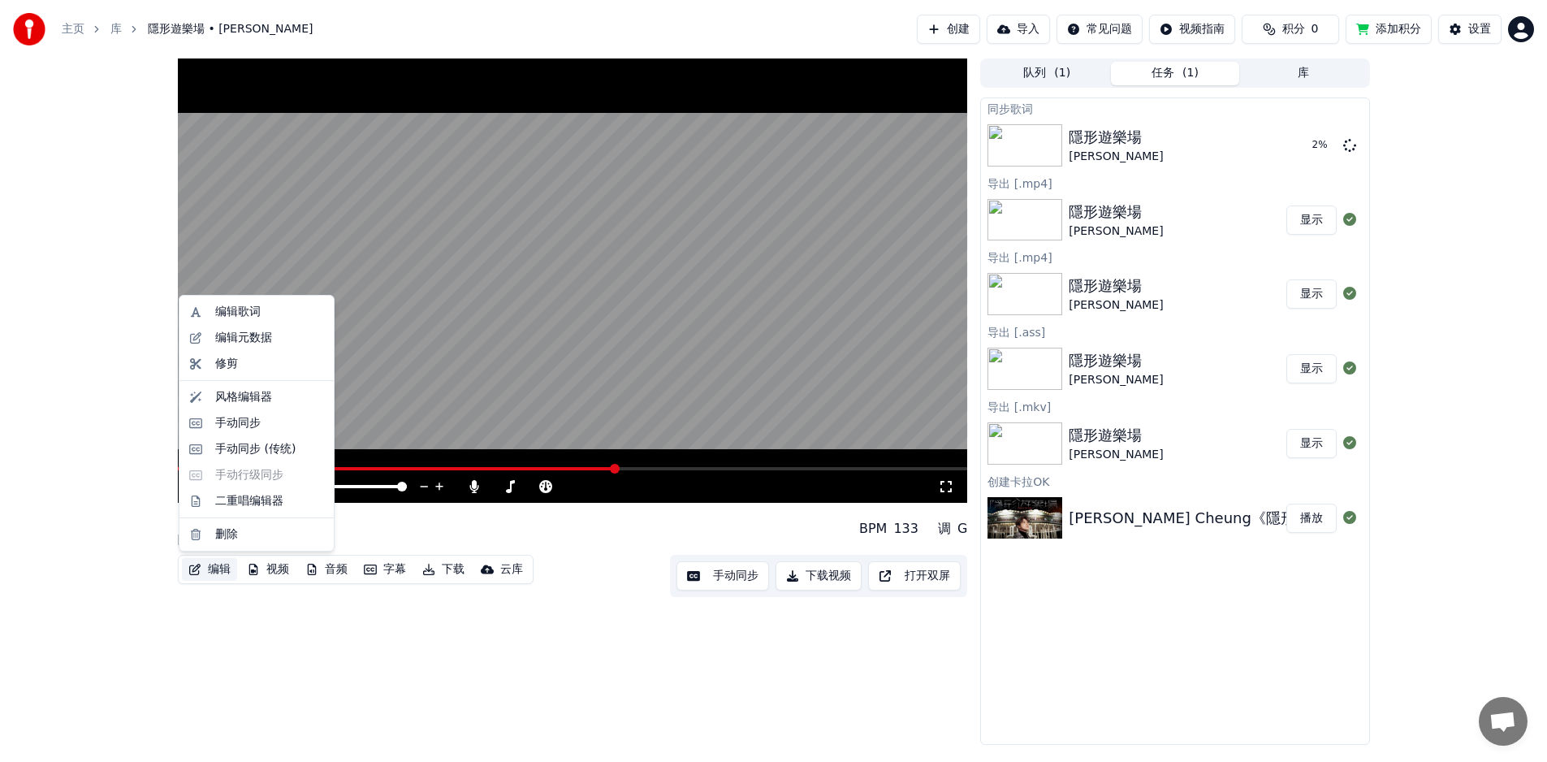
click at [218, 567] on button "编辑" at bounding box center [209, 569] width 55 height 23
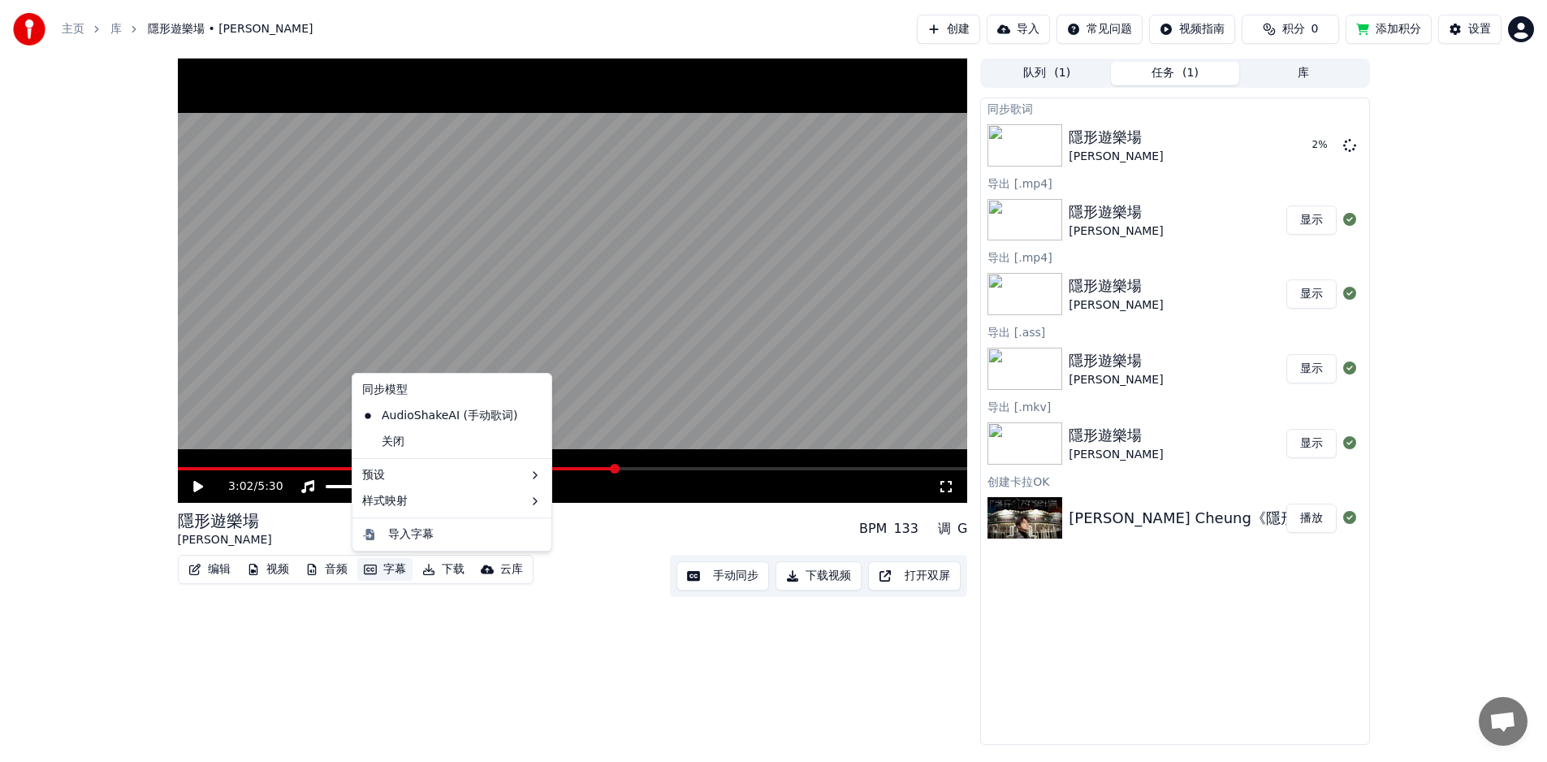
click at [385, 570] on button "字幕" at bounding box center [384, 569] width 55 height 23
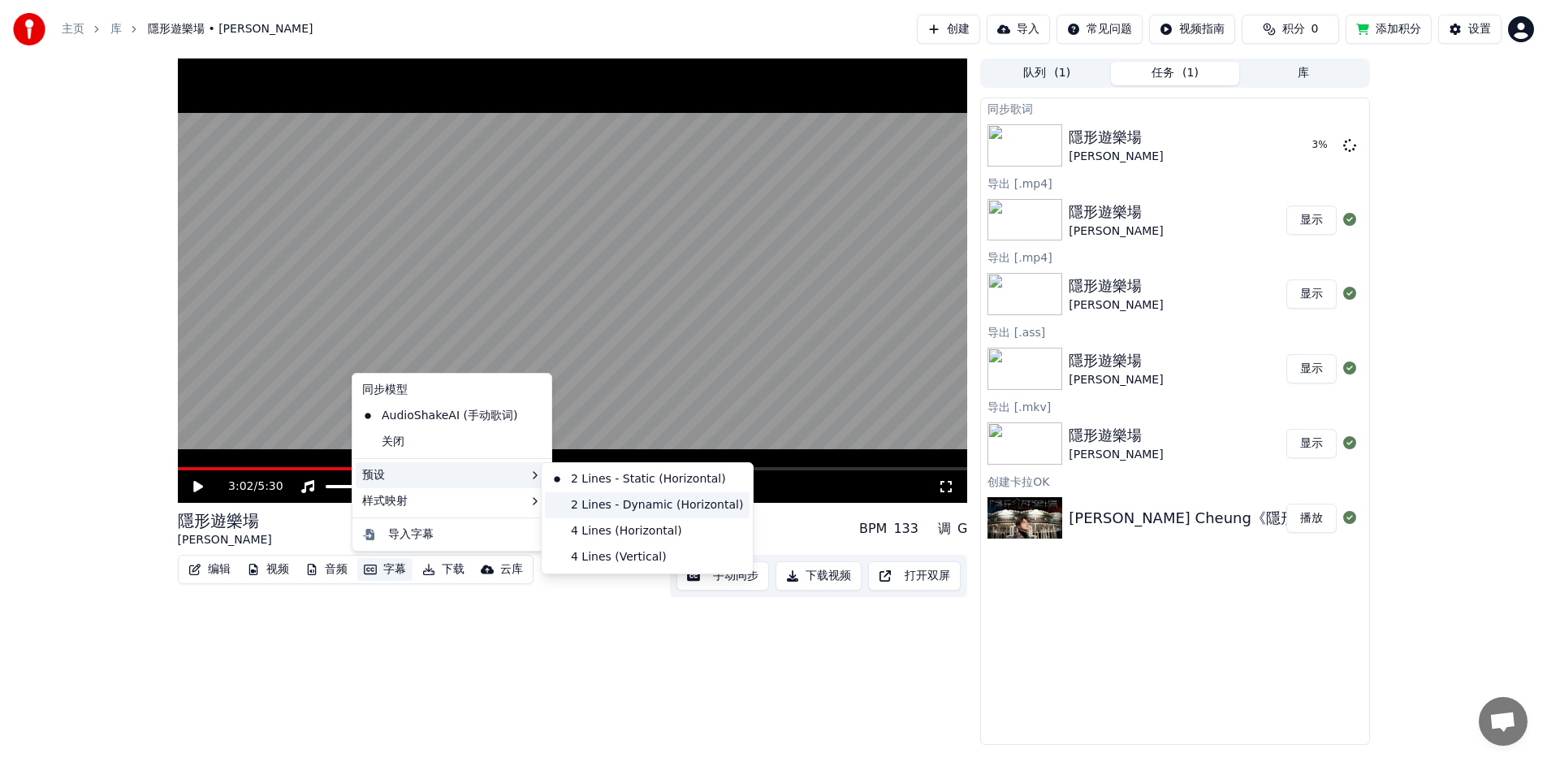
click at [641, 503] on div "2 Lines - Dynamic (Horizontal)" at bounding box center [647, 505] width 205 height 26
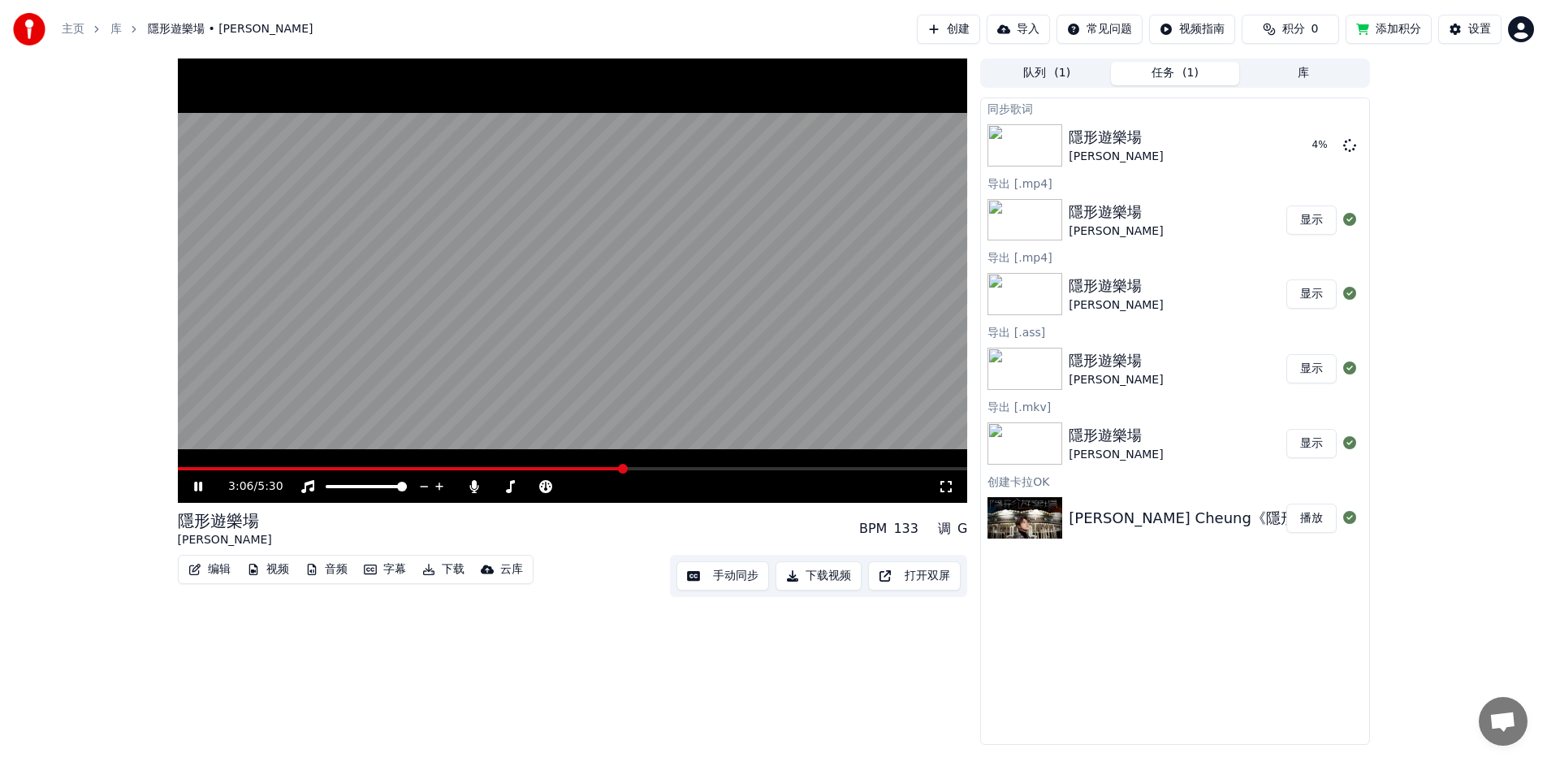
click at [394, 568] on button "字幕" at bounding box center [384, 569] width 55 height 23
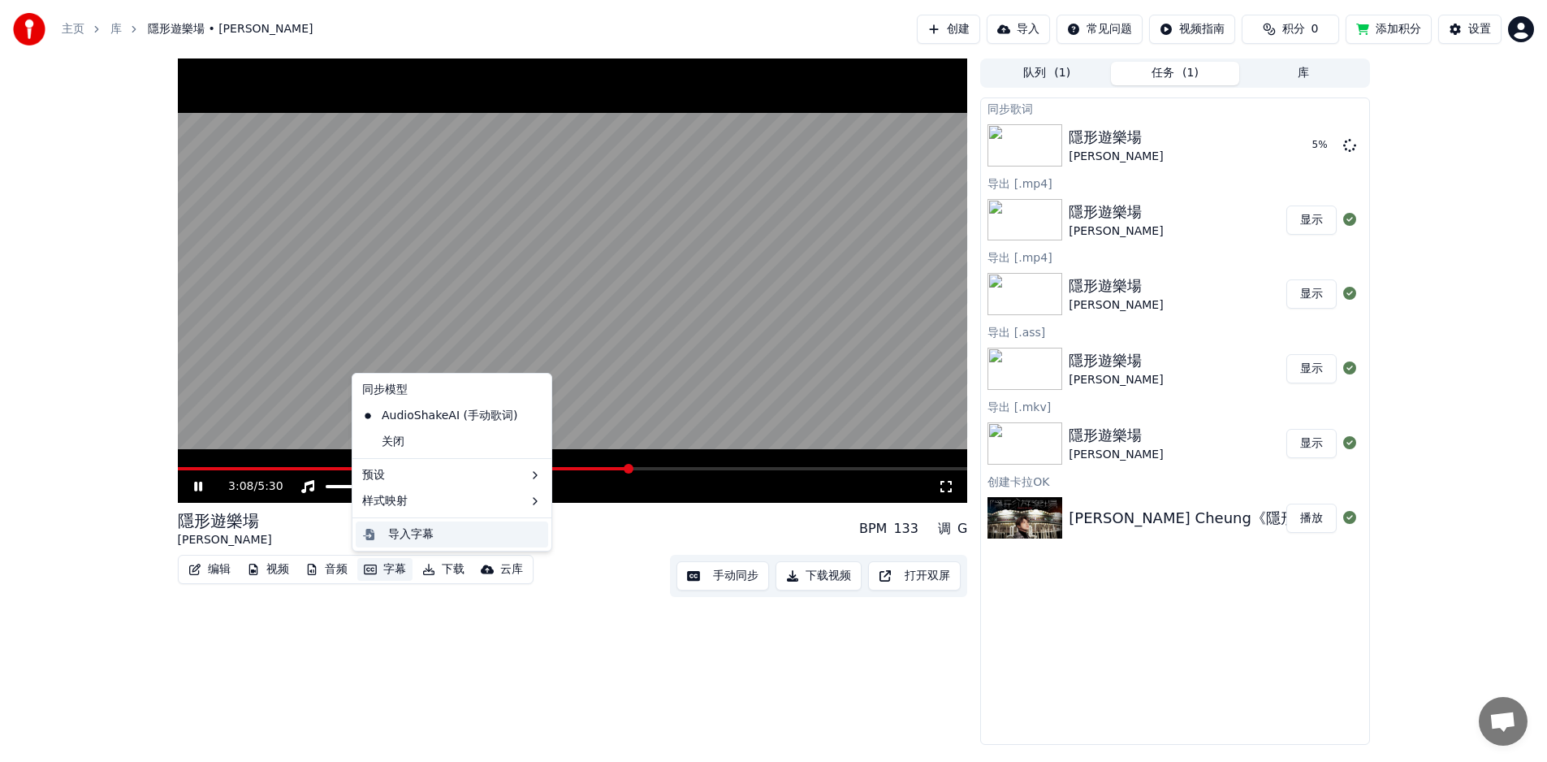
click at [499, 534] on div "导入字幕" at bounding box center [464, 534] width 153 height 16
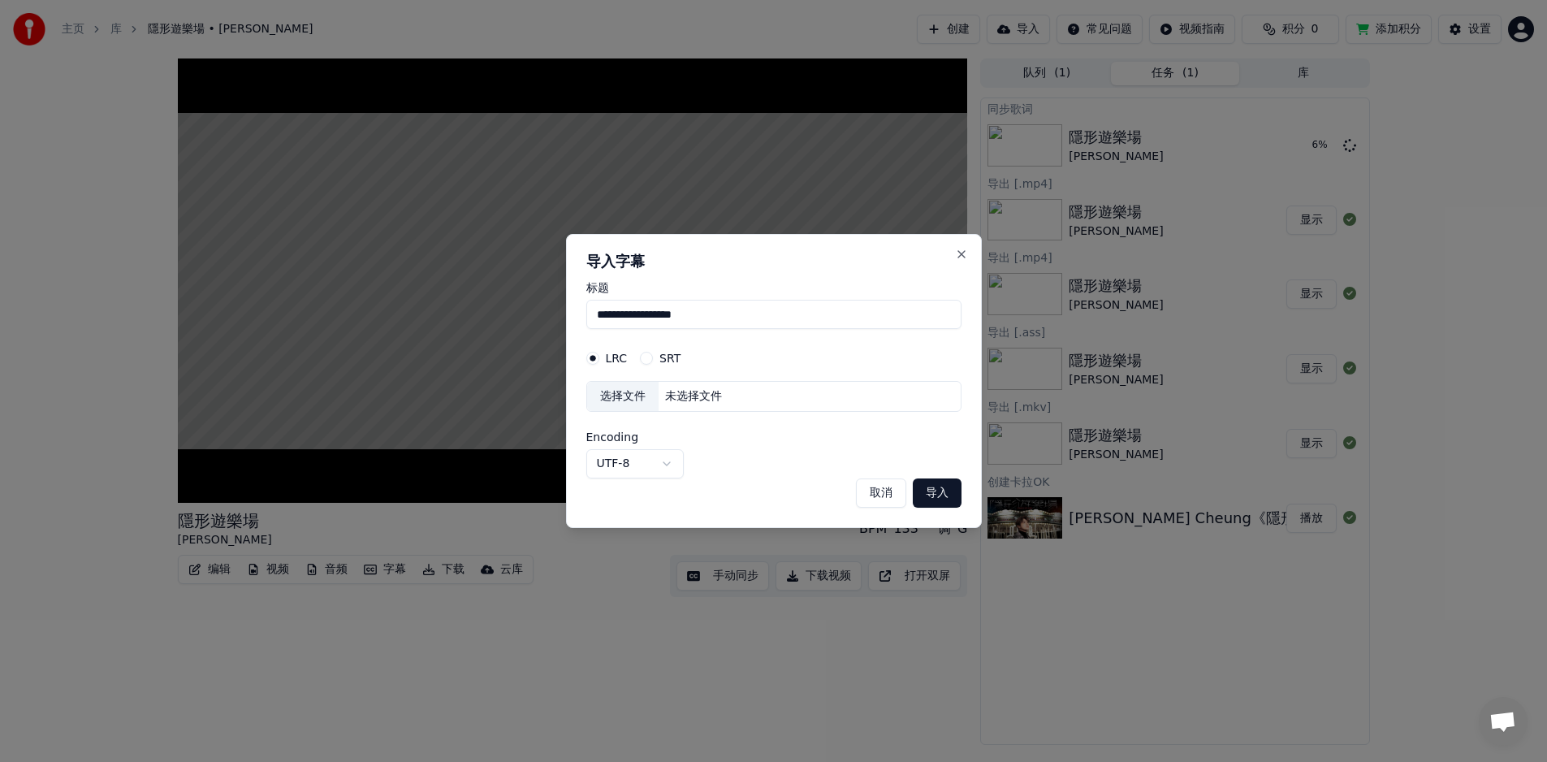
click at [685, 399] on div "未选择文件" at bounding box center [694, 396] width 70 height 16
click at [663, 313] on input "**********" at bounding box center [773, 314] width 375 height 29
click at [883, 492] on button "取消" at bounding box center [881, 492] width 50 height 29
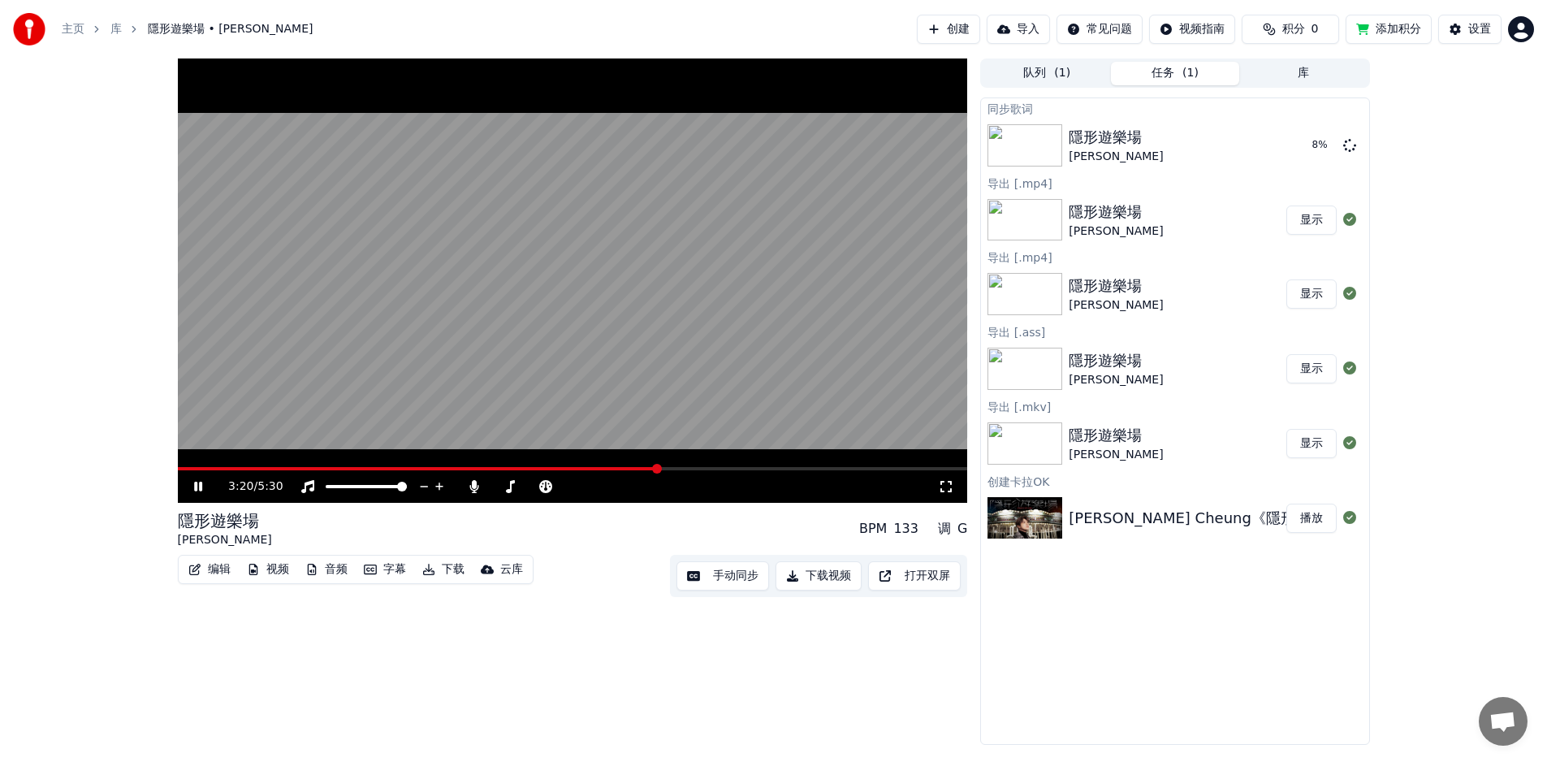
click at [192, 482] on icon at bounding box center [210, 486] width 38 height 13
click at [390, 572] on button "字幕" at bounding box center [384, 569] width 55 height 23
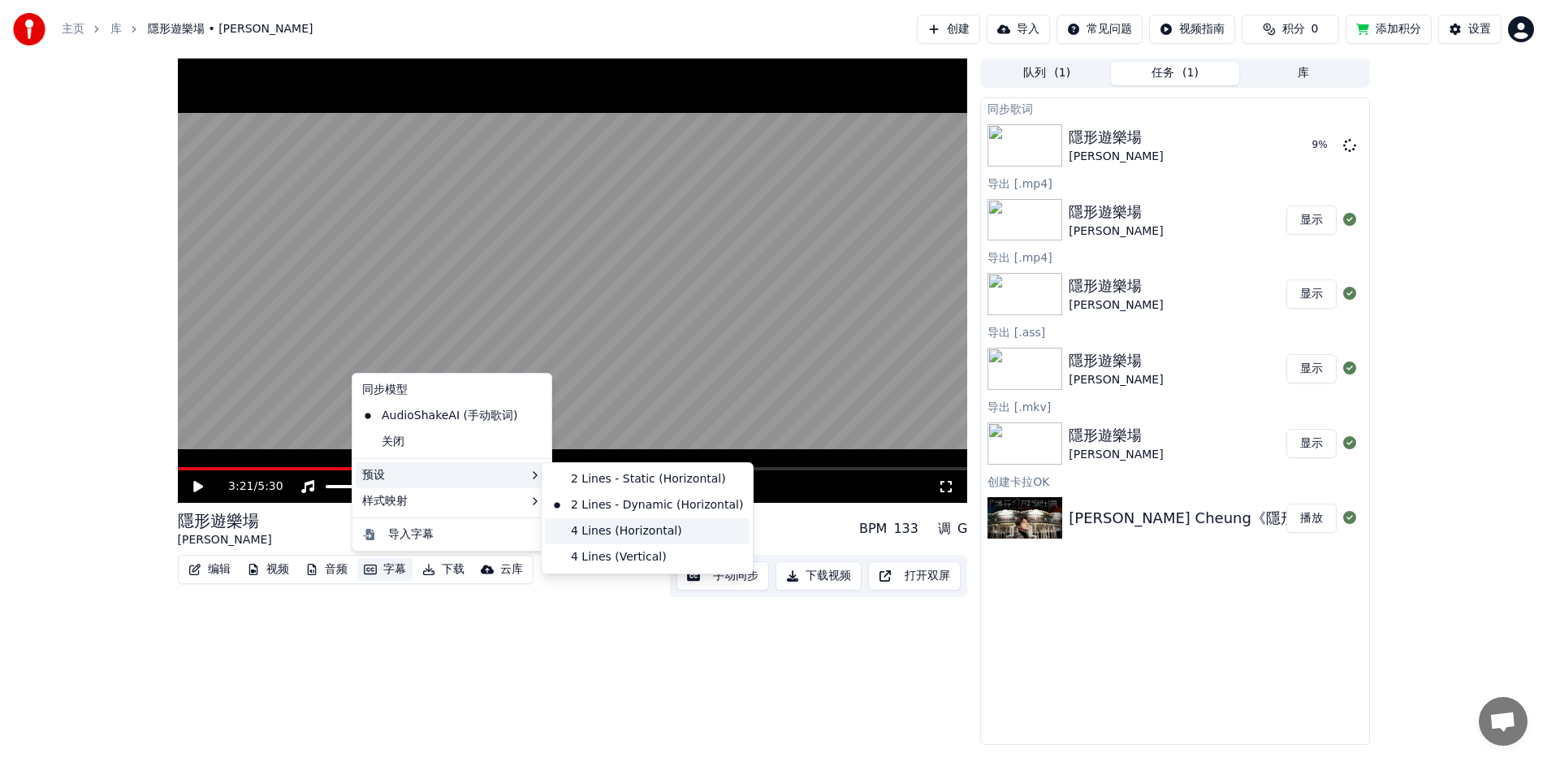
click at [655, 530] on div "4 Lines (Horizontal)" at bounding box center [647, 531] width 205 height 26
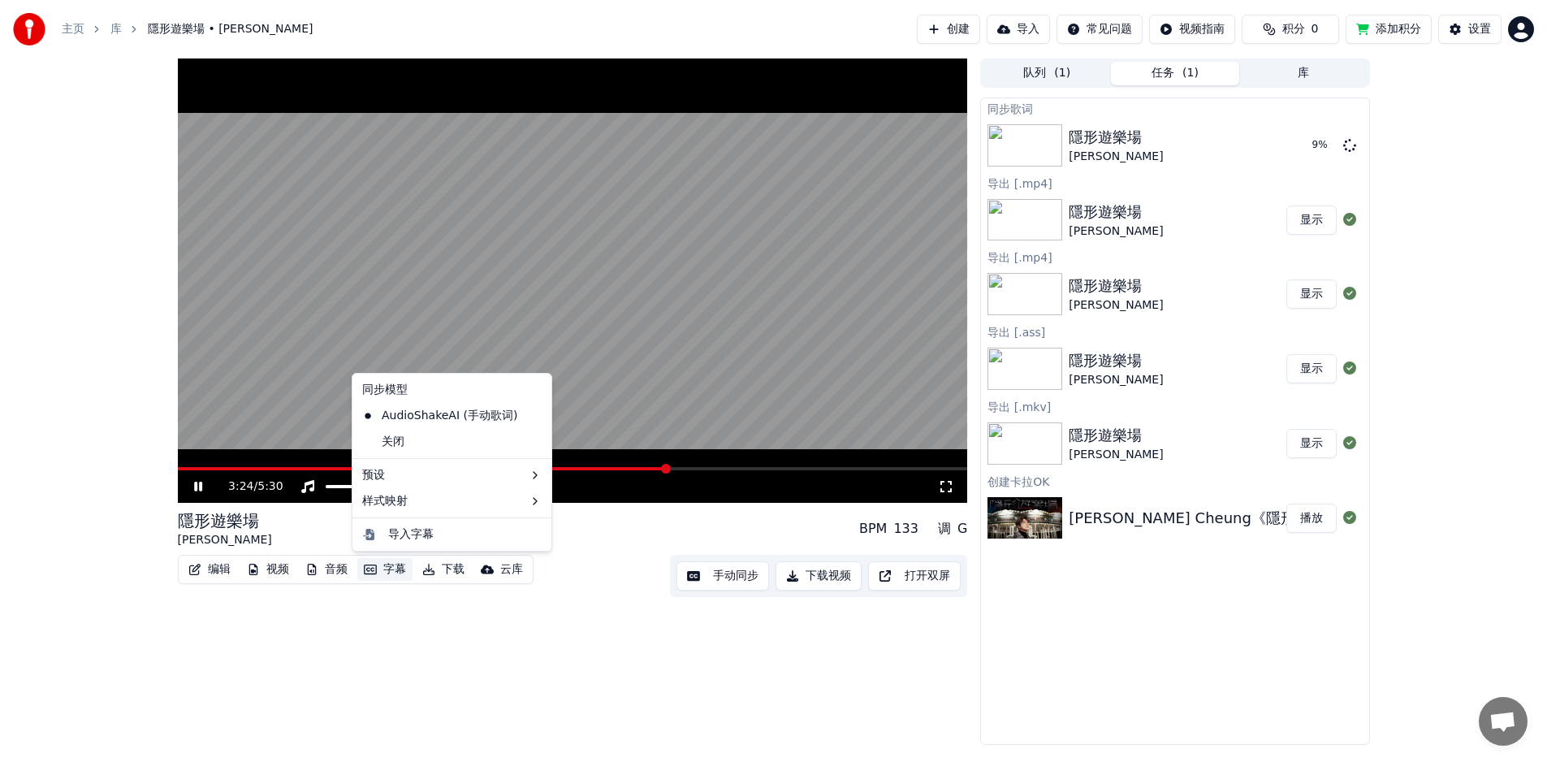
click at [389, 570] on button "字幕" at bounding box center [384, 569] width 55 height 23
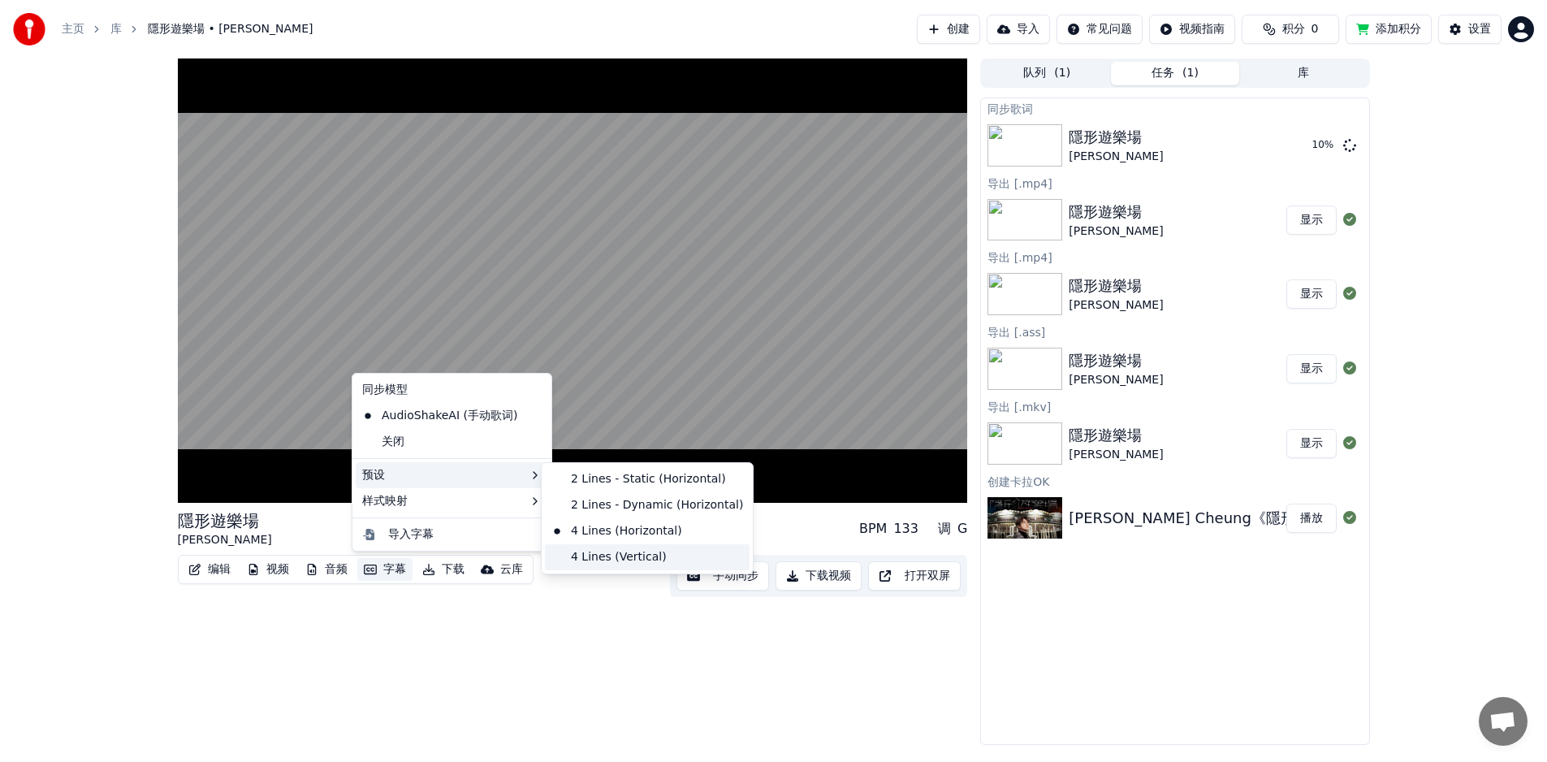
click at [633, 556] on div "4 Lines (Vertical)" at bounding box center [647, 557] width 205 height 26
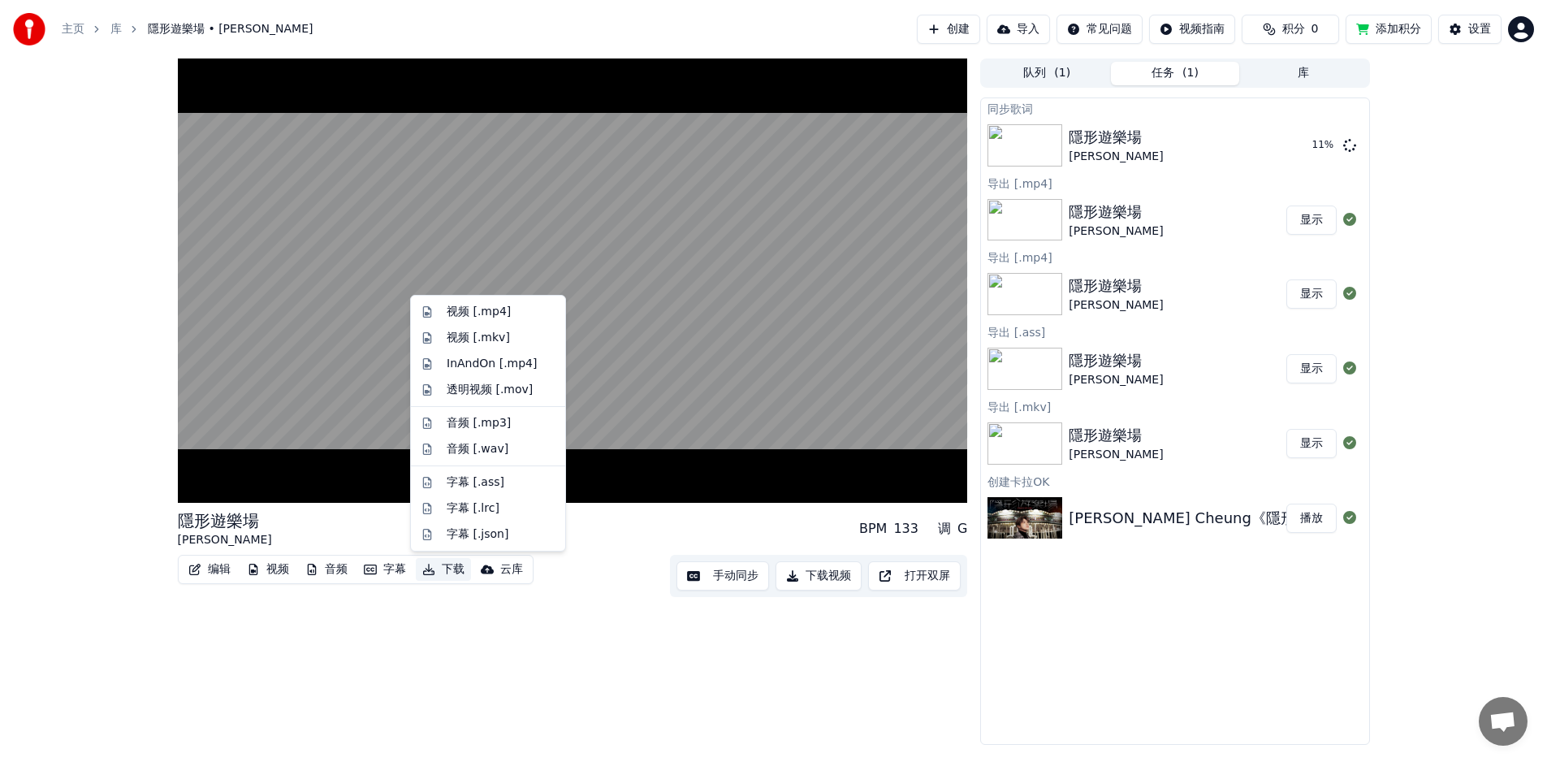
click at [447, 572] on button "下载" at bounding box center [443, 569] width 55 height 23
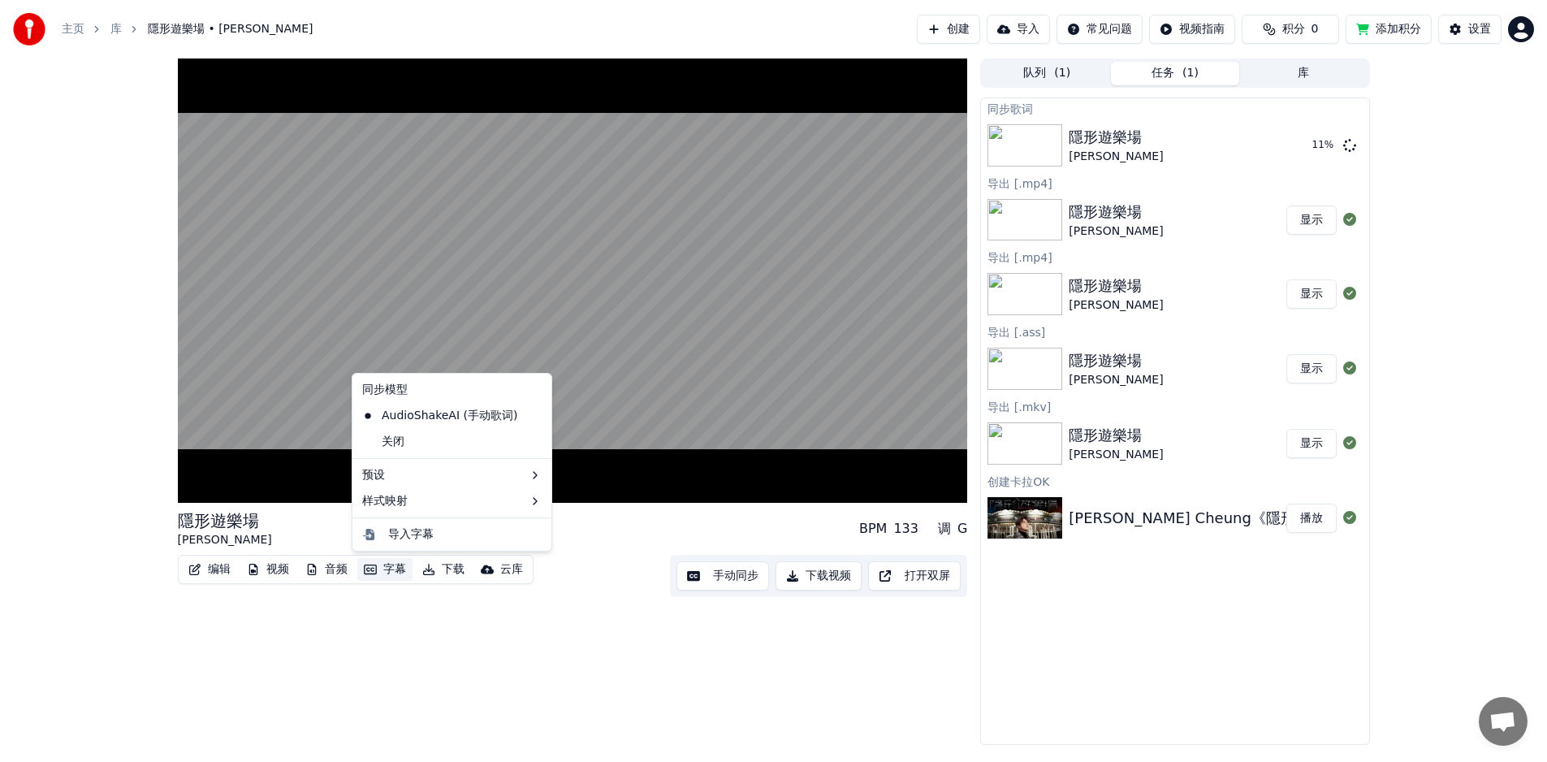
click at [386, 568] on button "字幕" at bounding box center [384, 569] width 55 height 23
click at [385, 567] on button "字幕" at bounding box center [384, 569] width 55 height 23
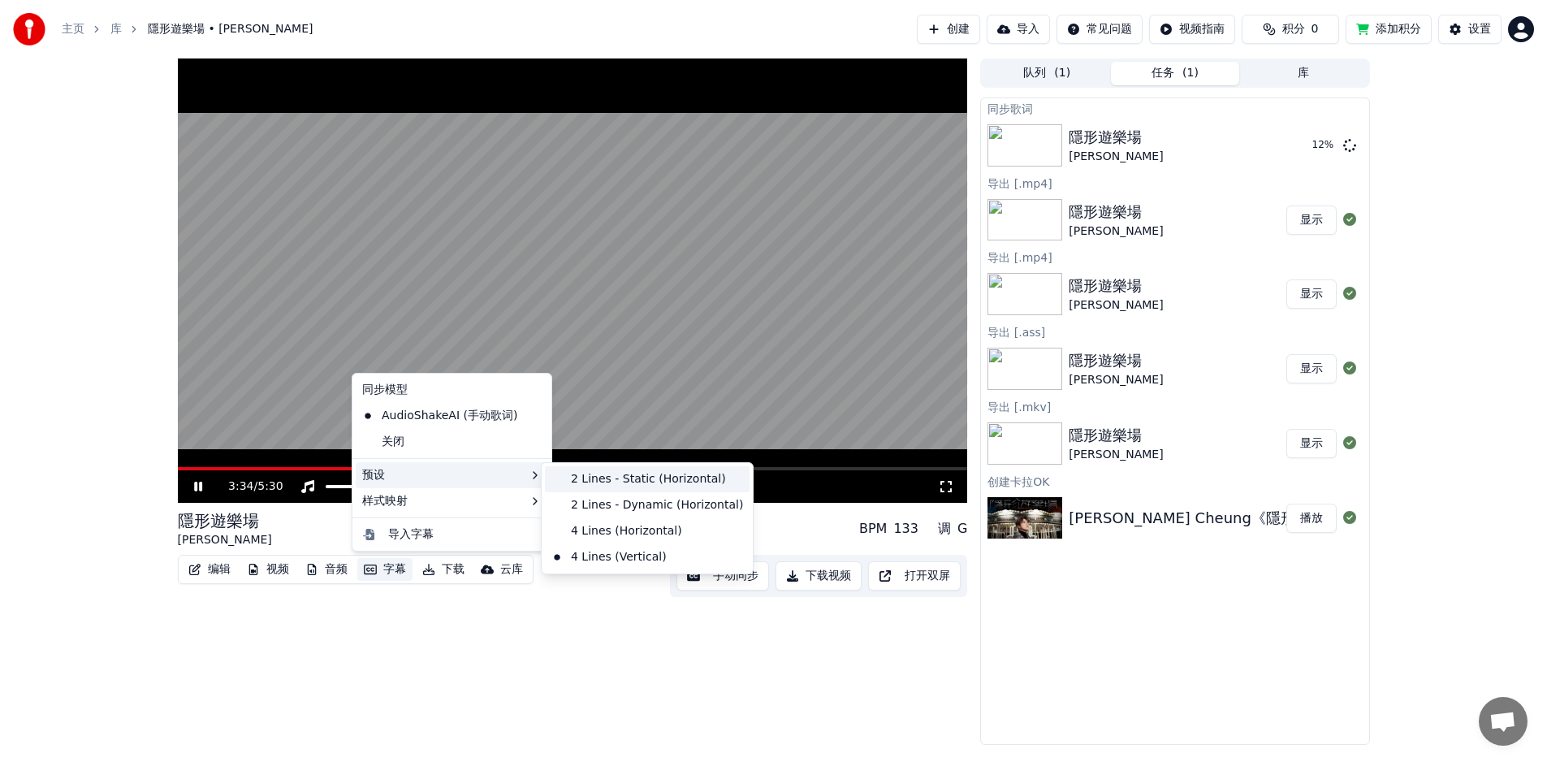
click at [594, 475] on div "2 Lines - Static (Horizontal)" at bounding box center [647, 479] width 205 height 26
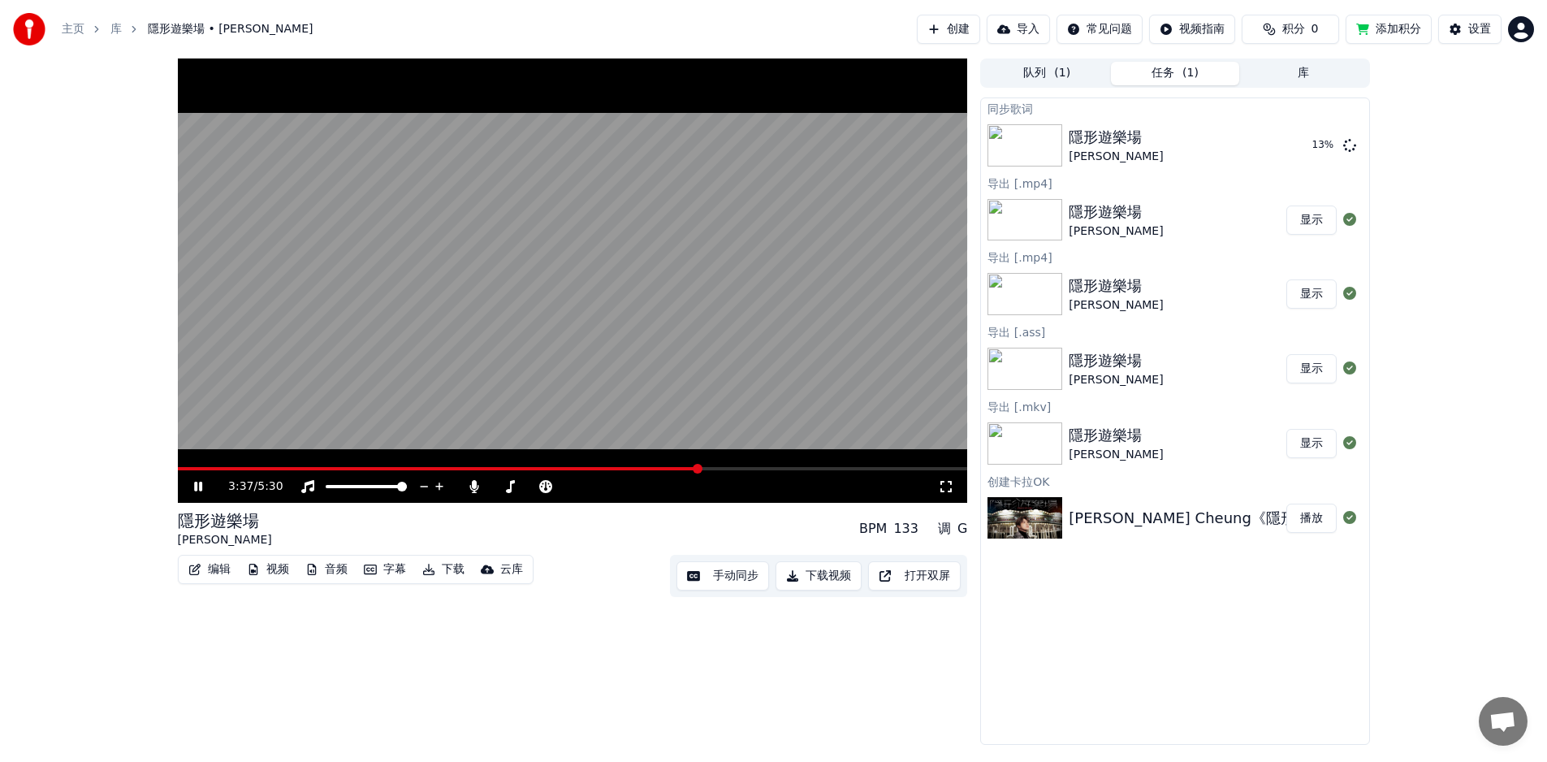
click at [391, 565] on button "字幕" at bounding box center [384, 569] width 55 height 23
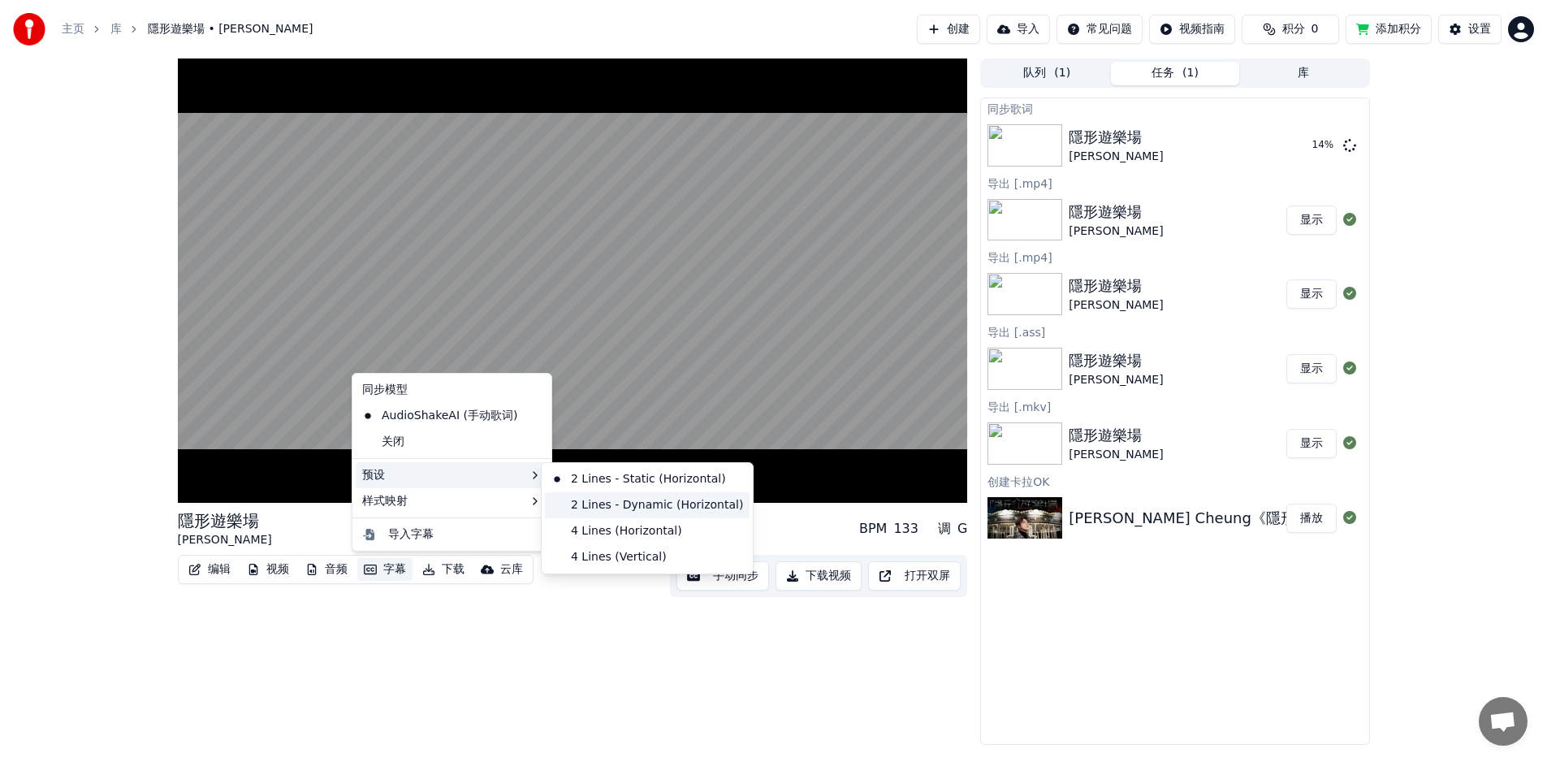
click at [603, 509] on div "2 Lines - Dynamic (Horizontal)" at bounding box center [647, 505] width 205 height 26
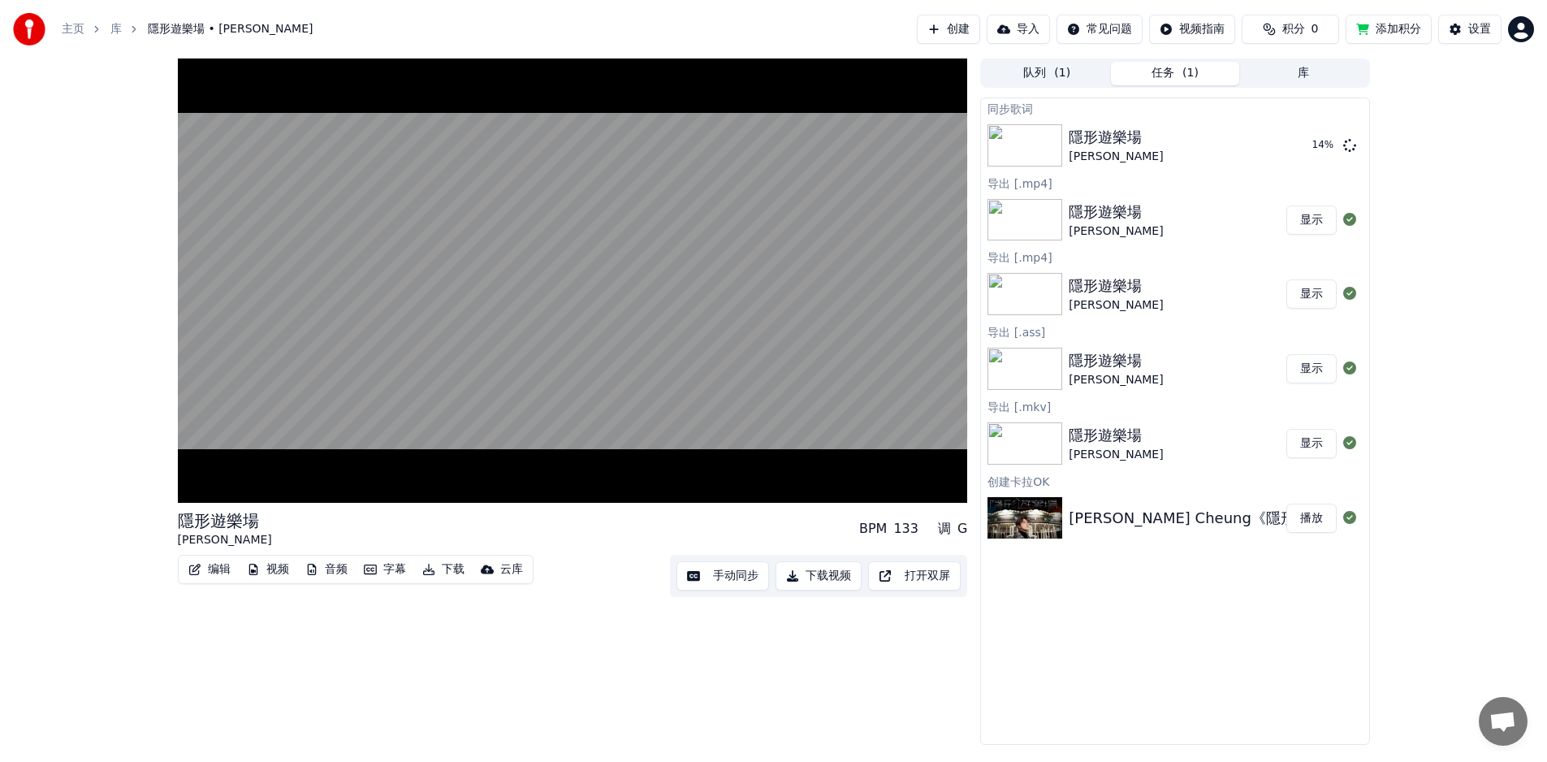
click at [378, 572] on button "字幕" at bounding box center [384, 569] width 55 height 23
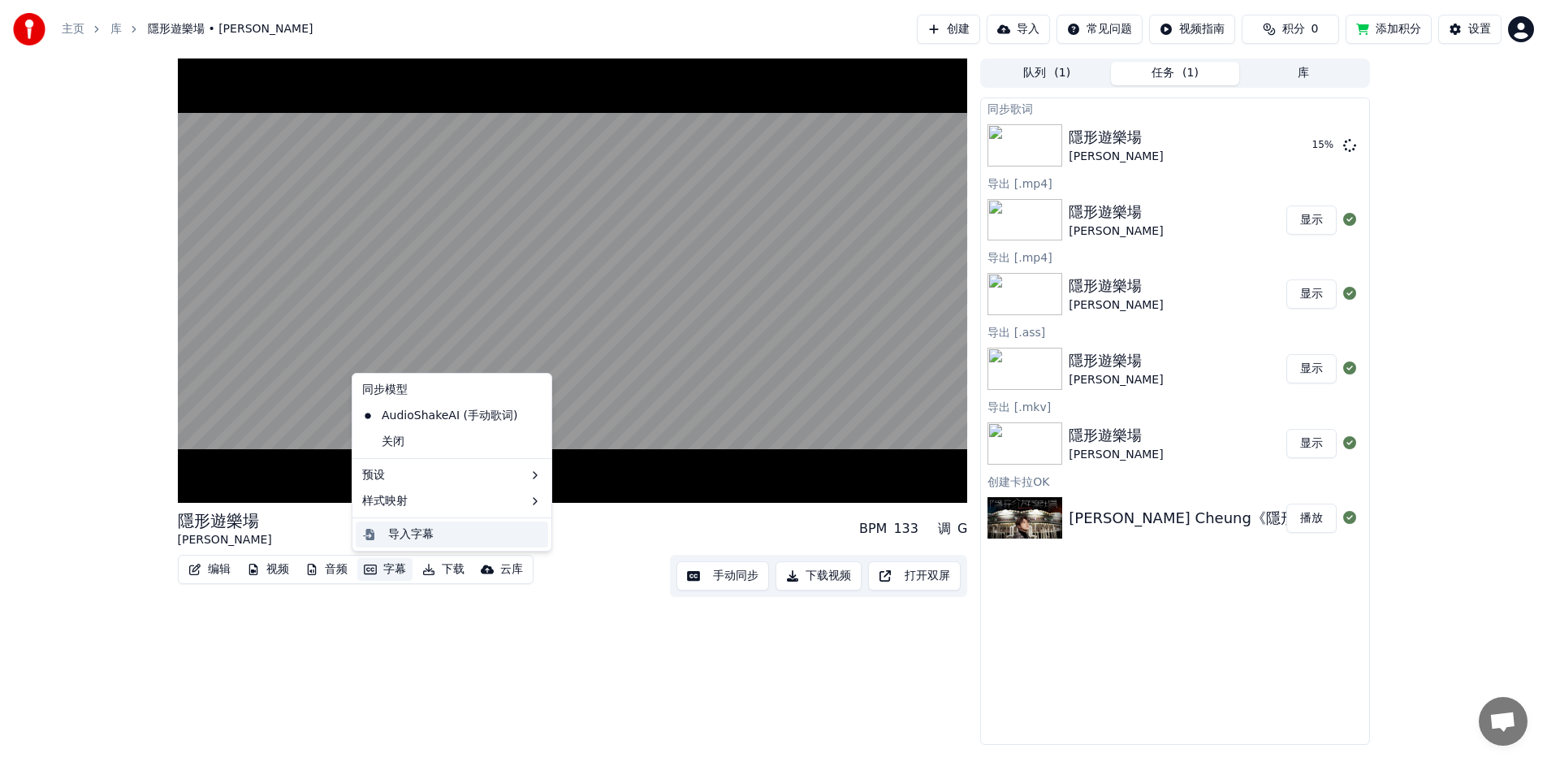
click at [522, 534] on div "导入字幕" at bounding box center [464, 534] width 153 height 16
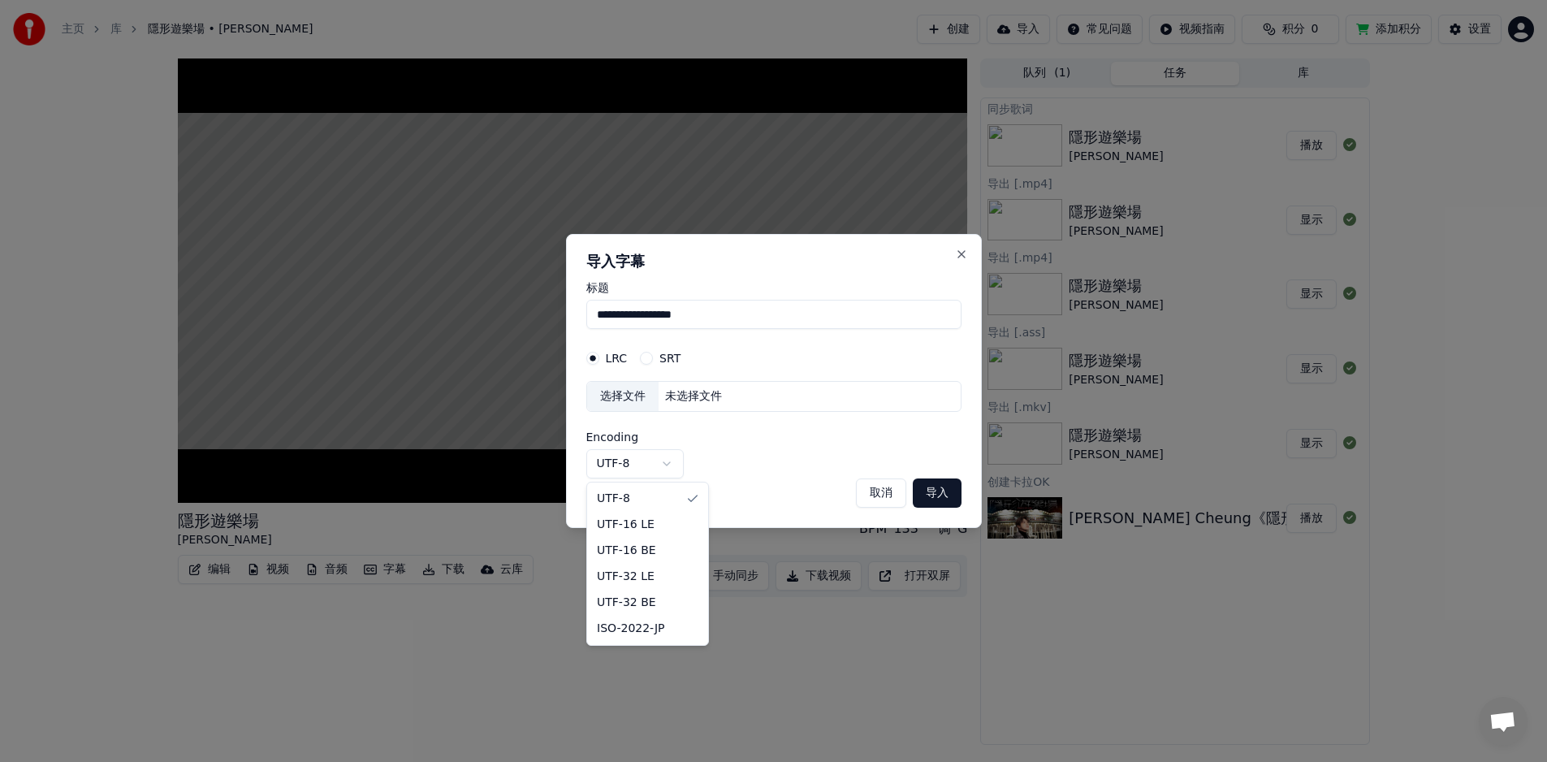
click at [657, 458] on body "**********" at bounding box center [773, 381] width 1547 height 762
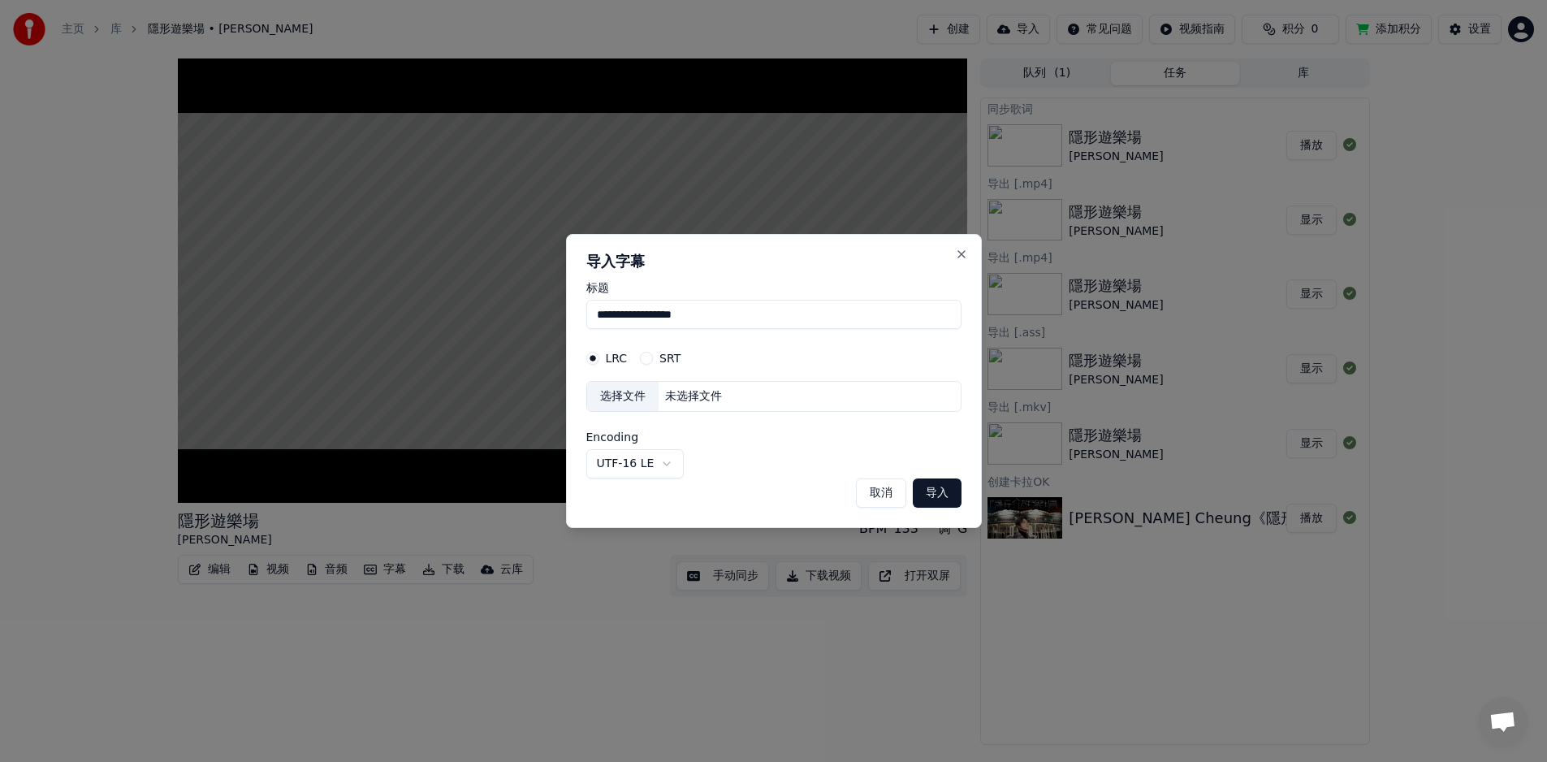
click at [941, 495] on button "导入" at bounding box center [937, 492] width 49 height 29
click at [887, 490] on button "取消" at bounding box center [881, 492] width 50 height 29
select select "*****"
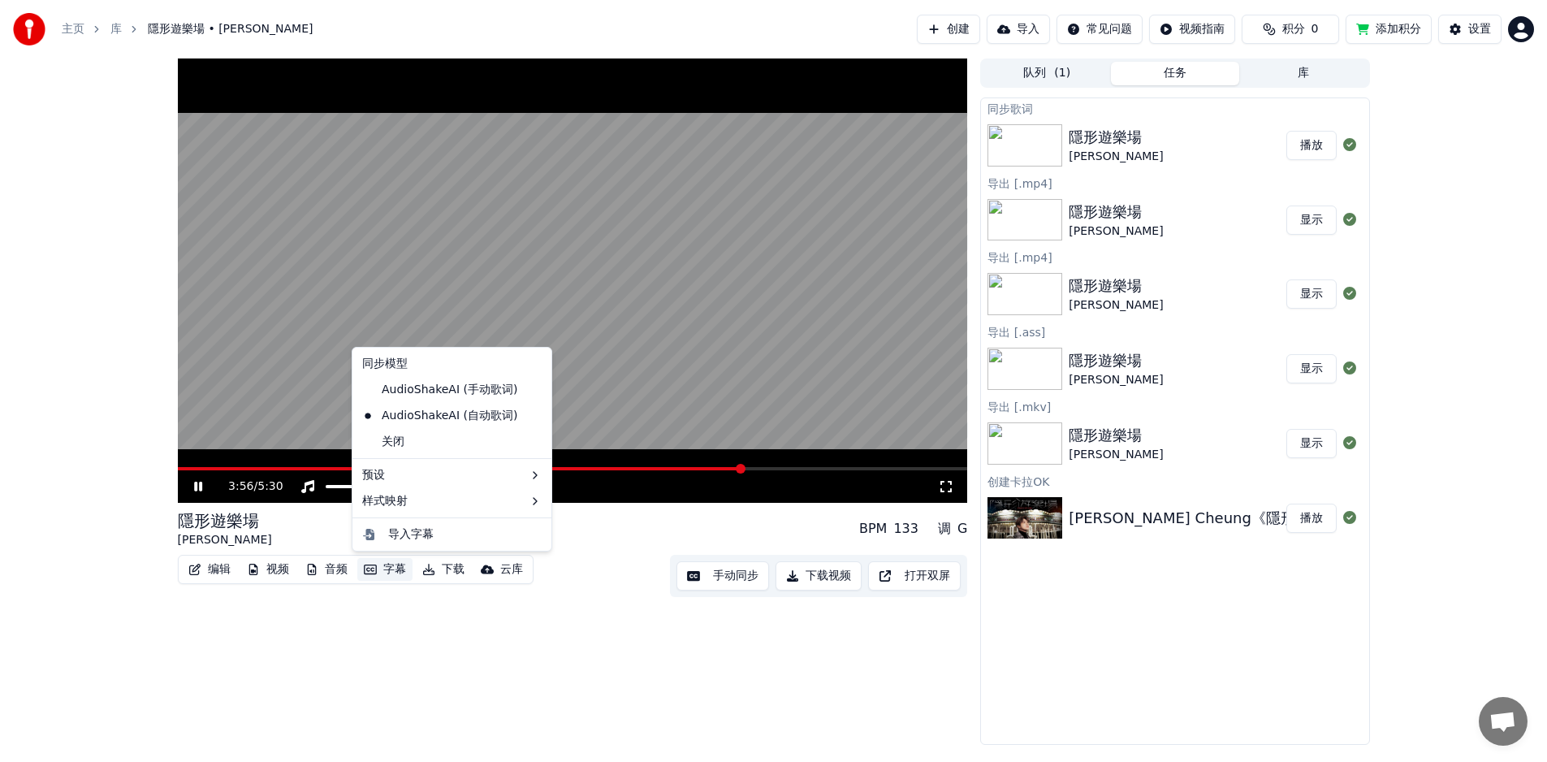
click at [395, 563] on button "字幕" at bounding box center [384, 569] width 55 height 23
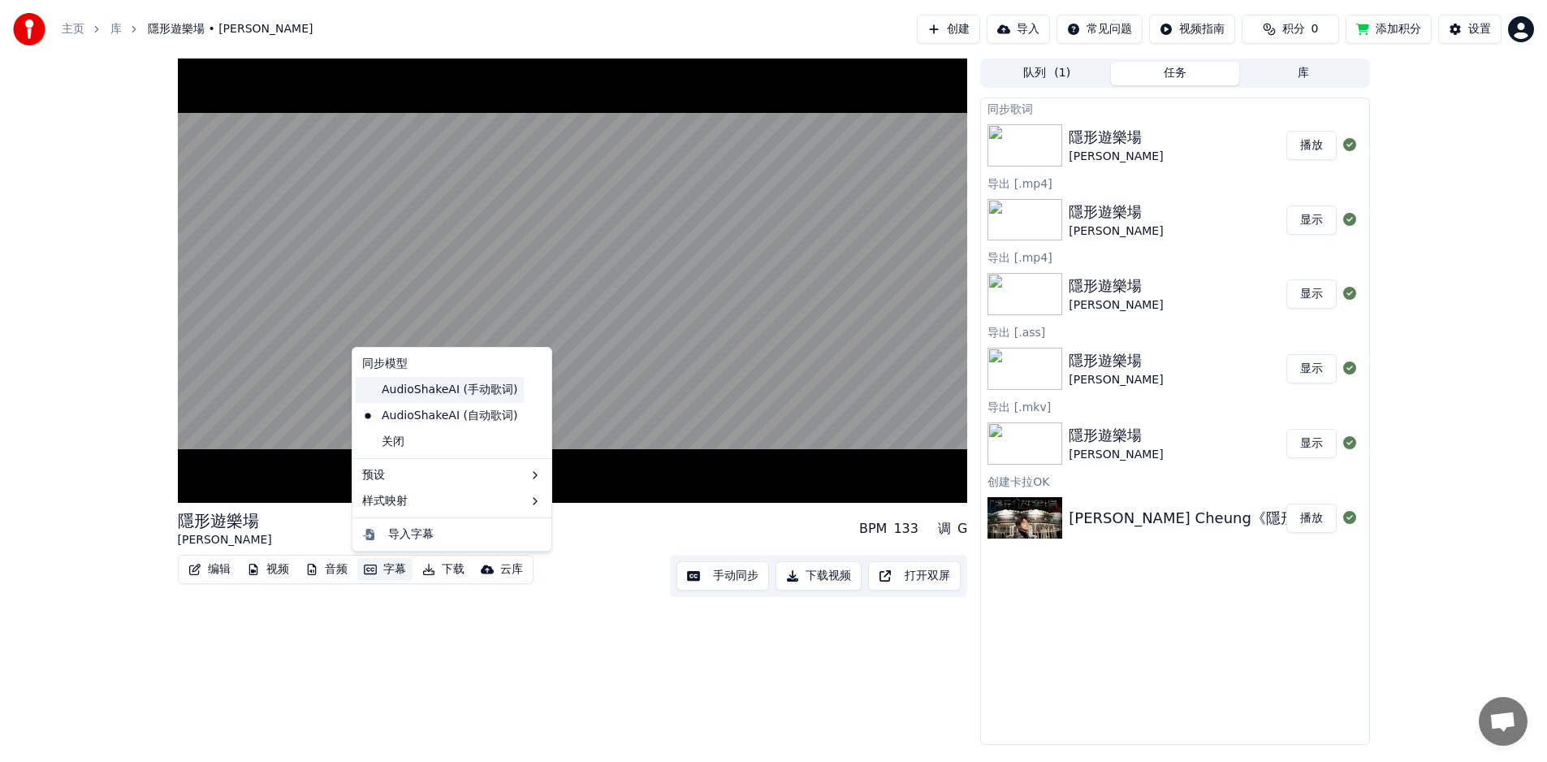
click at [489, 388] on div "AudioShakeAI (手动歌词)" at bounding box center [440, 390] width 168 height 26
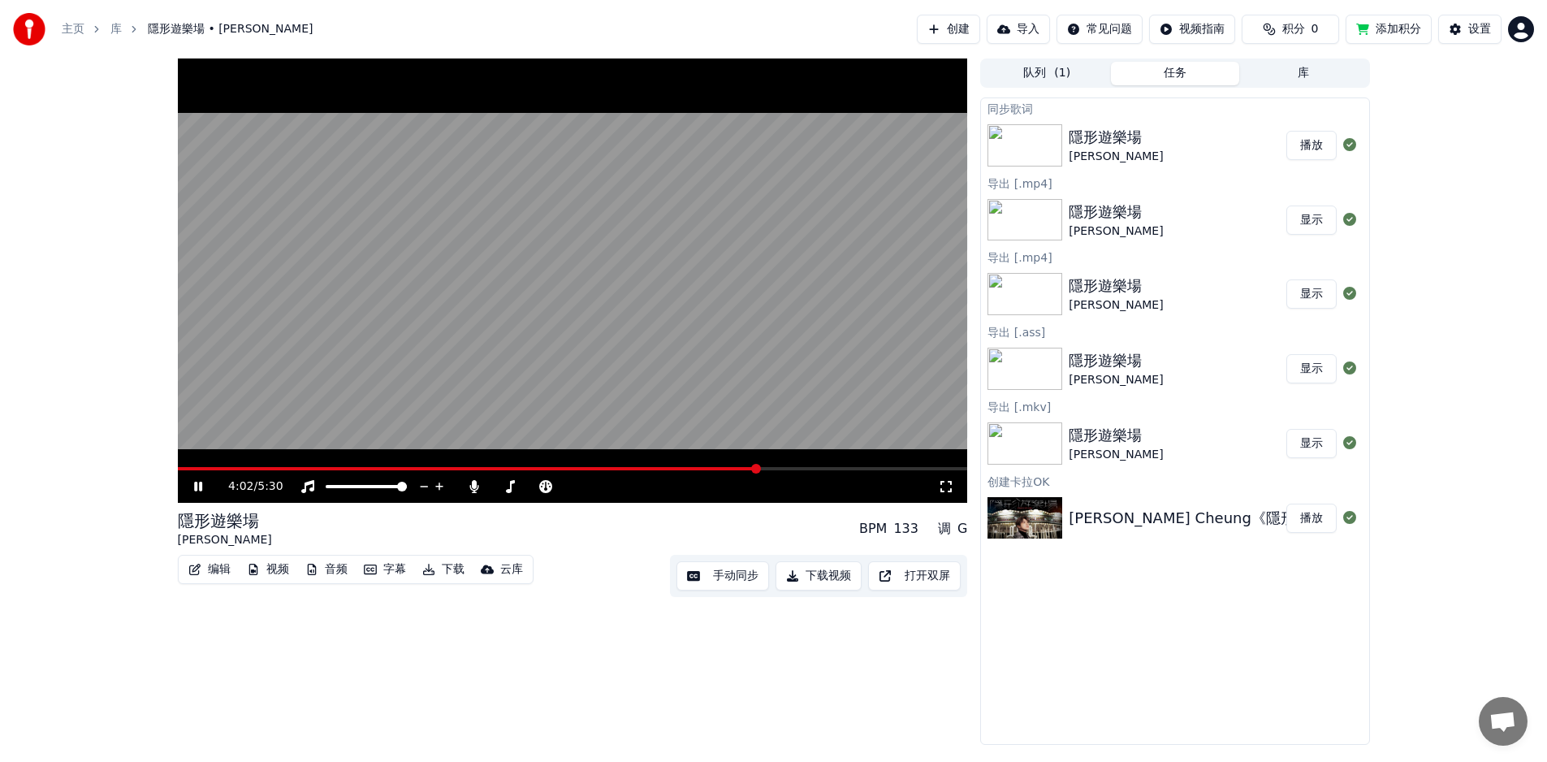
click at [392, 565] on button "字幕" at bounding box center [384, 569] width 55 height 23
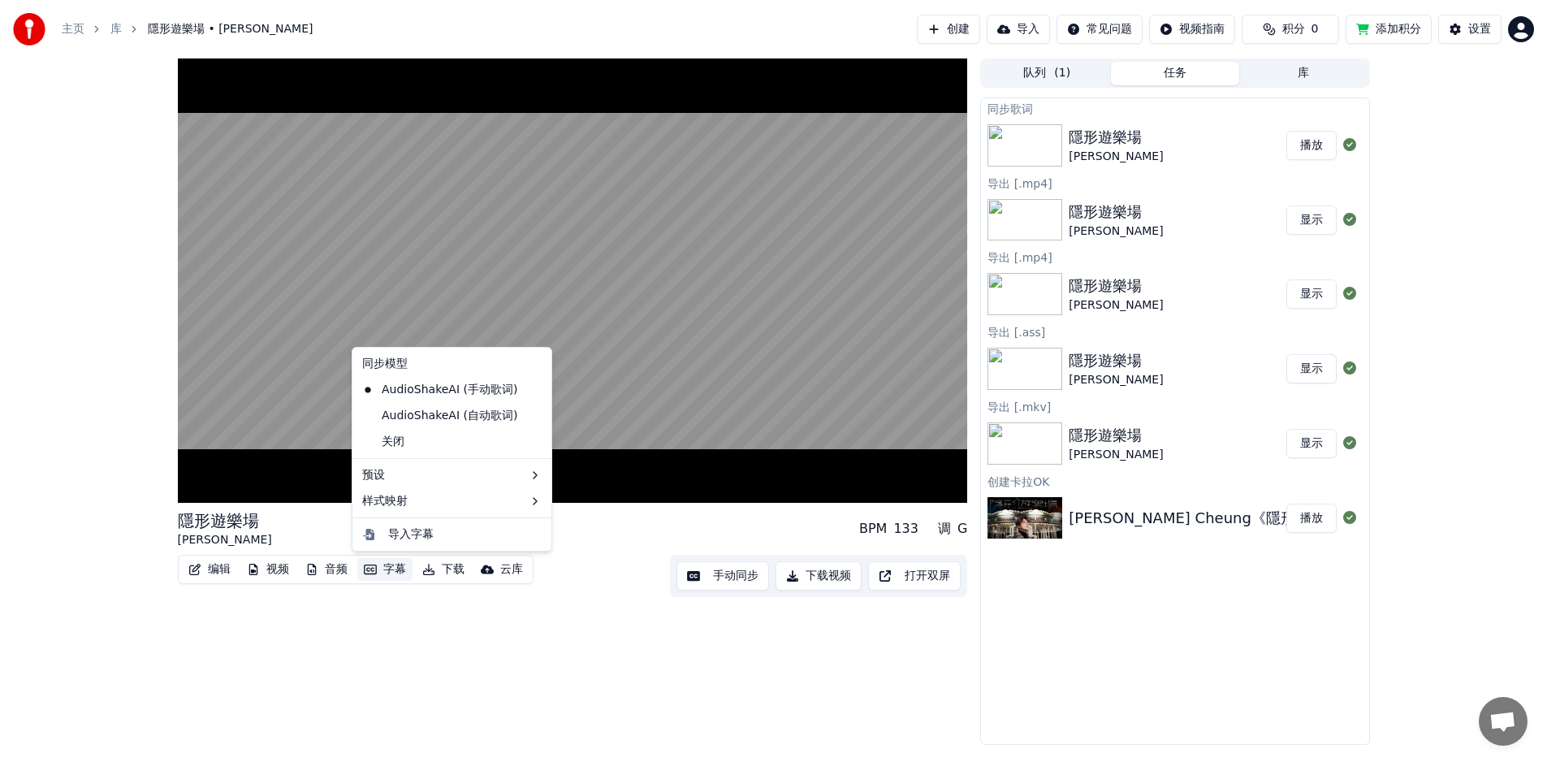
click at [530, 389] on icon at bounding box center [539, 389] width 18 height 13
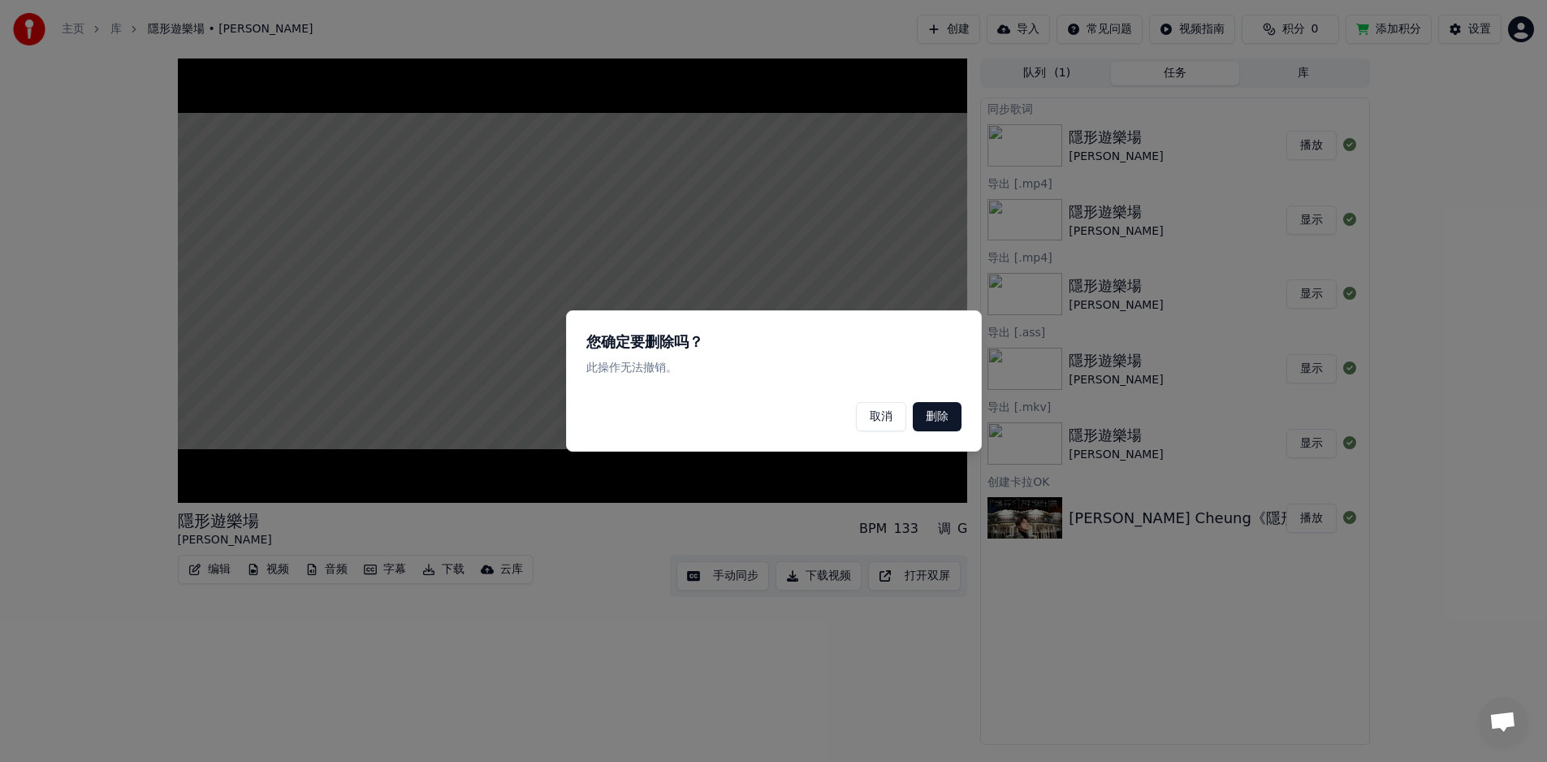
click at [930, 419] on button "删除" at bounding box center [937, 416] width 49 height 29
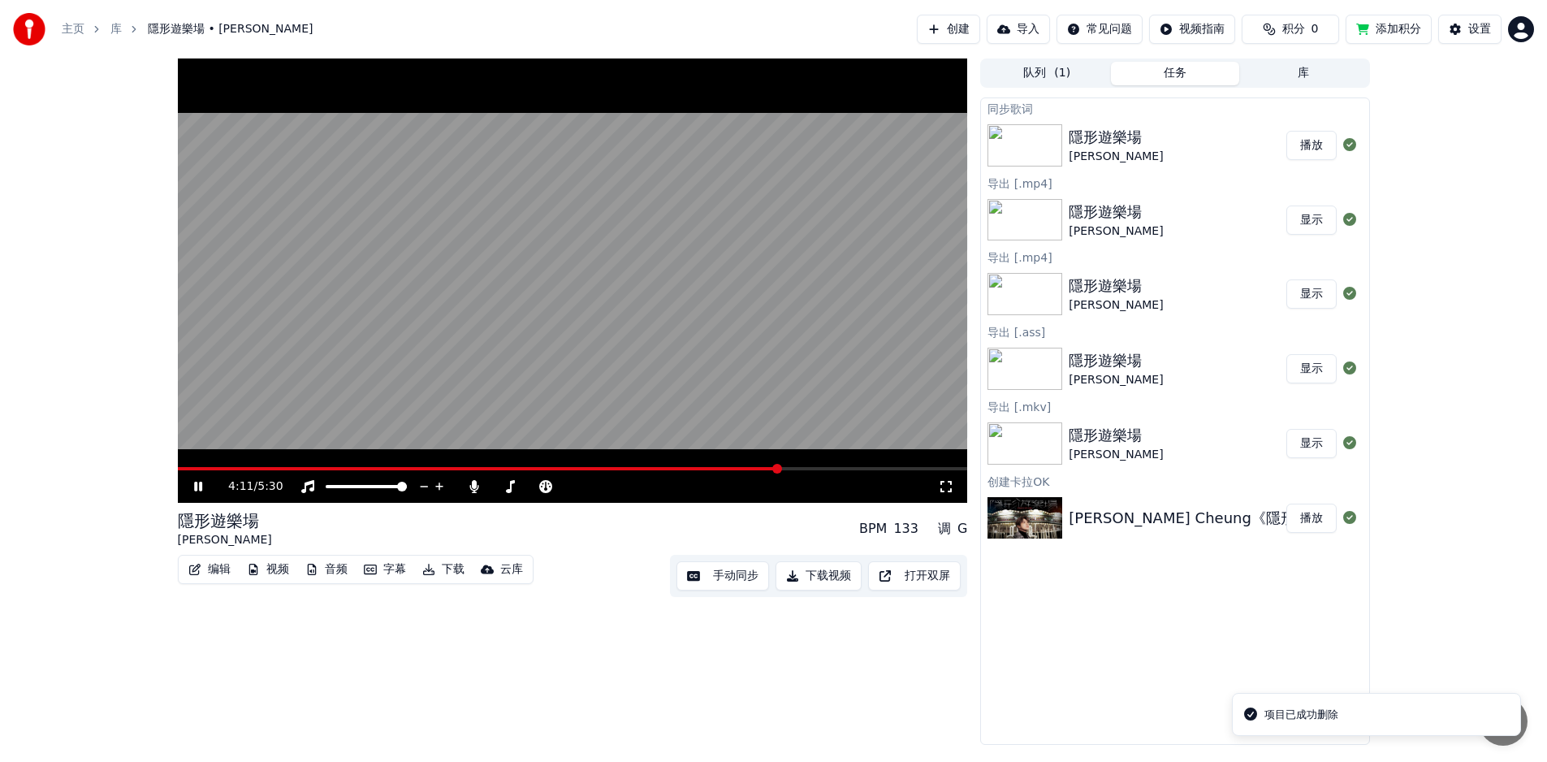
click at [453, 470] on div "4:11 / 5:30" at bounding box center [573, 486] width 790 height 32
click at [462, 473] on div "4:12 / 5:30" at bounding box center [573, 486] width 790 height 32
click at [583, 469] on span at bounding box center [584, 469] width 10 height 10
click at [197, 486] on icon at bounding box center [210, 486] width 38 height 13
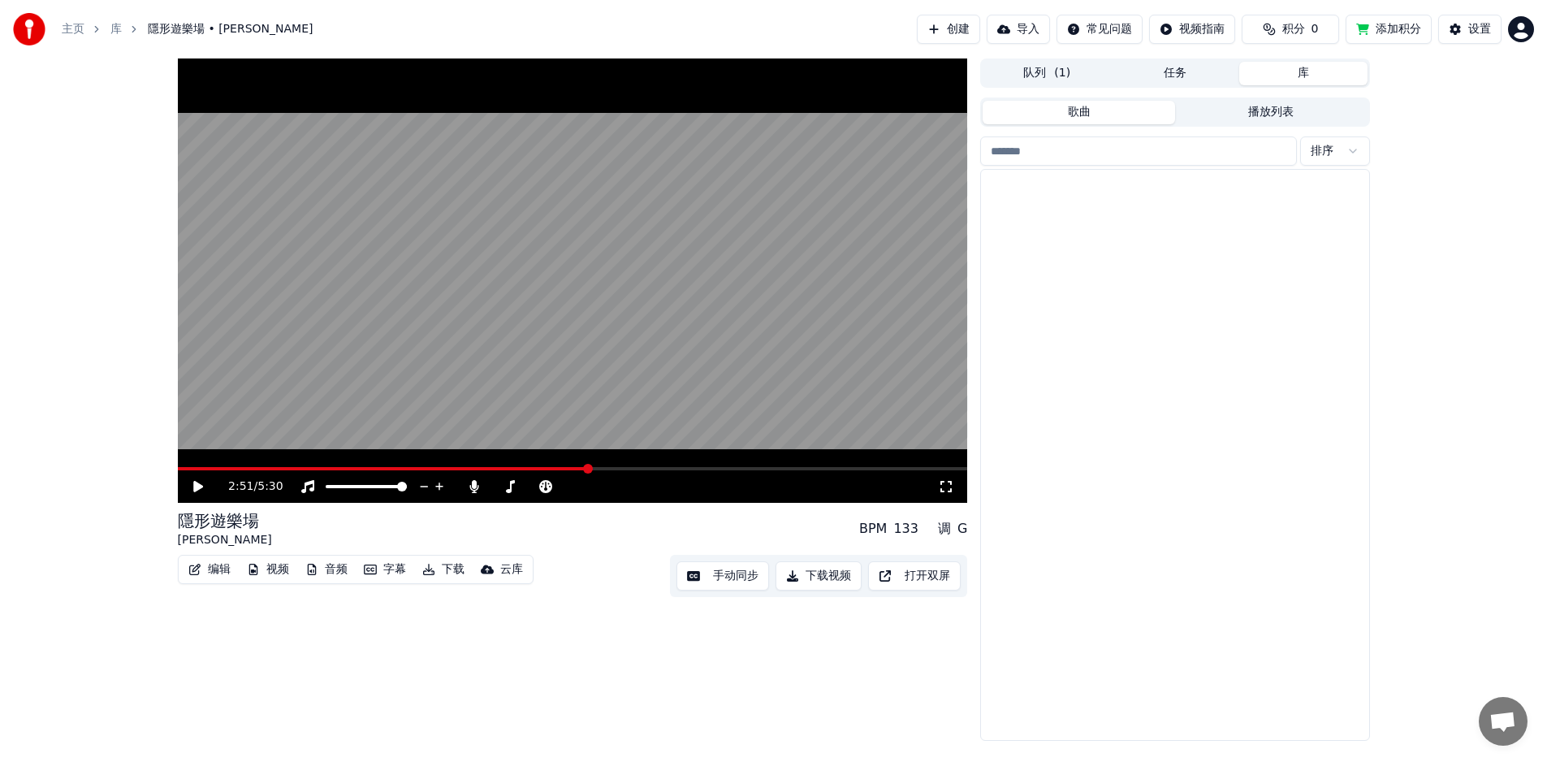
click at [1317, 80] on button "库" at bounding box center [1303, 74] width 128 height 24
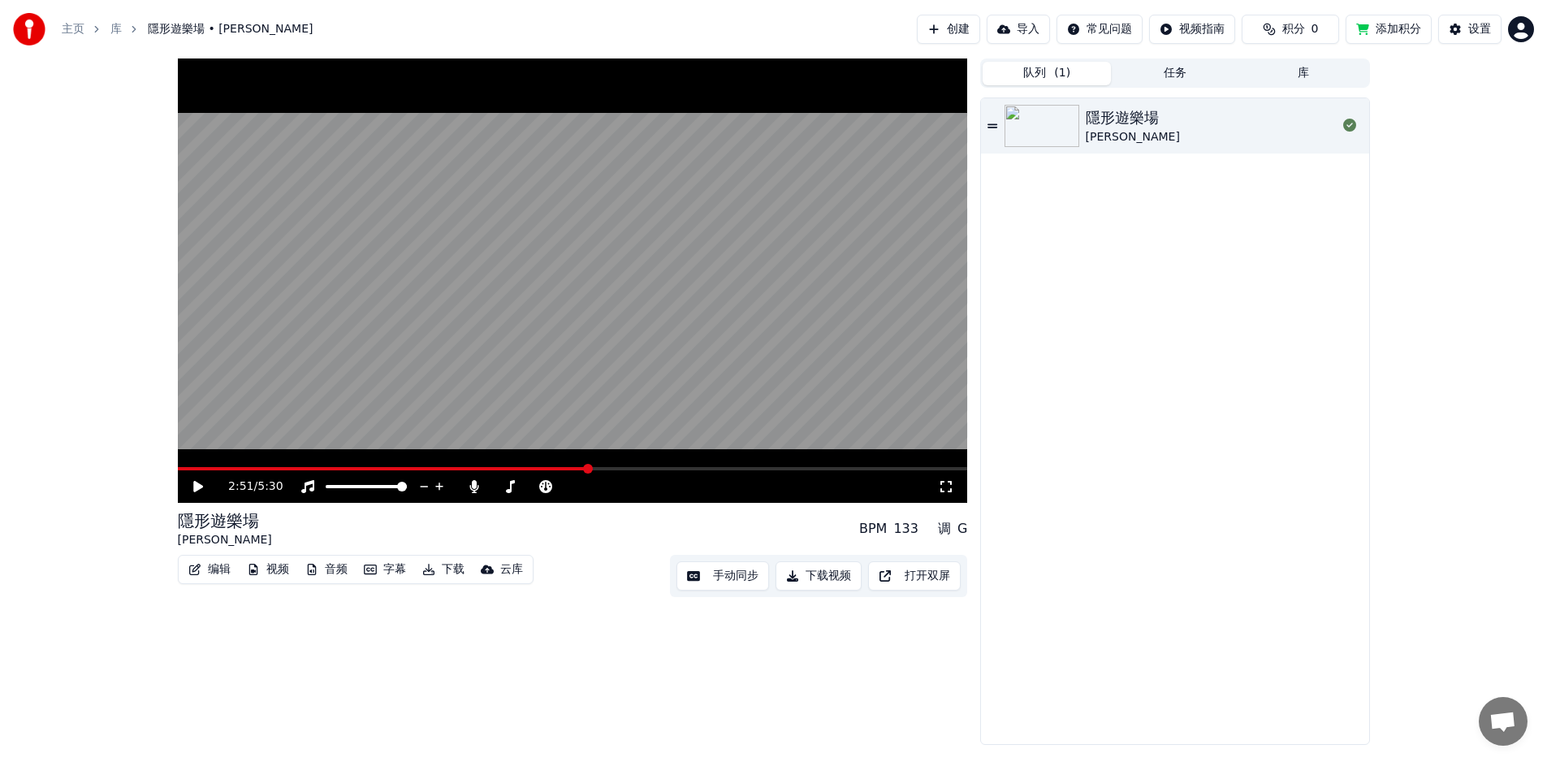
click at [1072, 67] on button "队列 ( 1 )" at bounding box center [1047, 74] width 128 height 24
click at [448, 568] on button "下载" at bounding box center [443, 569] width 55 height 23
